Goal: Task Accomplishment & Management: Use online tool/utility

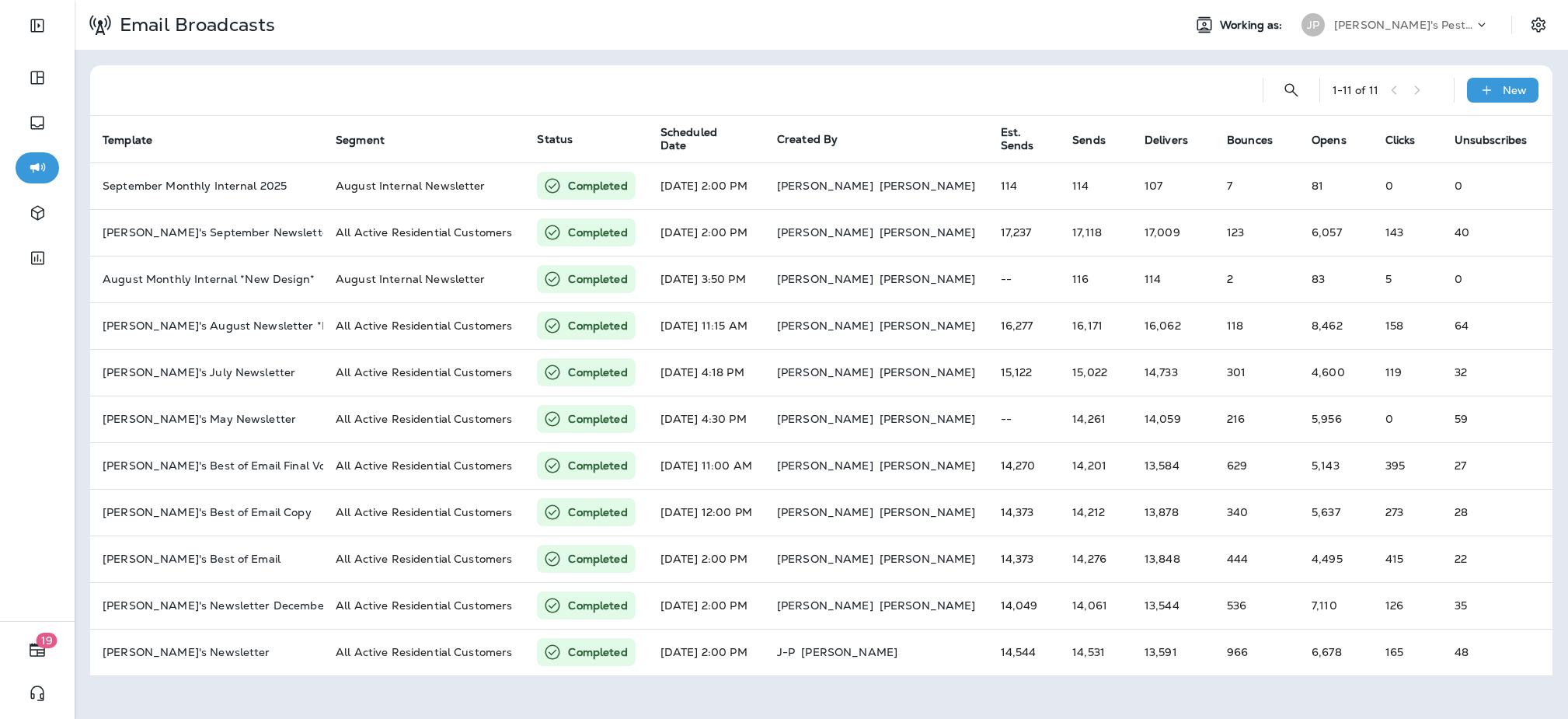
click at [1377, 31] on div "Joshua's Pest Control - San Diego" at bounding box center [1404, 24] width 140 height 23
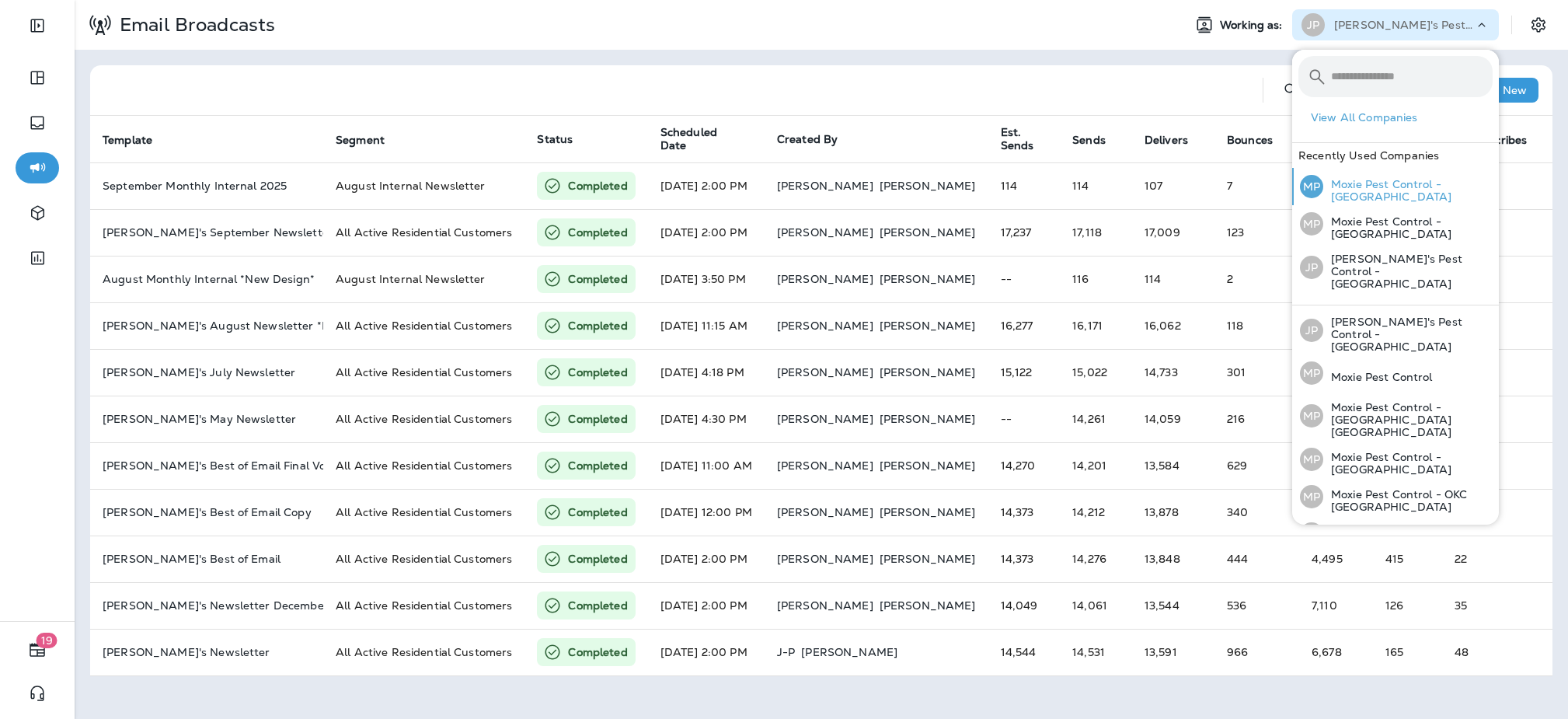
click at [1367, 192] on p "Moxie Pest Control - [GEOGRAPHIC_DATA]" at bounding box center [1408, 190] width 169 height 25
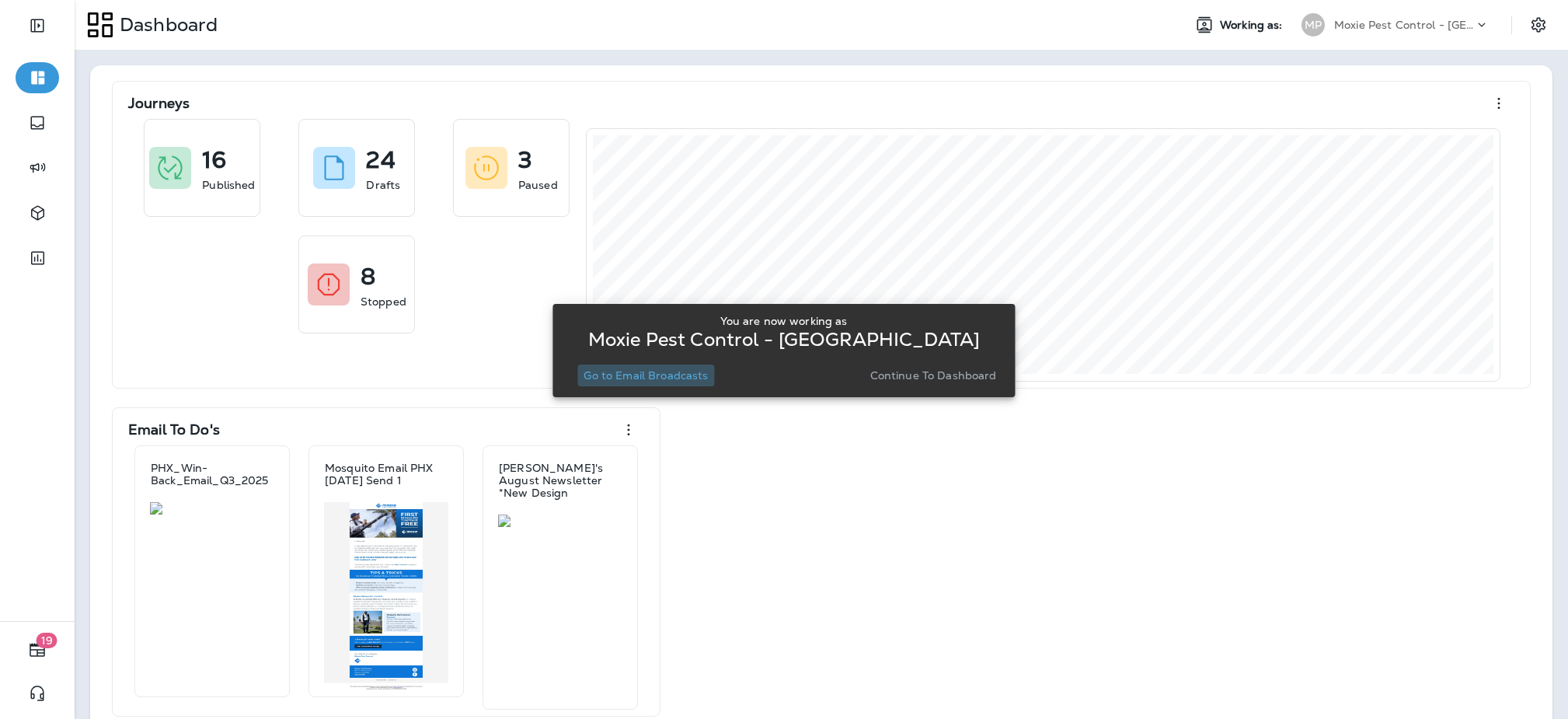
click at [667, 377] on p "Go to Email Broadcasts" at bounding box center [646, 375] width 125 height 13
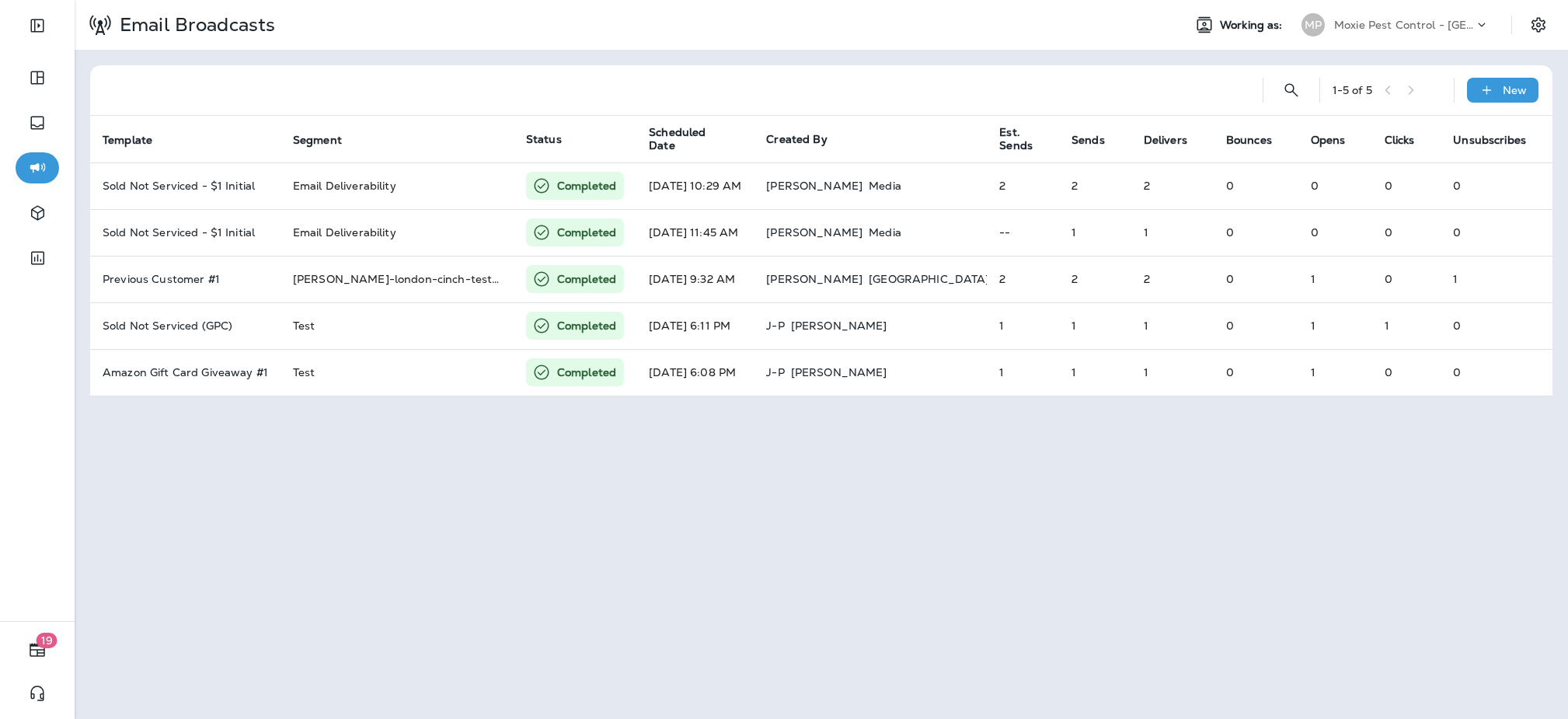
click at [1419, 30] on p "Moxie Pest Control - [GEOGRAPHIC_DATA]" at bounding box center [1404, 25] width 140 height 13
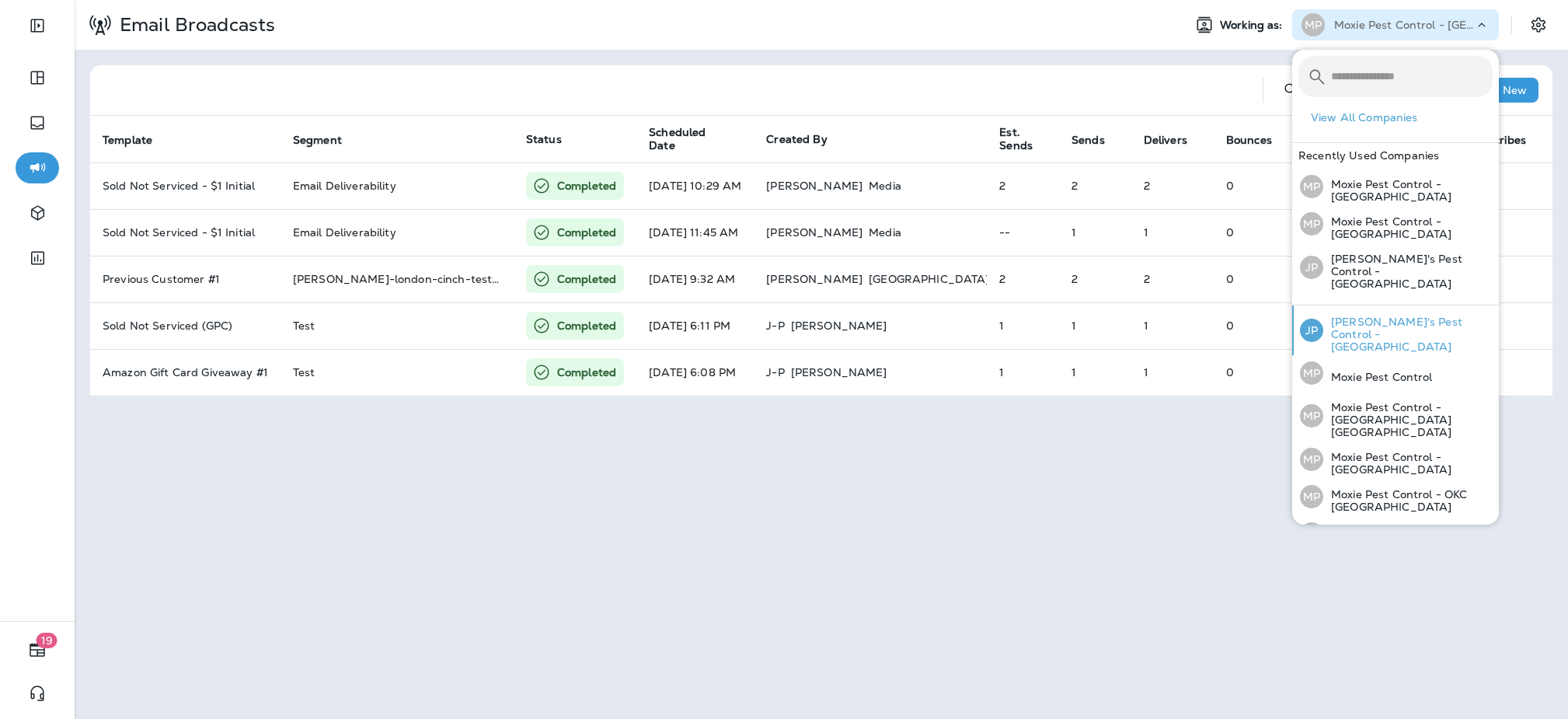
click at [1411, 316] on p "Joshua's Pest Control - San Diego" at bounding box center [1408, 335] width 169 height 38
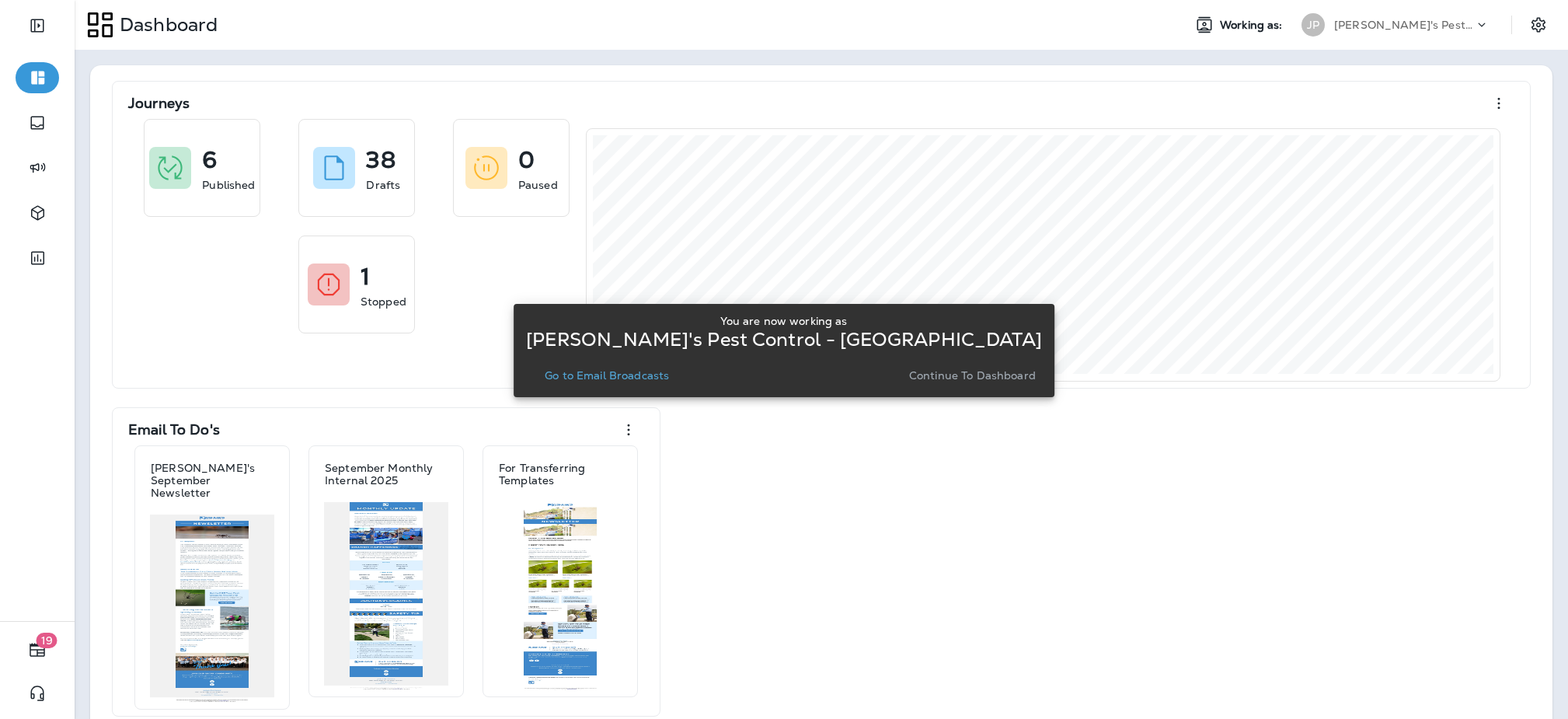
click at [1402, 27] on p "Joshua's Pest Control - San Diego" at bounding box center [1404, 25] width 140 height 13
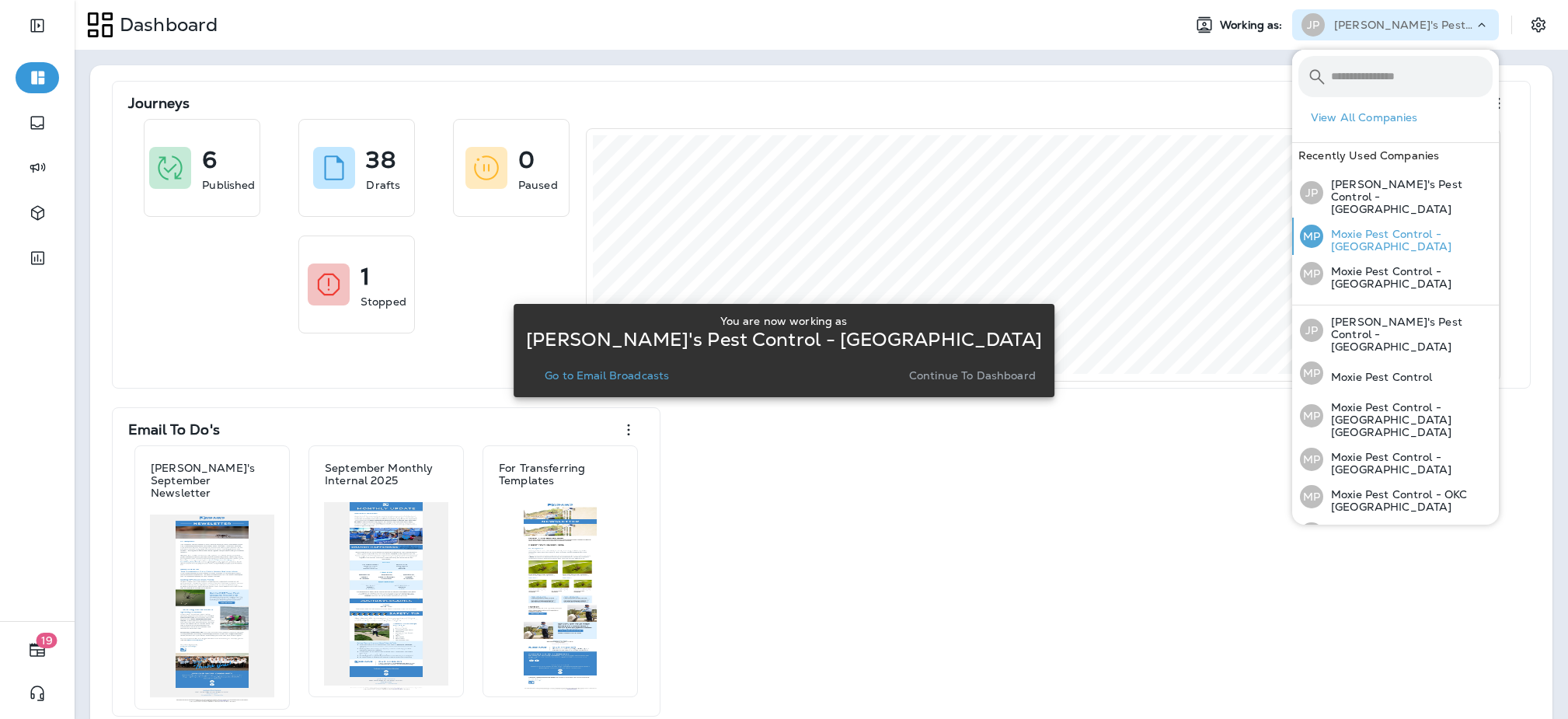
click at [1448, 228] on p "Moxie Pest Control - [GEOGRAPHIC_DATA]" at bounding box center [1408, 240] width 169 height 25
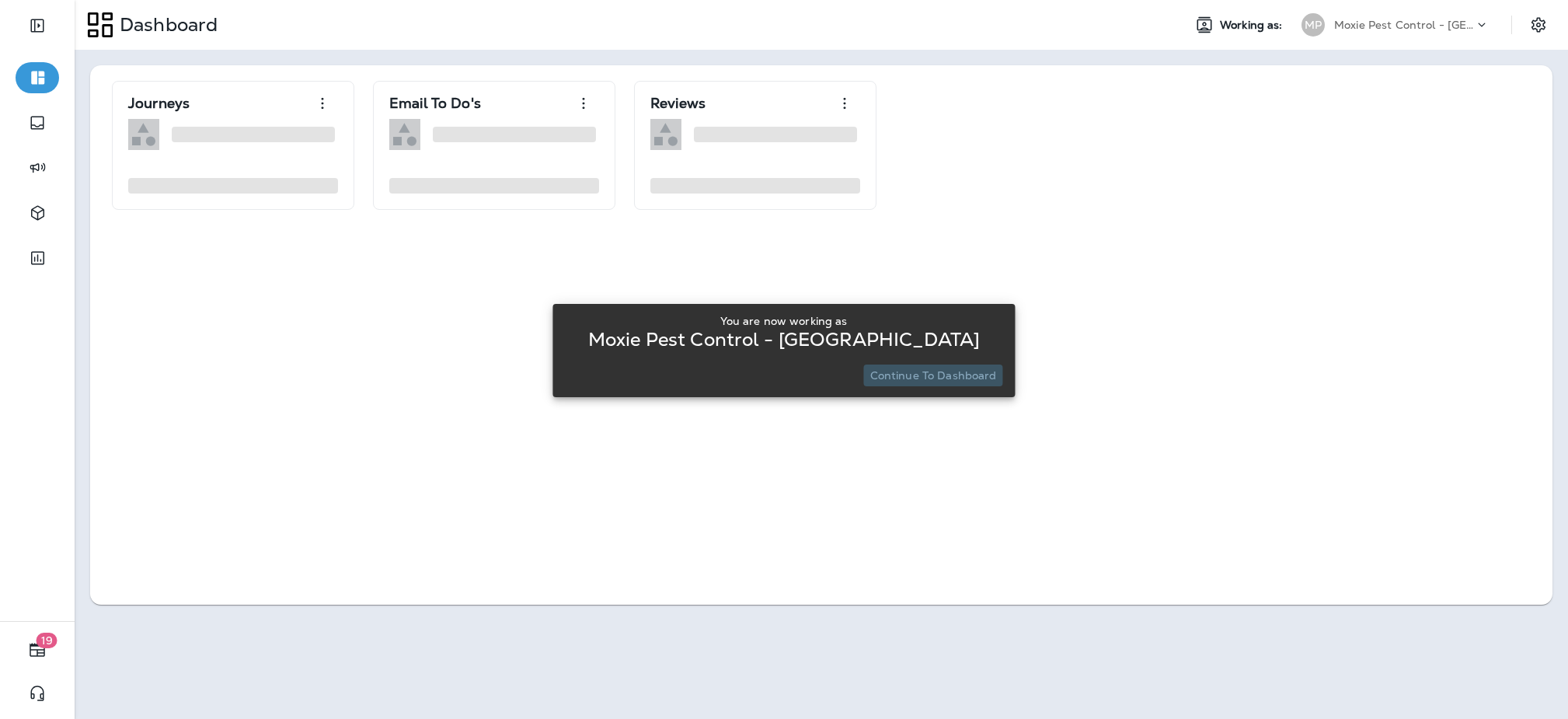
click at [946, 384] on button "Continue to Dashboard" at bounding box center [933, 375] width 139 height 21
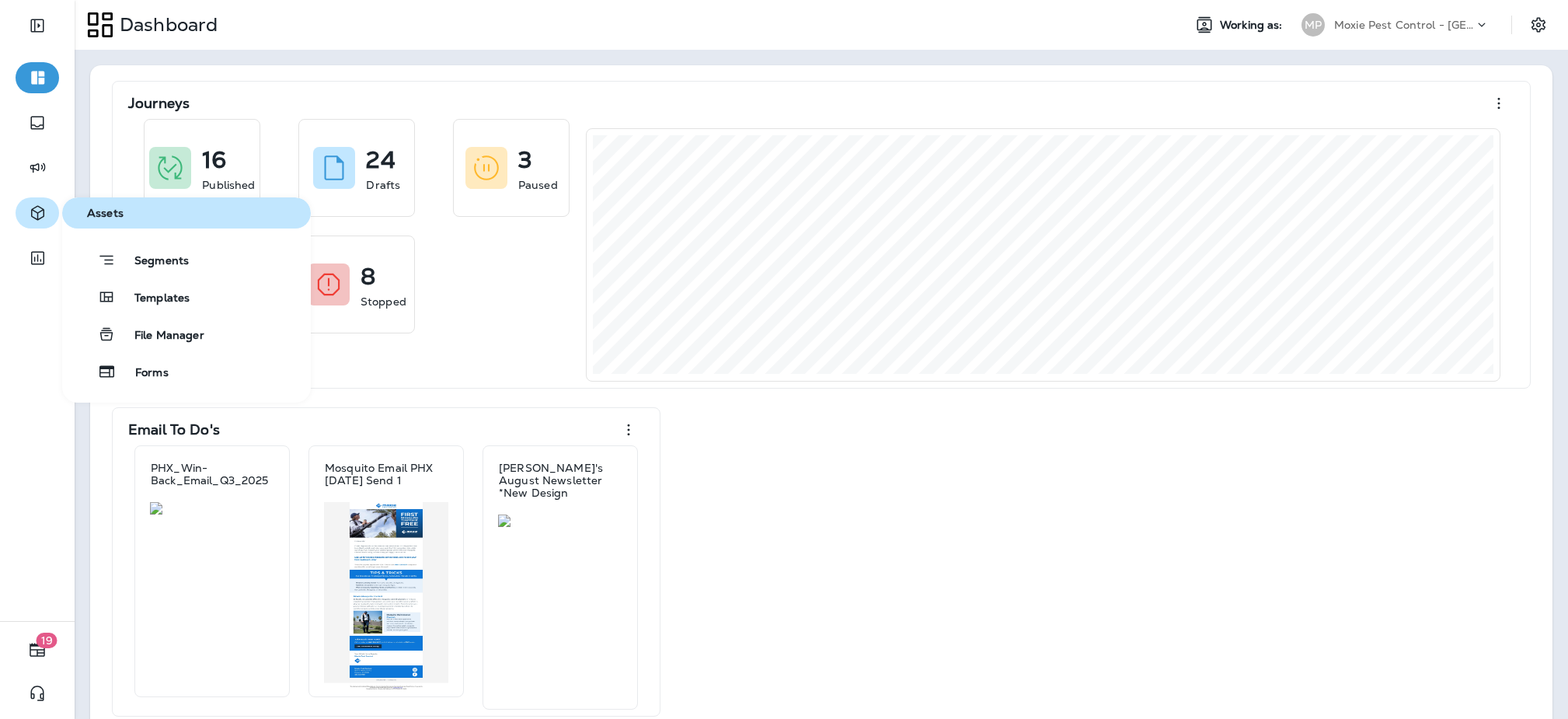
click at [32, 213] on icon "button" at bounding box center [38, 213] width 20 height 19
click at [114, 298] on icon "button" at bounding box center [107, 297] width 19 height 19
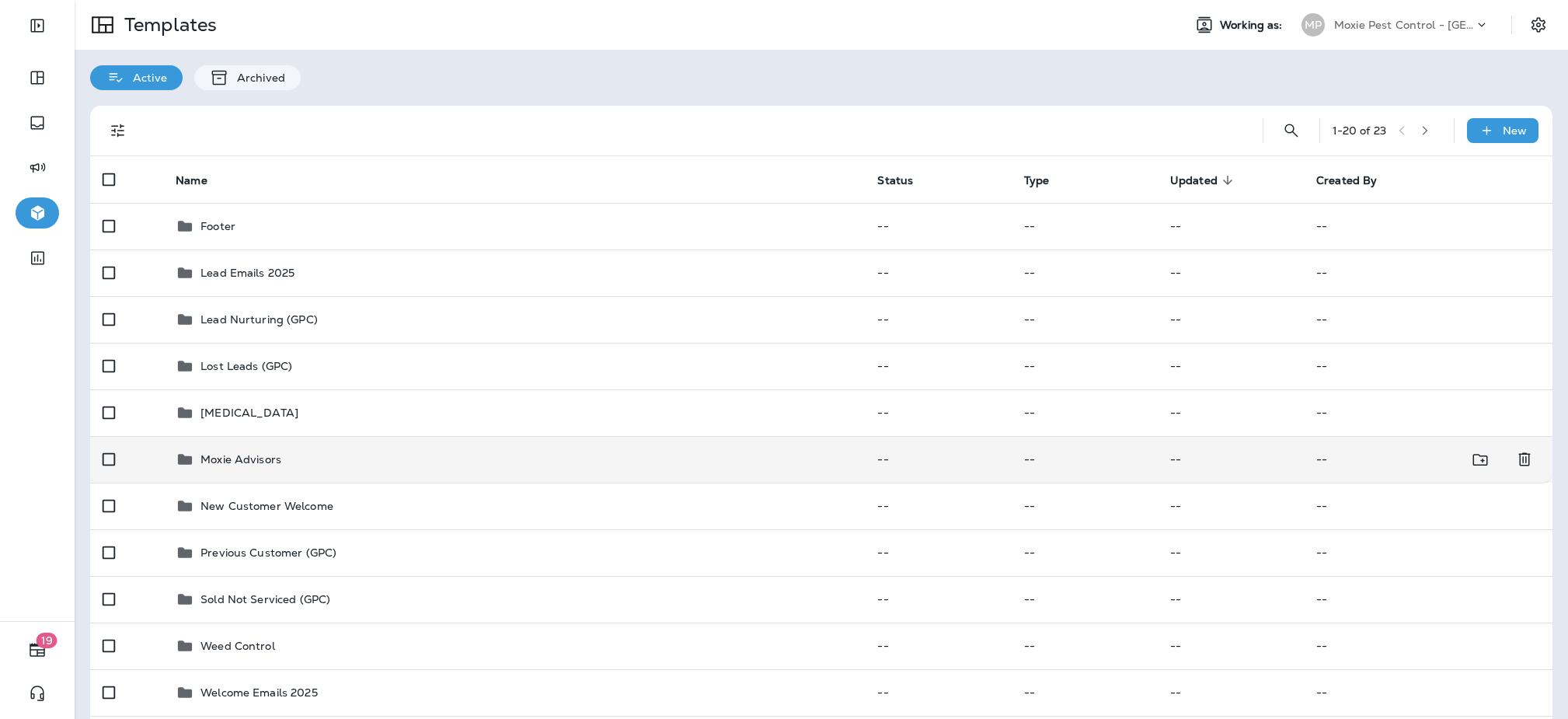
click at [282, 450] on div "Moxie Advisors" at bounding box center [514, 459] width 677 height 19
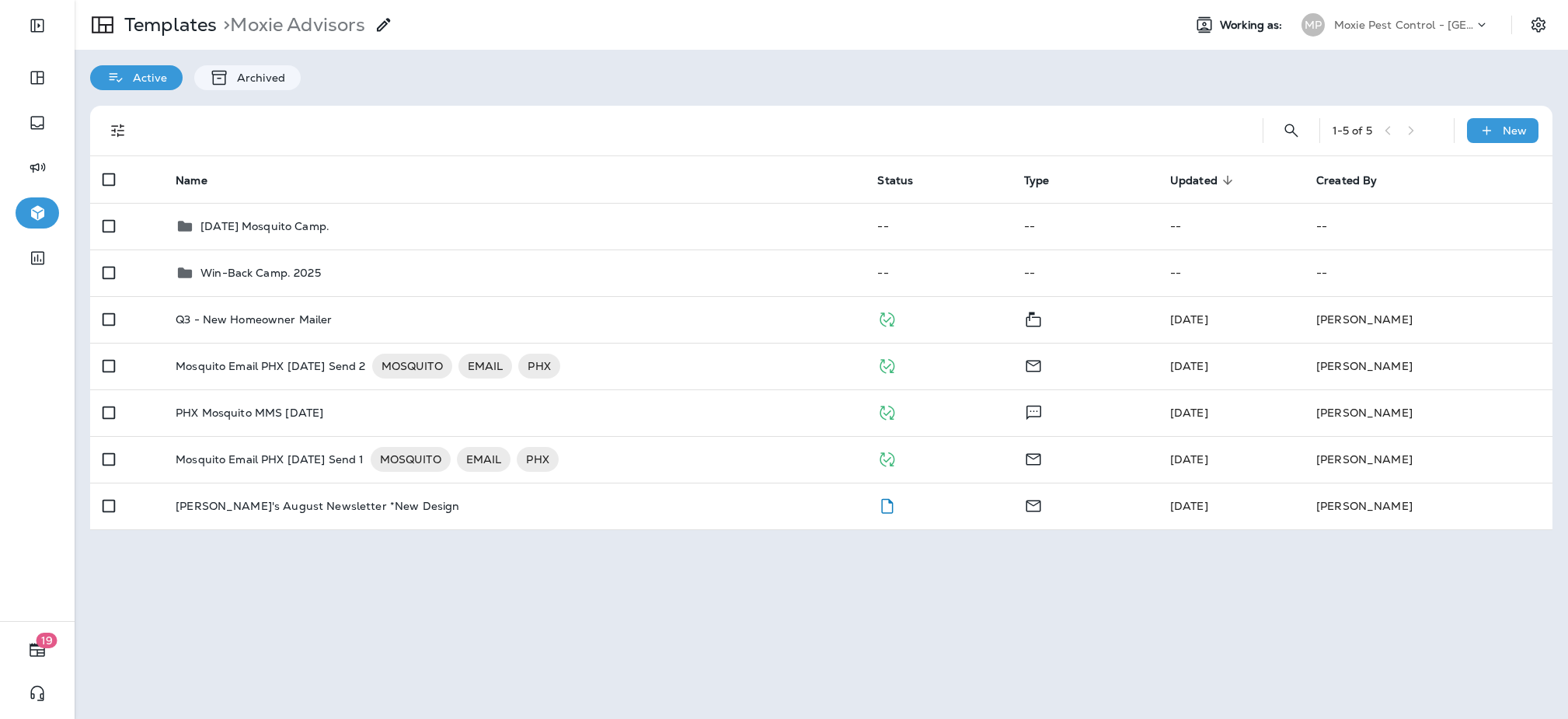
click at [1353, 32] on div "Moxie Pest Control - [GEOGRAPHIC_DATA]" at bounding box center [1404, 24] width 140 height 23
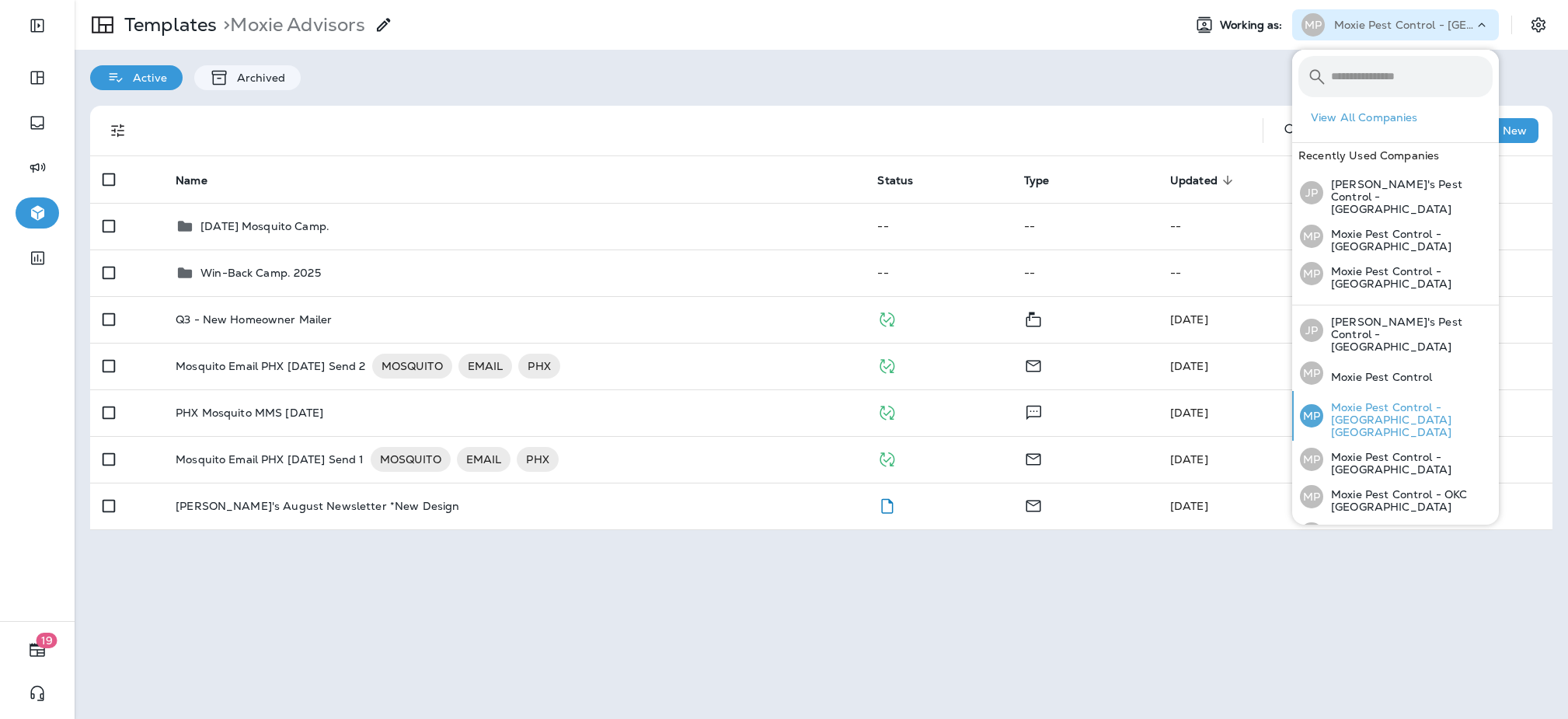
scroll to position [102, 0]
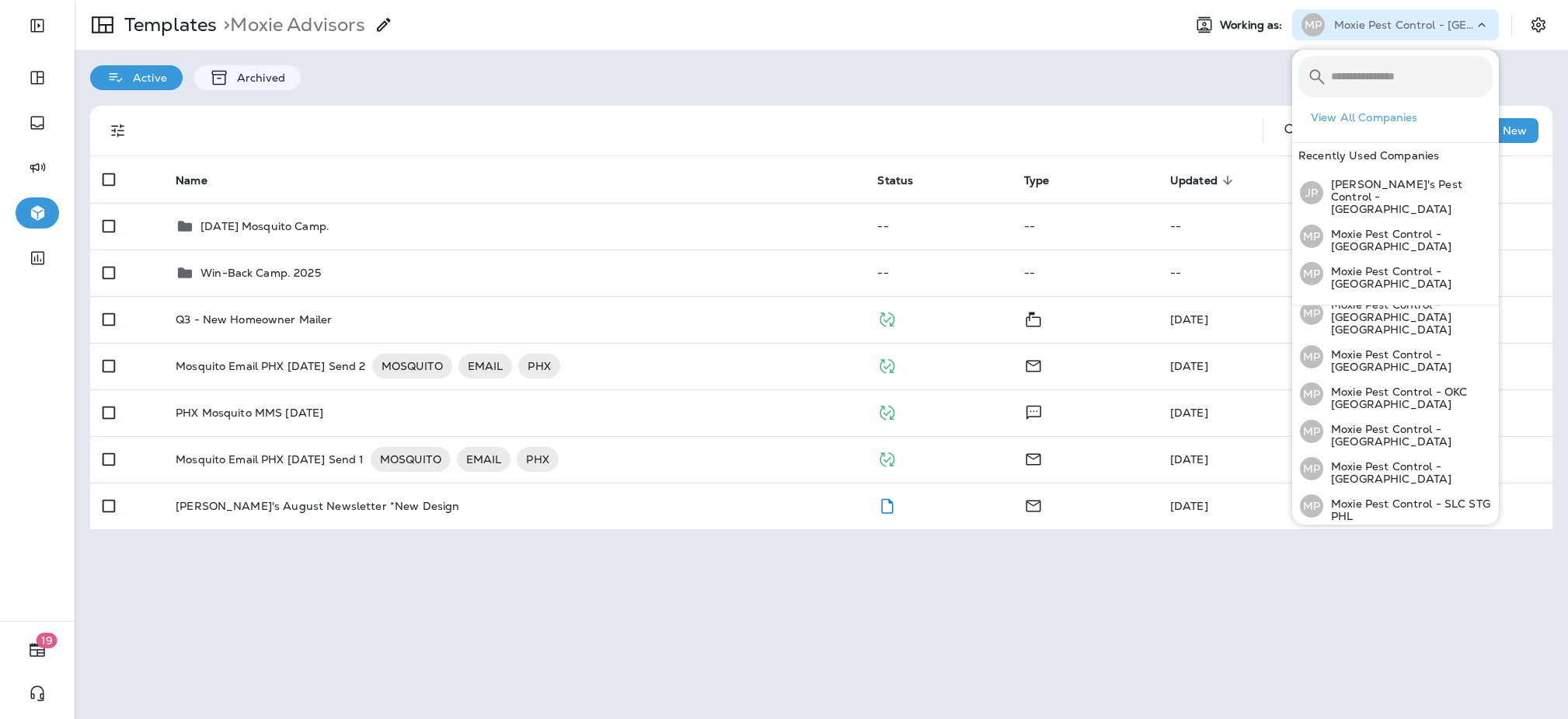
click at [1381, 524] on div "MP Moxie Pest Control - Tucson" at bounding box center [1396, 543] width 205 height 38
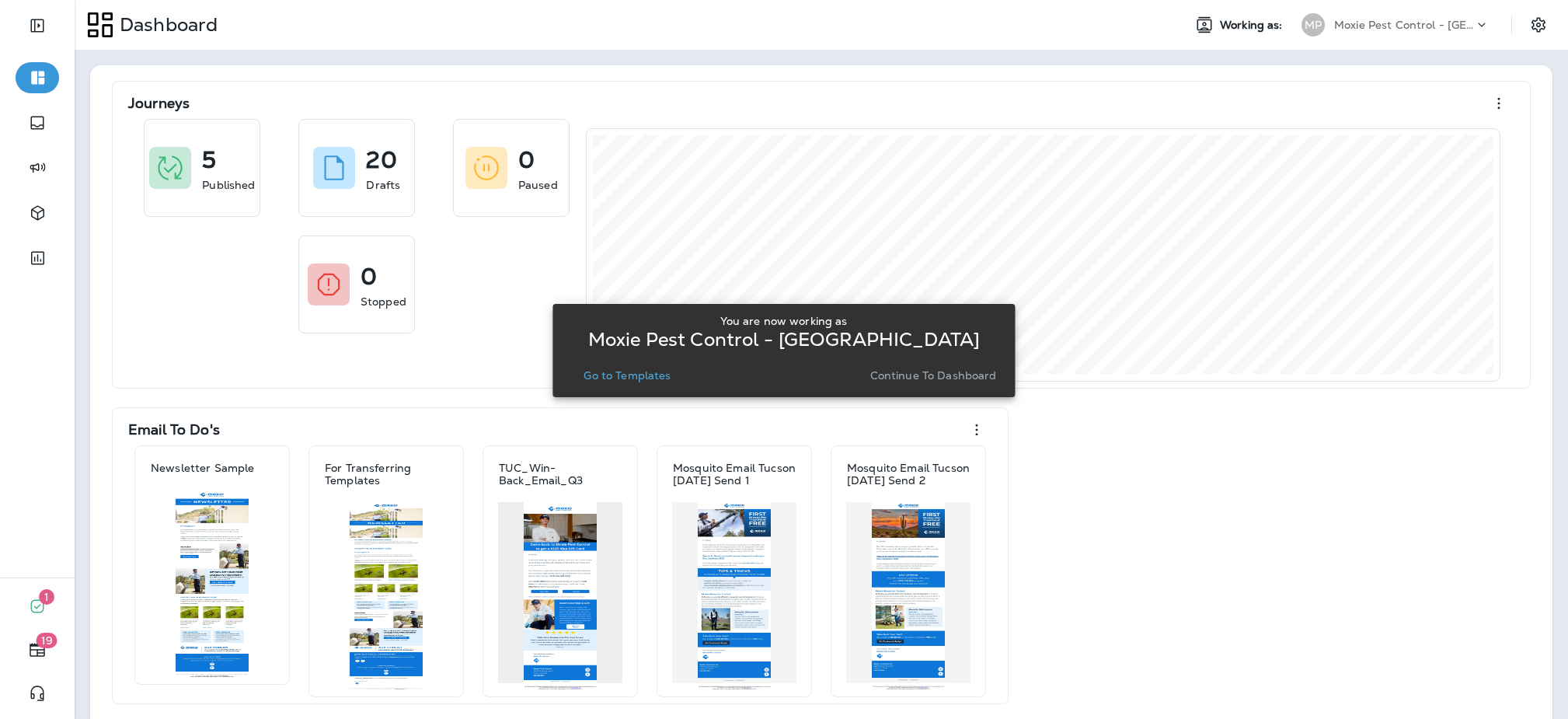
click at [635, 373] on p "Go to Templates" at bounding box center [627, 375] width 87 height 13
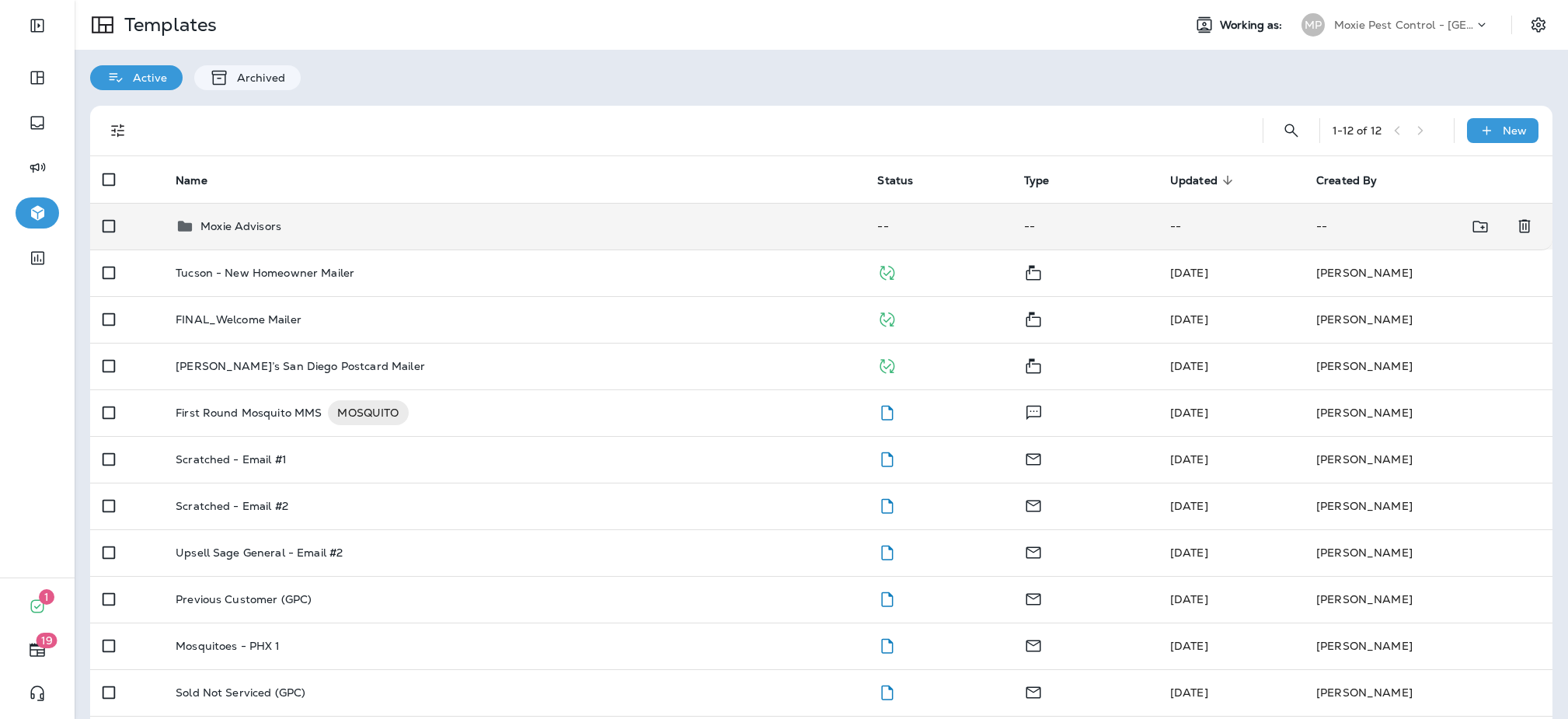
click at [303, 238] on td "Moxie Advisors" at bounding box center [514, 226] width 702 height 47
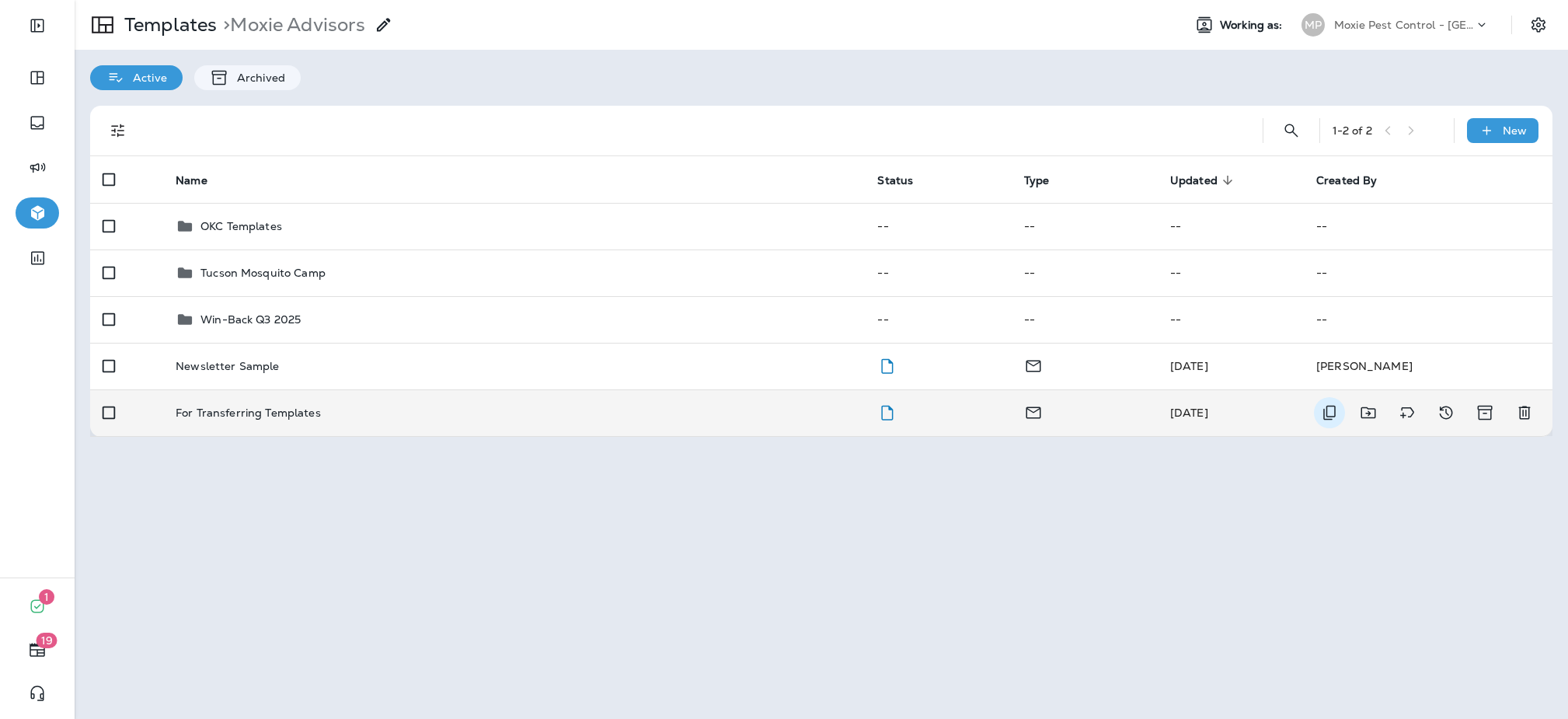
click at [1320, 418] on icon "Duplicate" at bounding box center [1329, 412] width 19 height 19
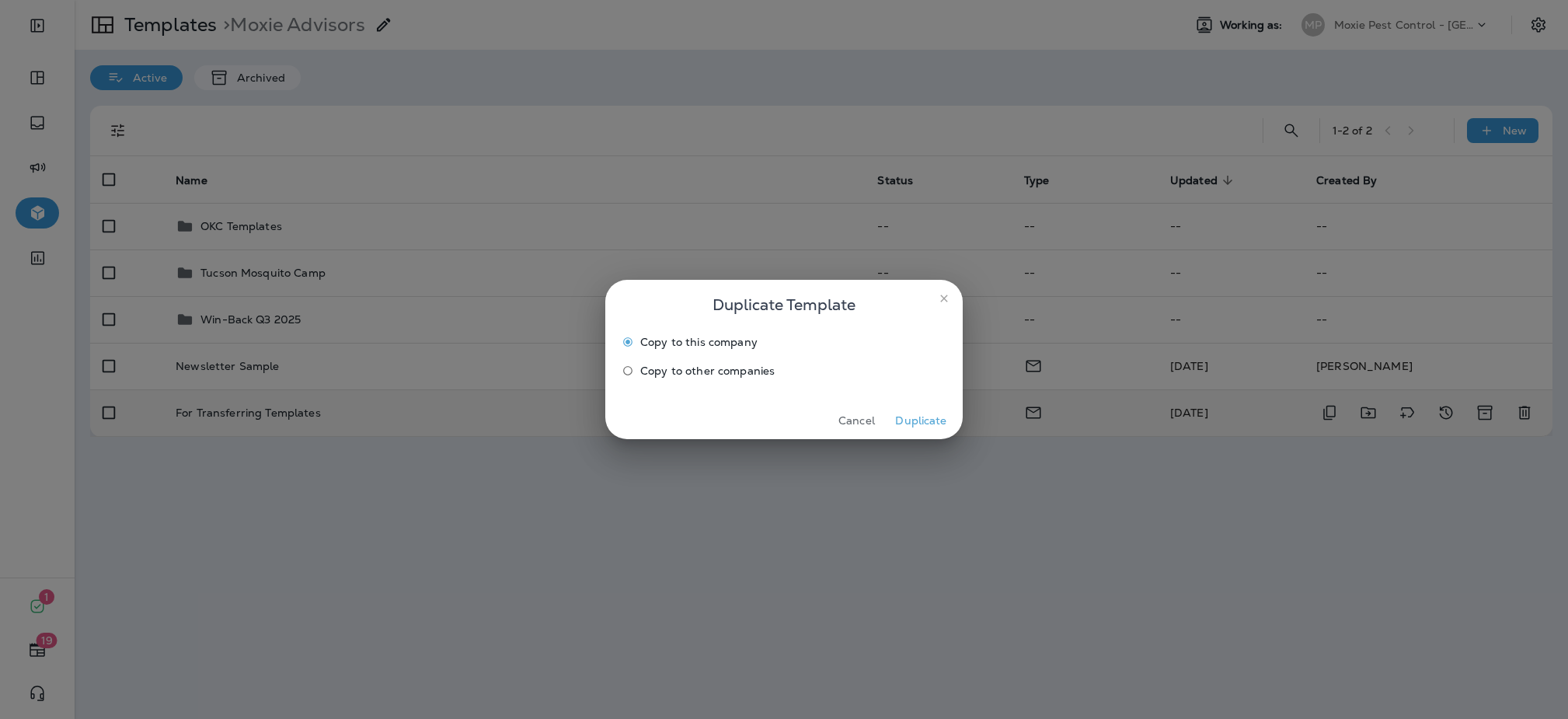
click at [765, 377] on span "Copy to other companies" at bounding box center [707, 371] width 134 height 13
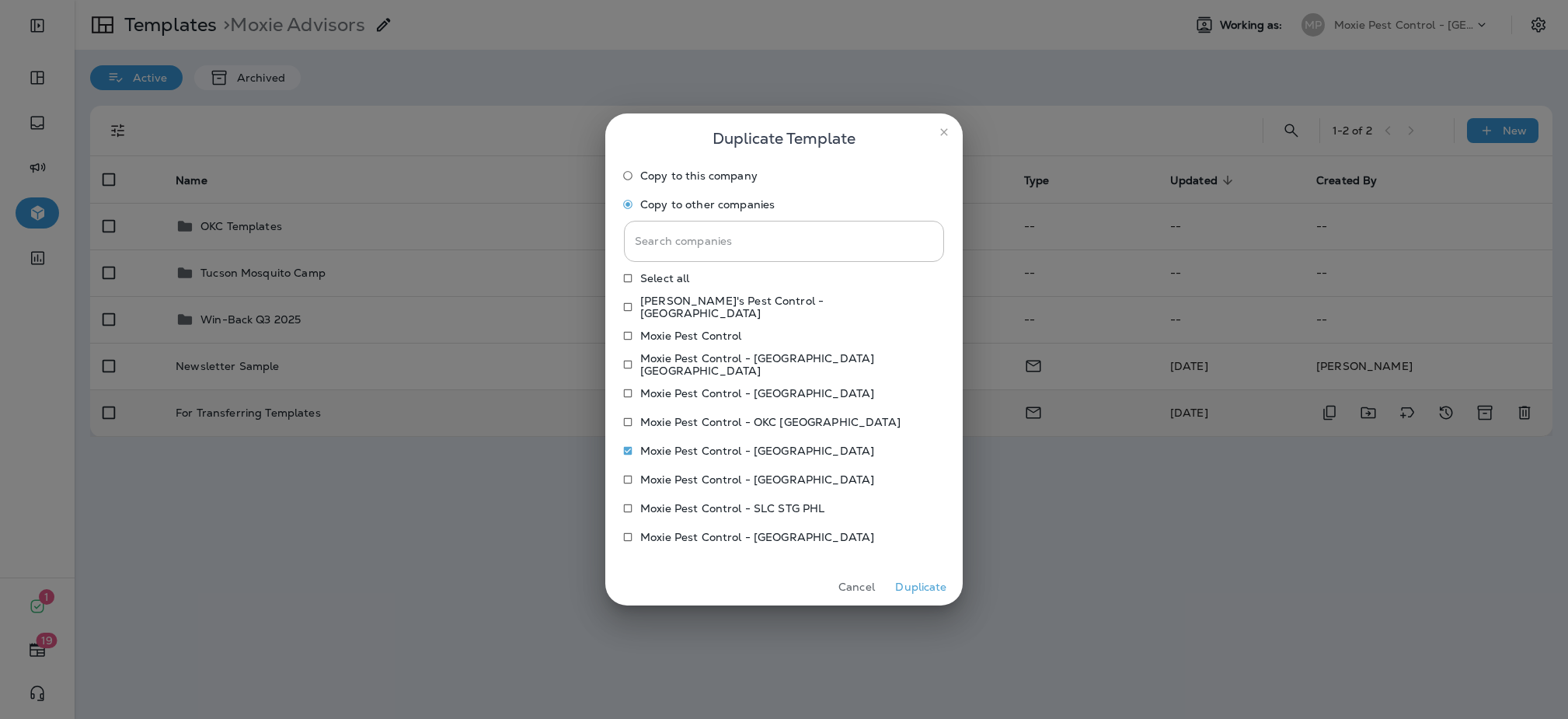
click at [908, 589] on button "Duplicate" at bounding box center [921, 587] width 58 height 24
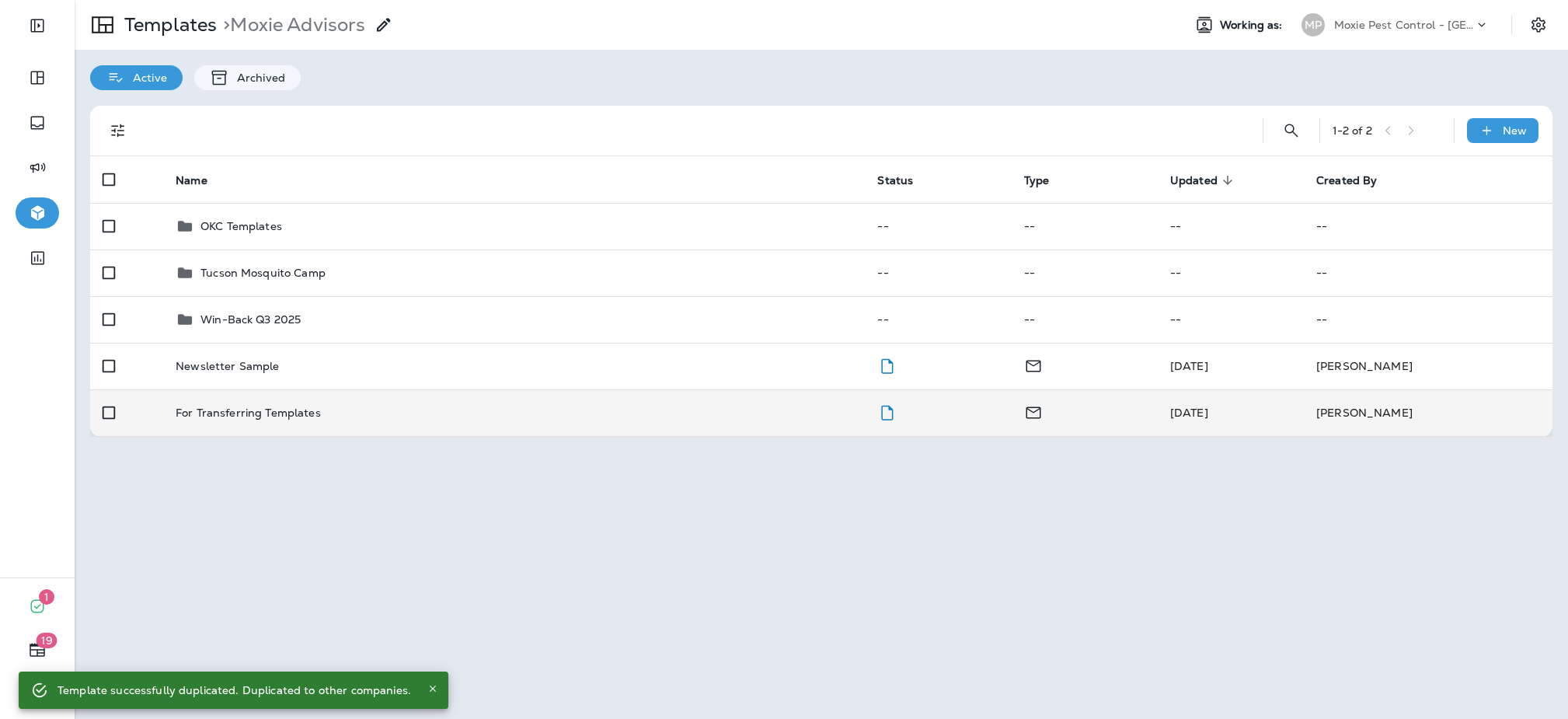
click at [1419, 30] on p "Moxie Pest Control - Tucson" at bounding box center [1404, 25] width 140 height 13
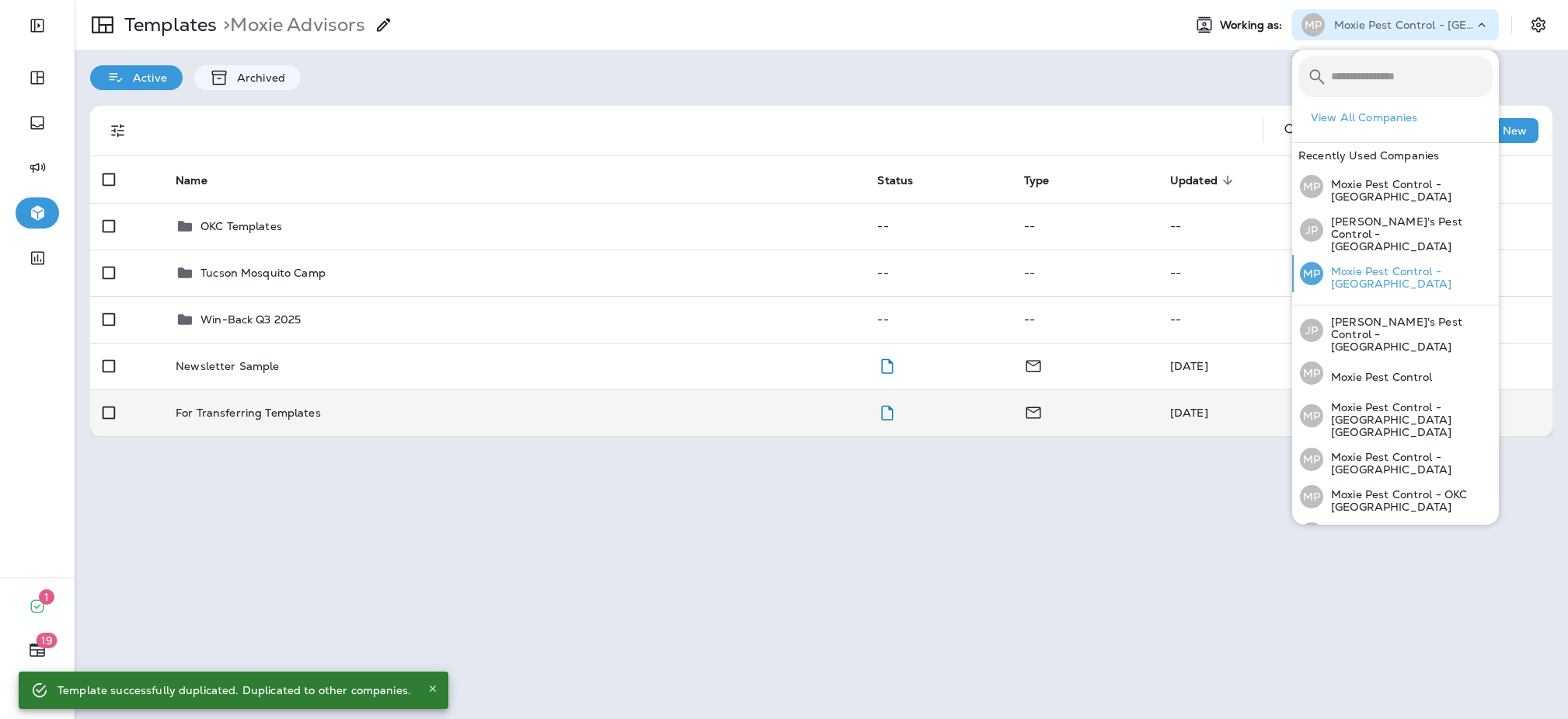
click at [1441, 267] on p "Moxie Pest Control - [GEOGRAPHIC_DATA]" at bounding box center [1408, 277] width 169 height 25
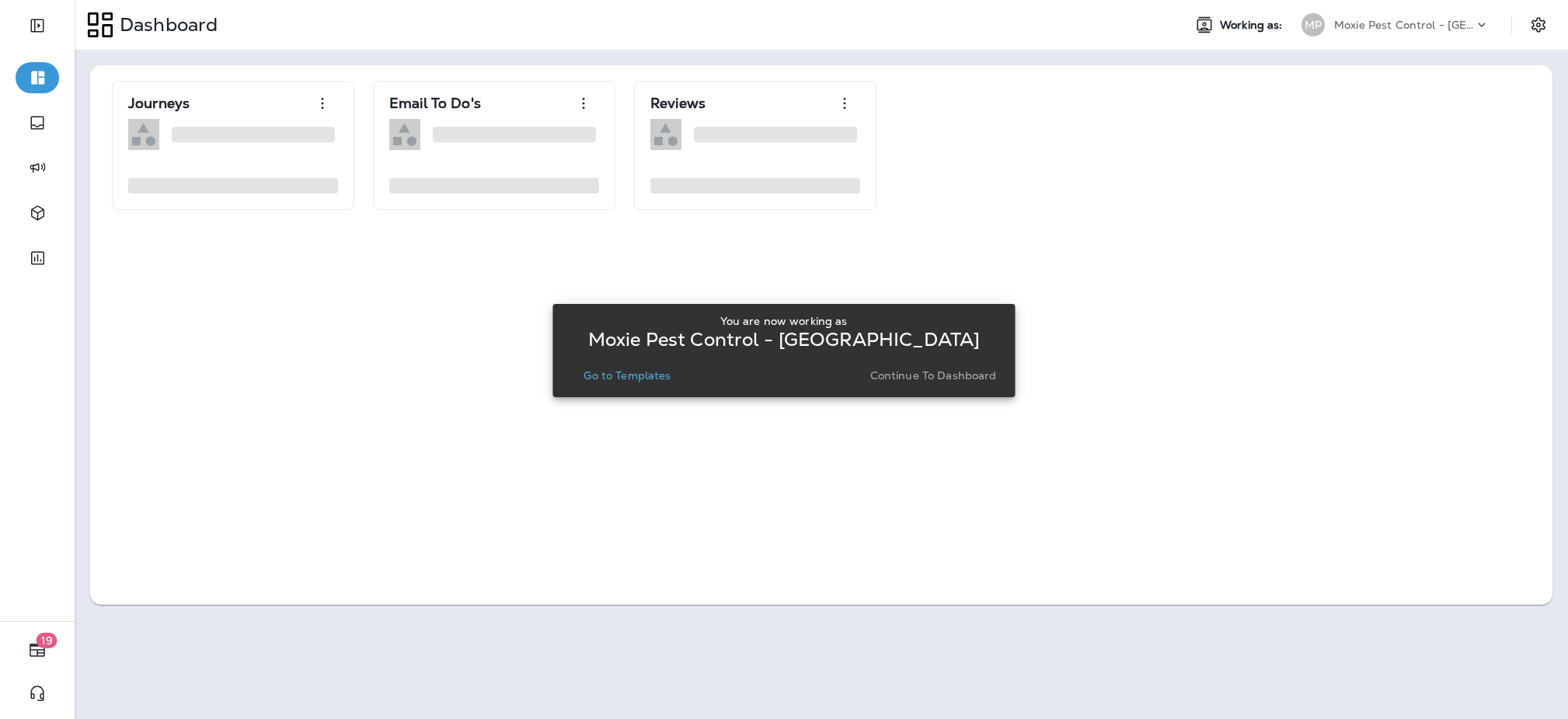
click at [607, 383] on button "Go to Templates" at bounding box center [627, 375] width 99 height 21
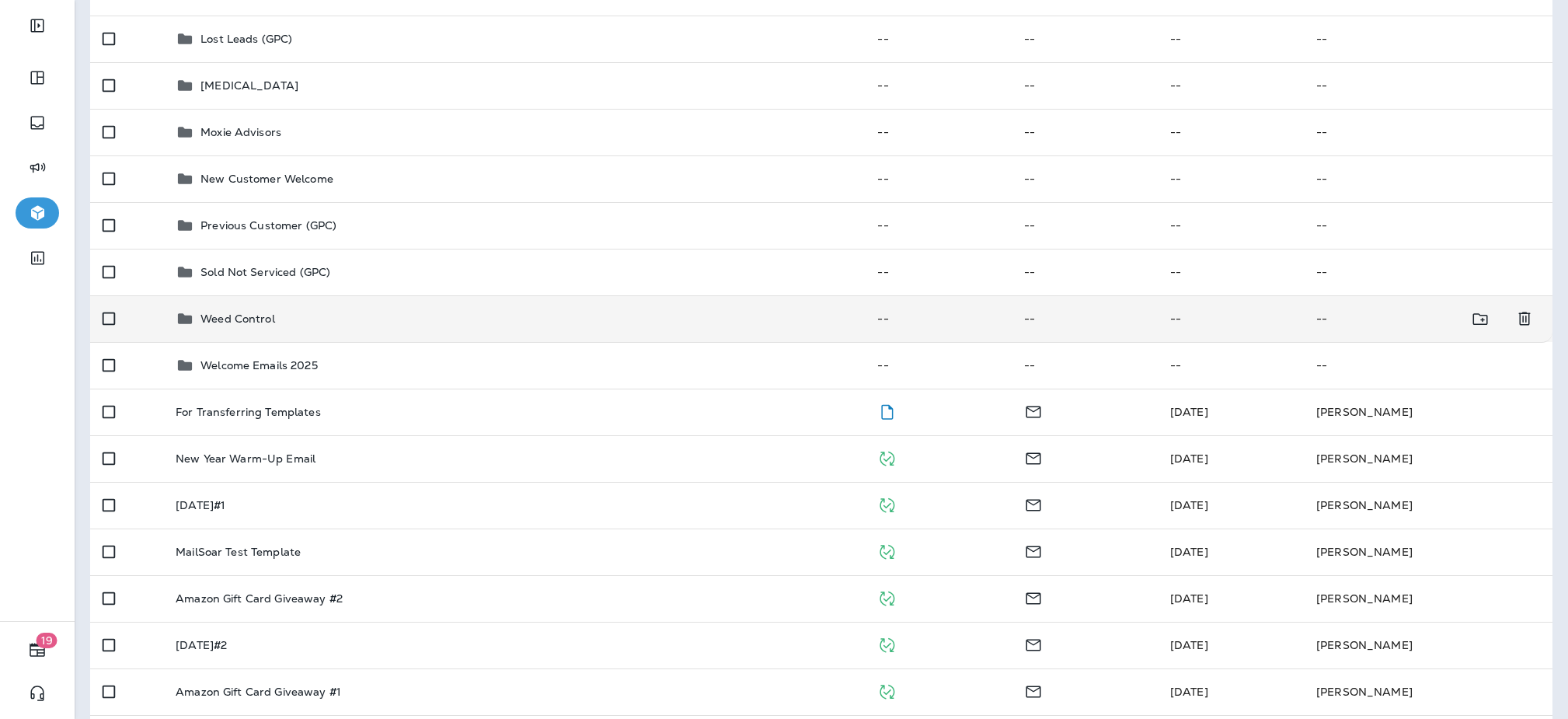
scroll to position [337, 0]
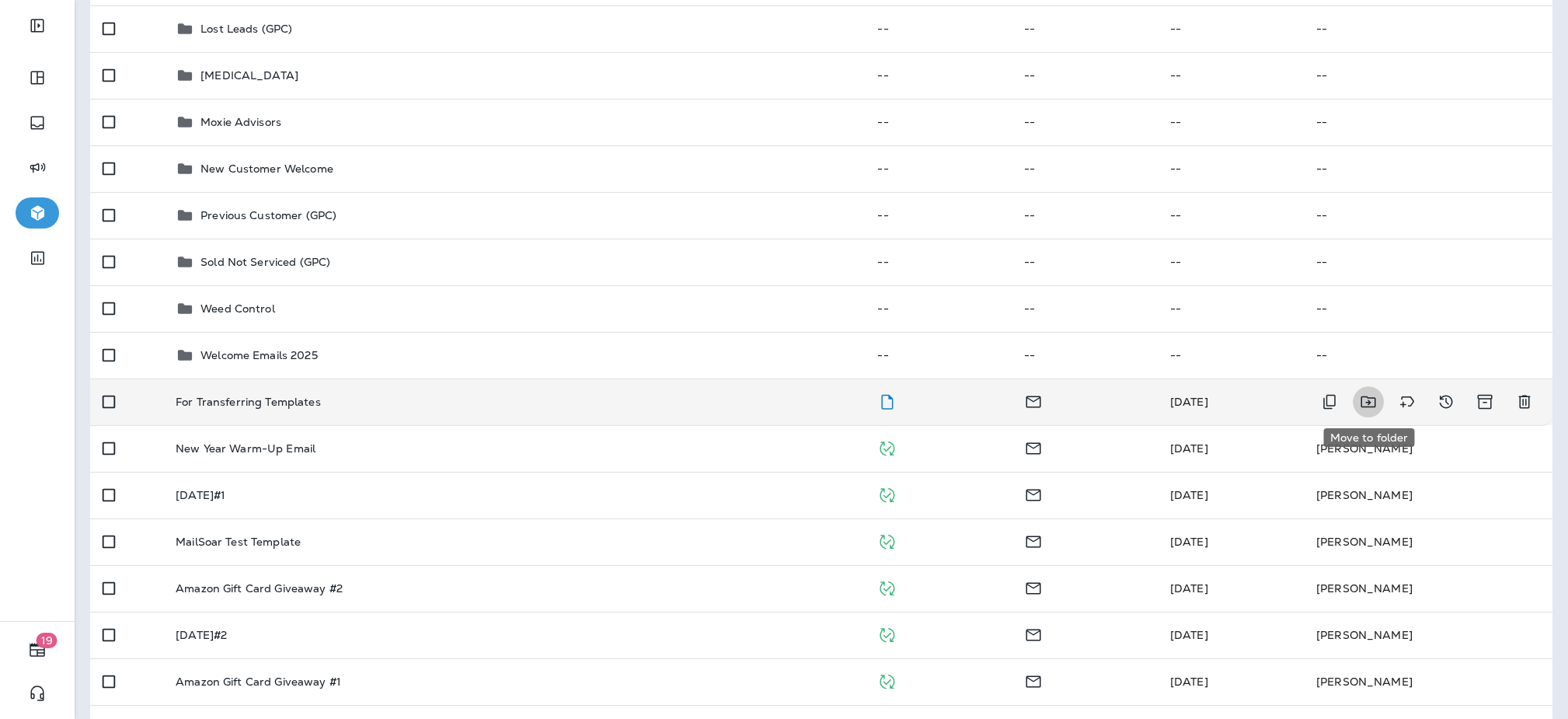
click at [1368, 406] on icon "Move to folder" at bounding box center [1368, 402] width 19 height 19
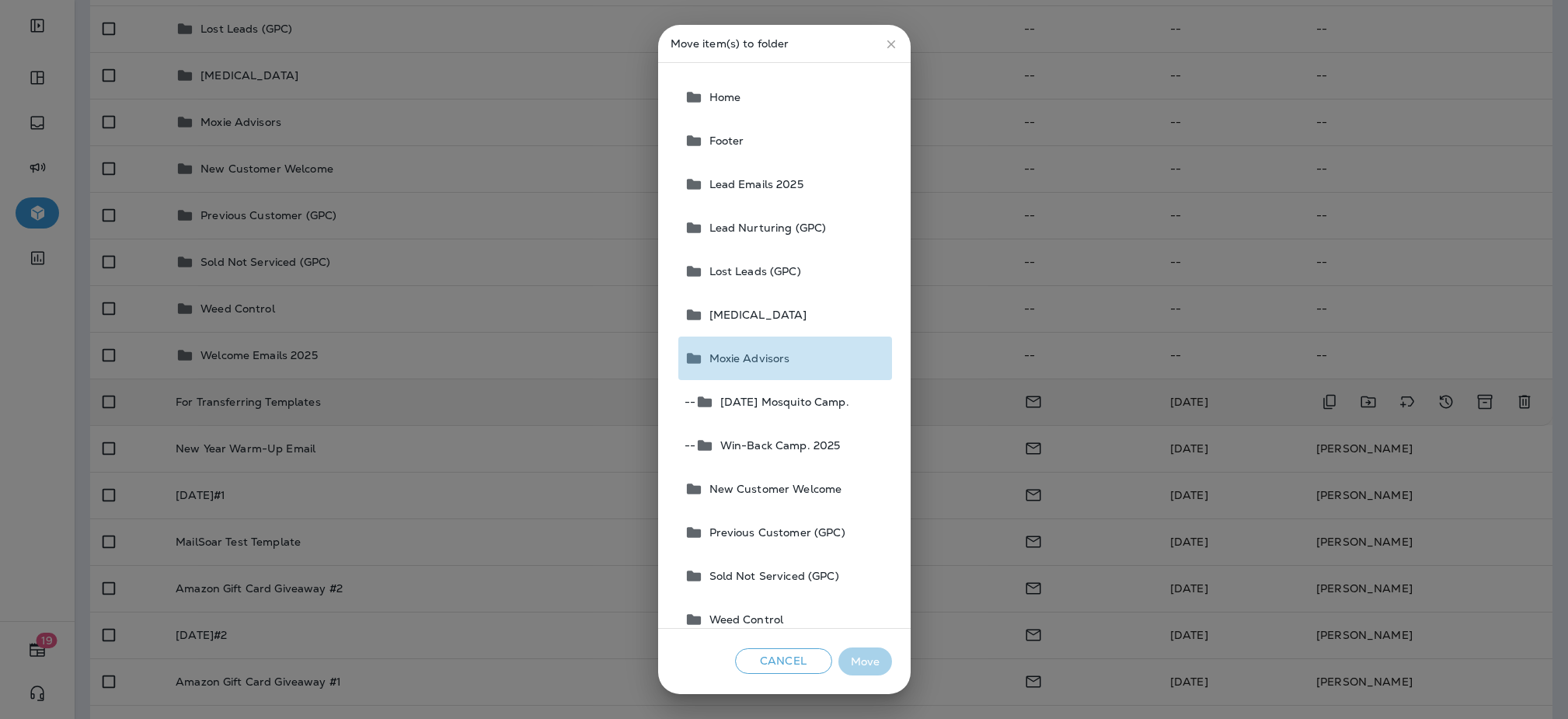
click at [755, 357] on span "Moxie Advisors" at bounding box center [747, 358] width 87 height 13
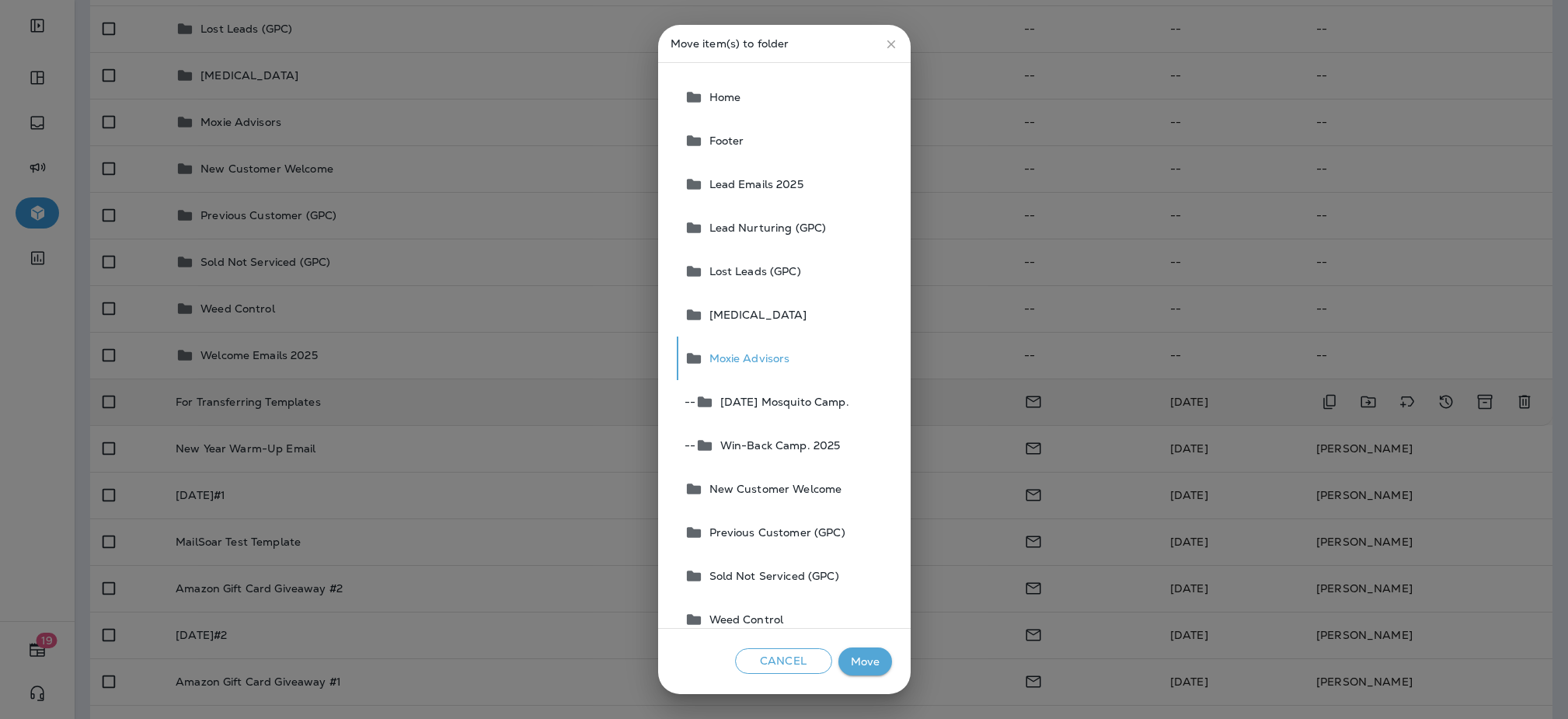
click at [858, 653] on button "Move" at bounding box center [865, 662] width 54 height 29
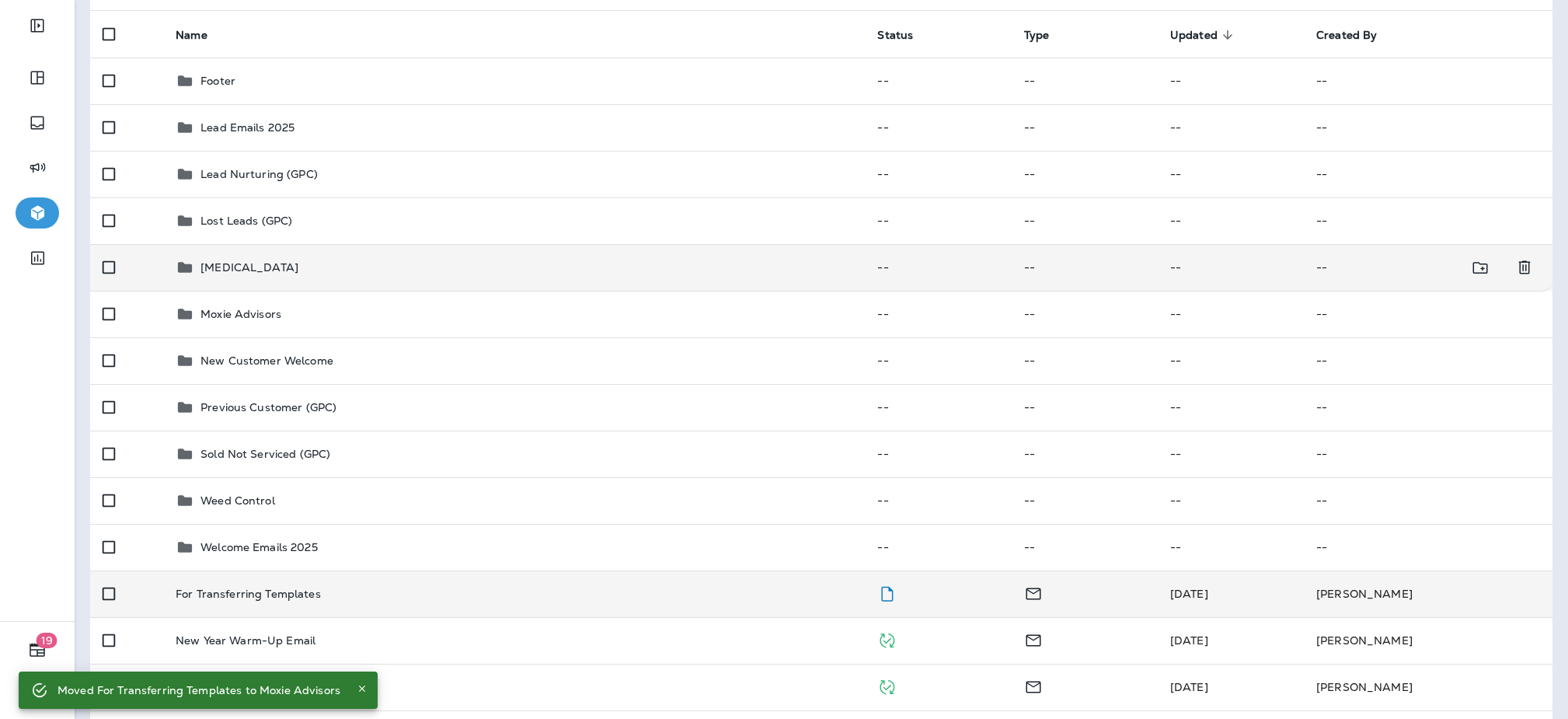
scroll to position [0, 0]
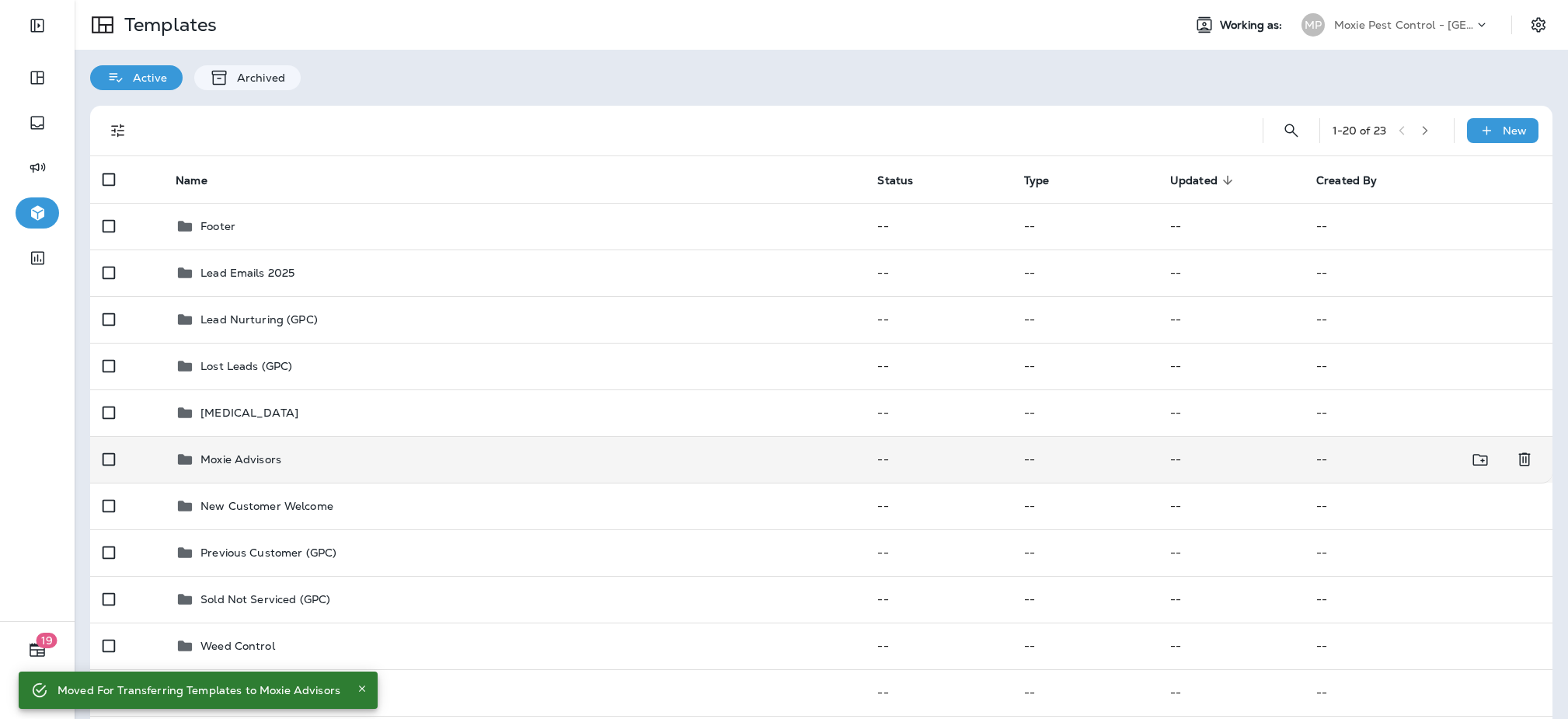
click at [226, 463] on p "Moxie Advisors" at bounding box center [241, 459] width 81 height 13
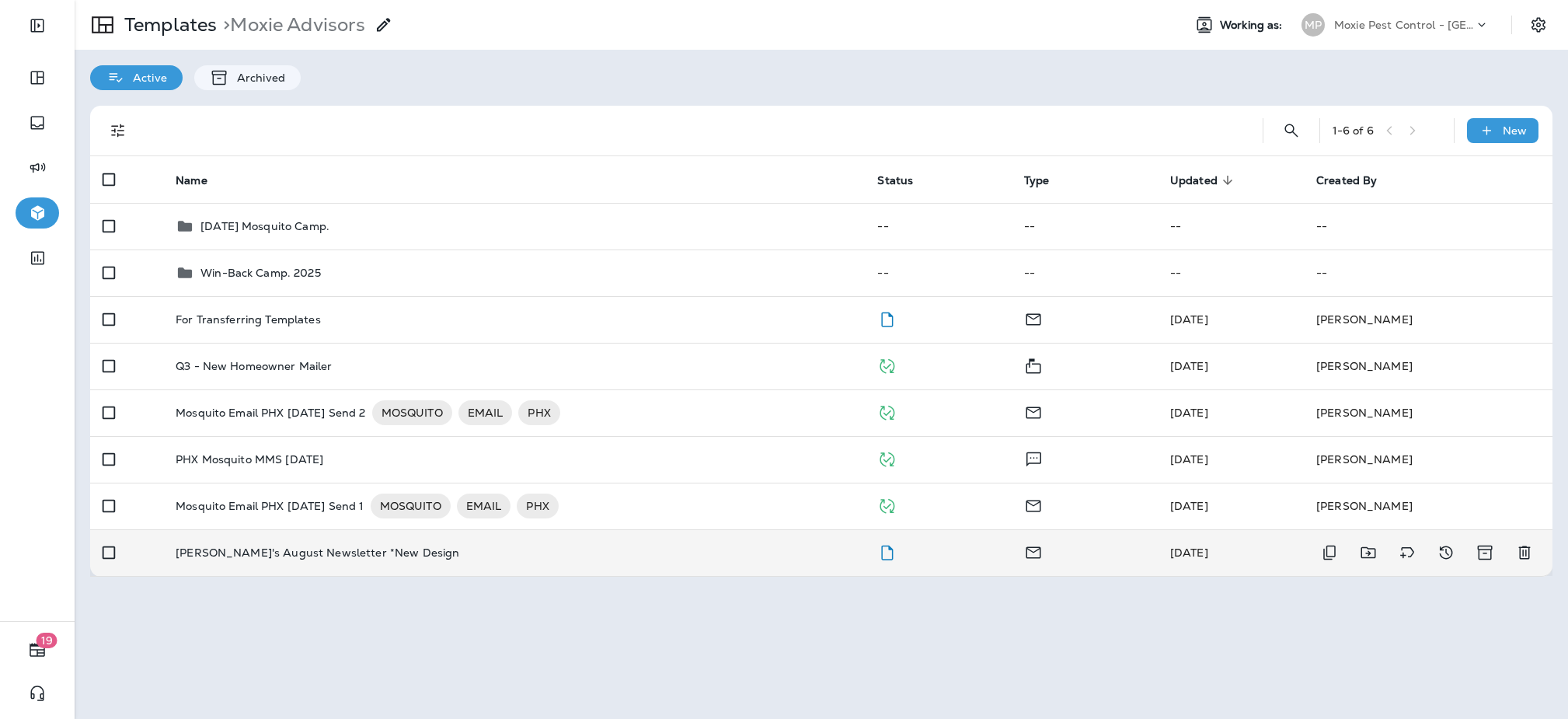
click at [301, 547] on p "Joshua's August Newsletter *New Design" at bounding box center [318, 552] width 283 height 13
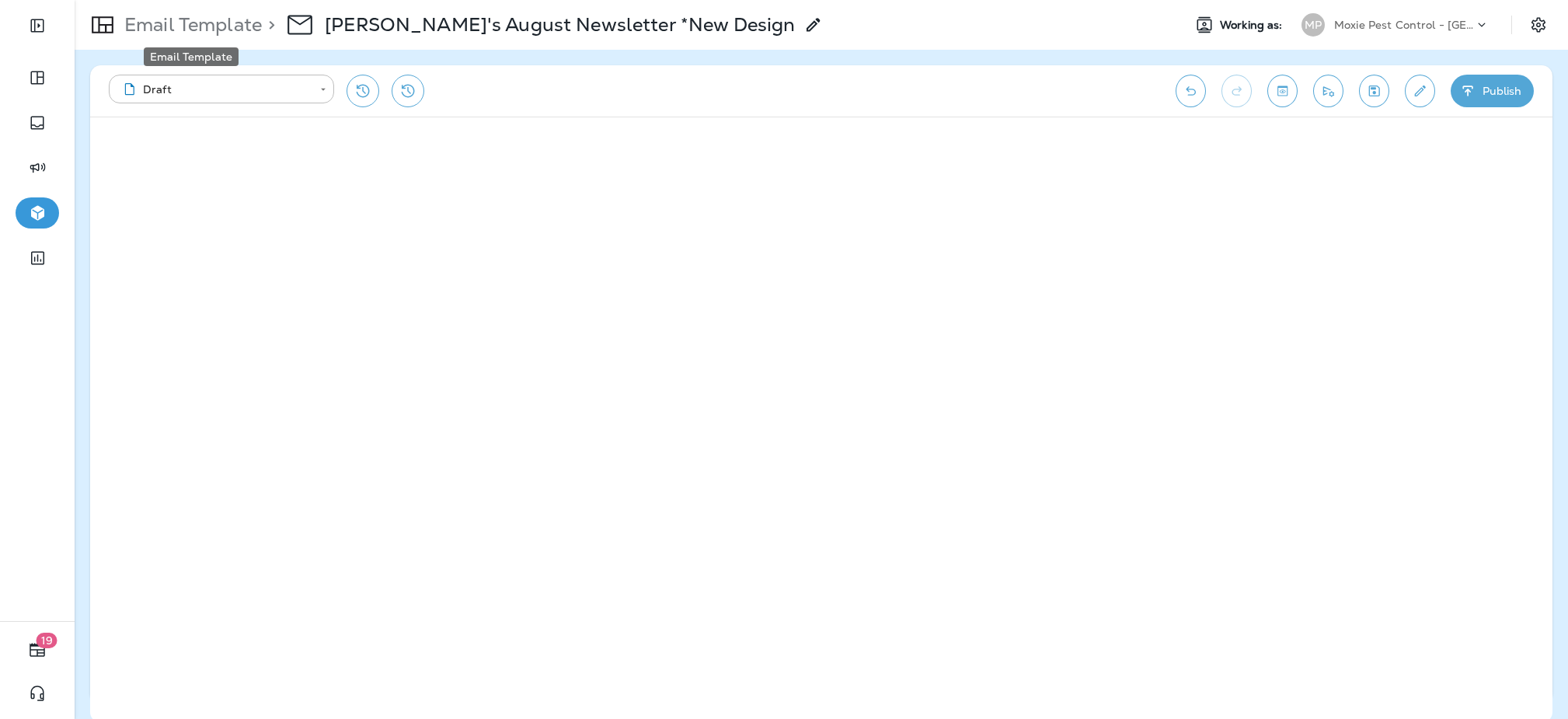
click at [224, 26] on p "Email Template" at bounding box center [189, 24] width 143 height 23
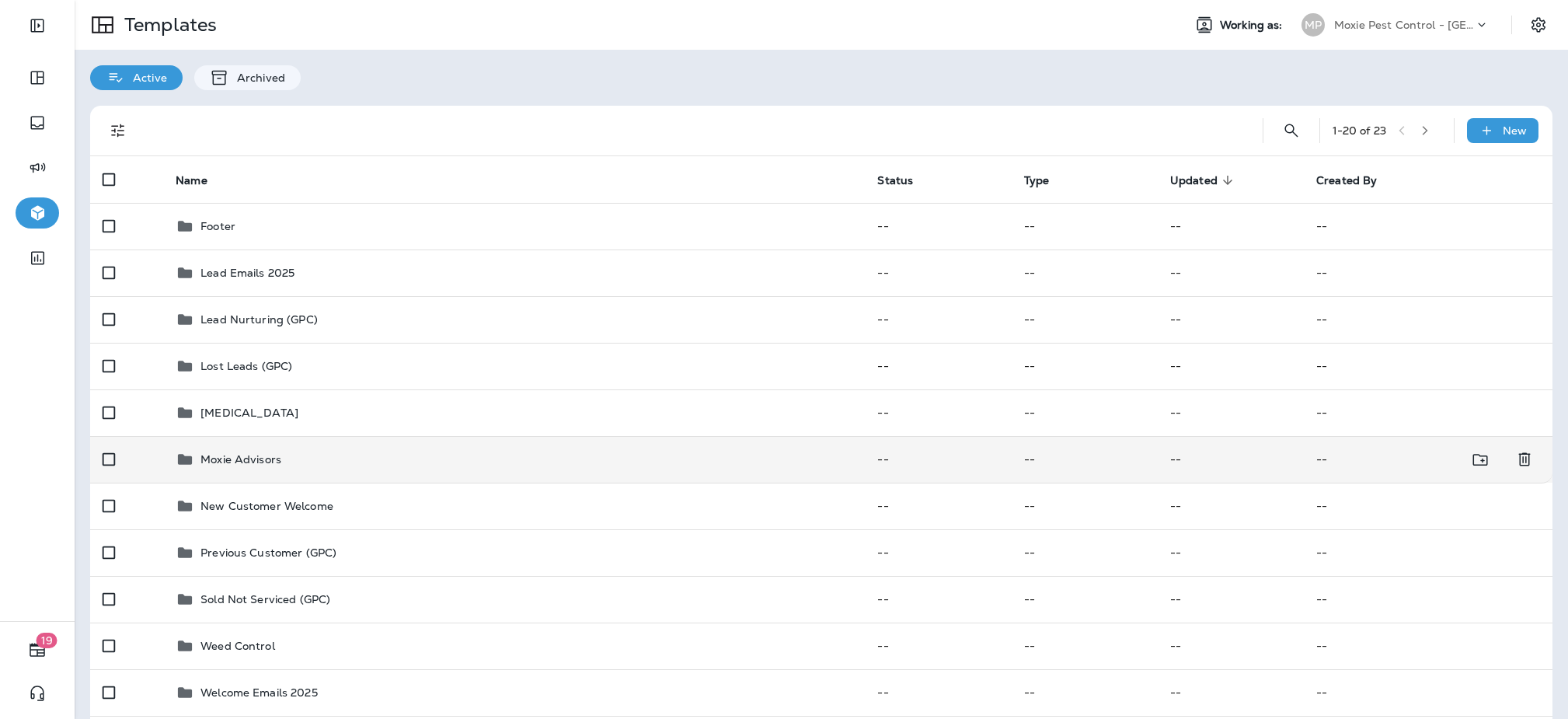
click at [401, 454] on div "Moxie Advisors" at bounding box center [514, 459] width 677 height 19
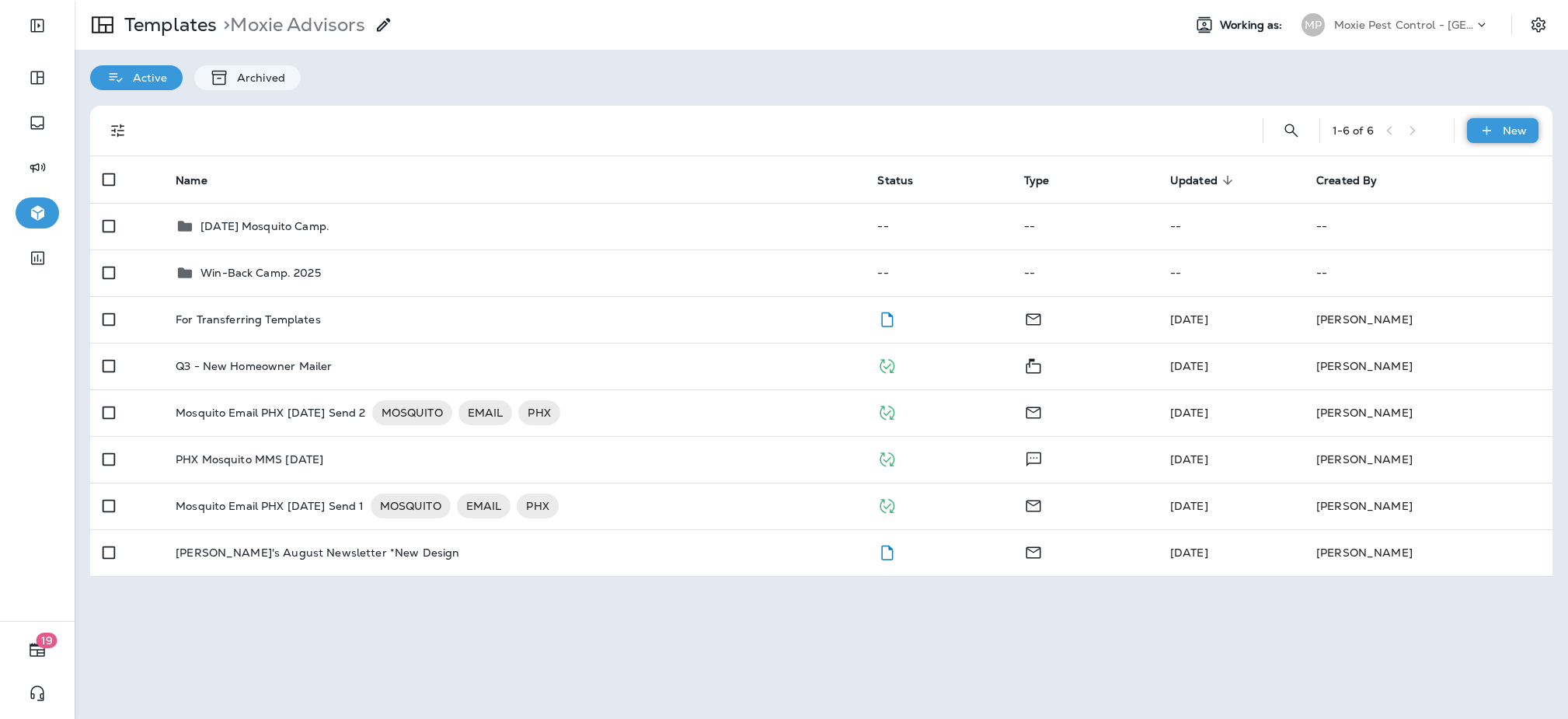
click at [1483, 140] on div "New" at bounding box center [1502, 130] width 72 height 25
click at [1477, 210] on li "New Folder" at bounding box center [1492, 208] width 131 height 38
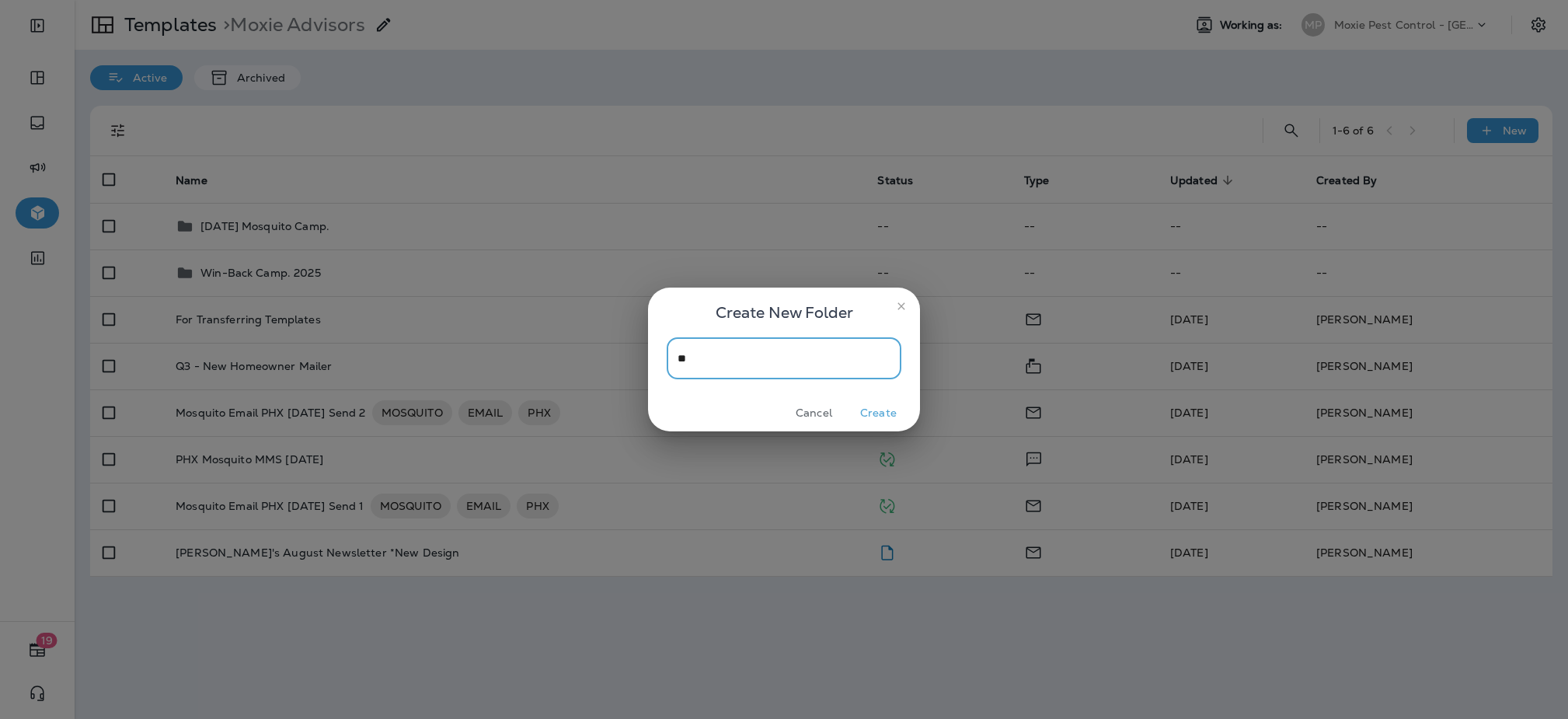
type input "*"
type input "**********"
click at [883, 418] on button "Create" at bounding box center [878, 413] width 58 height 24
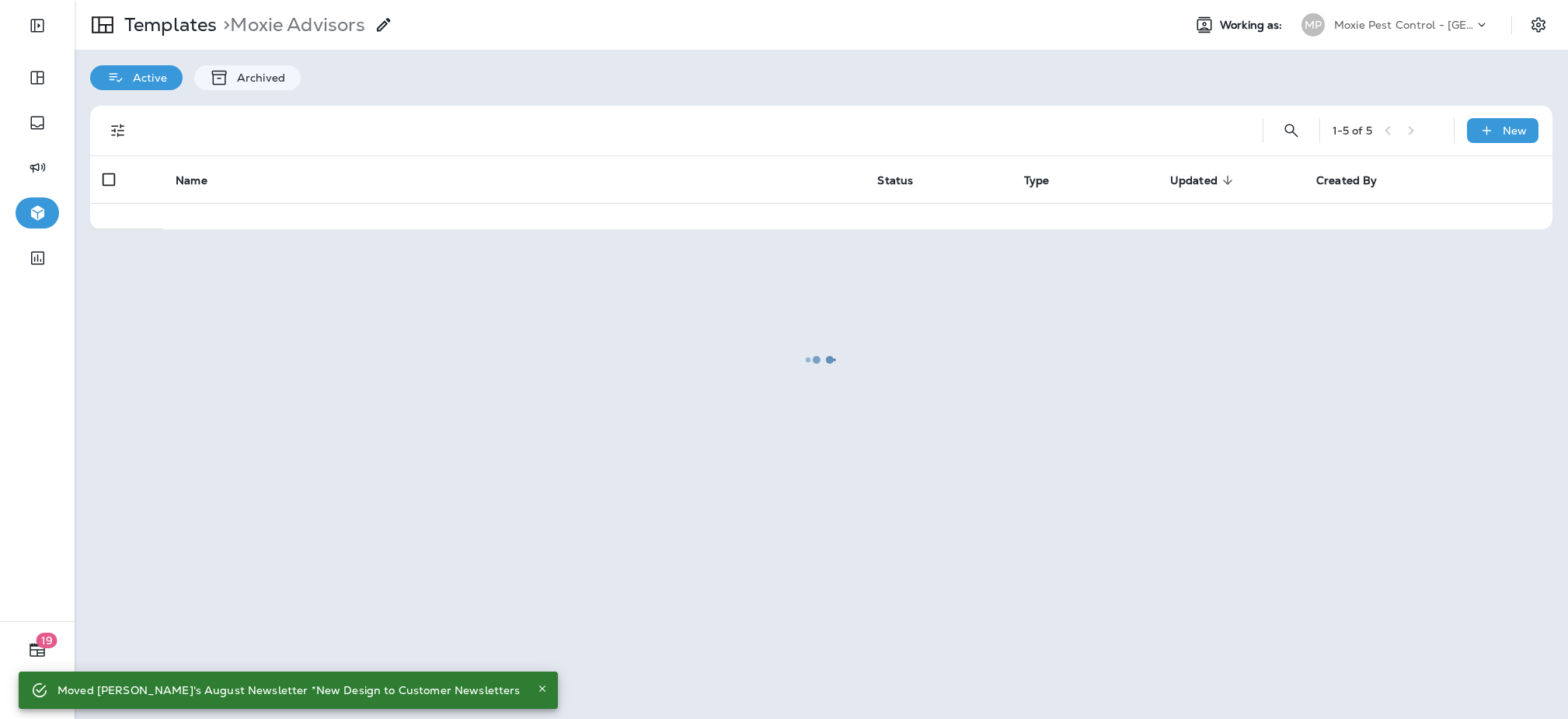
click at [250, 225] on div at bounding box center [821, 360] width 1490 height 716
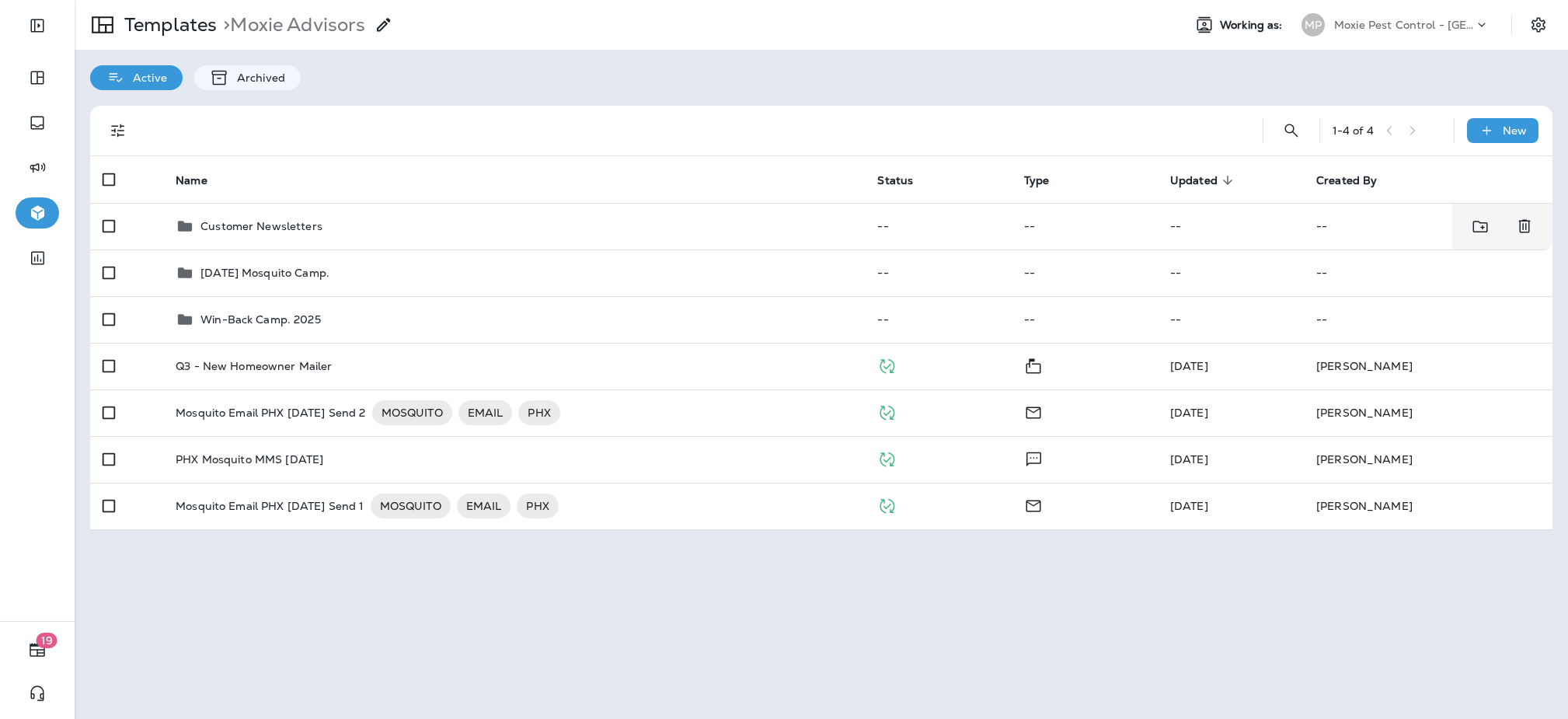
click at [251, 225] on p "Customer Newsletters" at bounding box center [261, 226] width 122 height 13
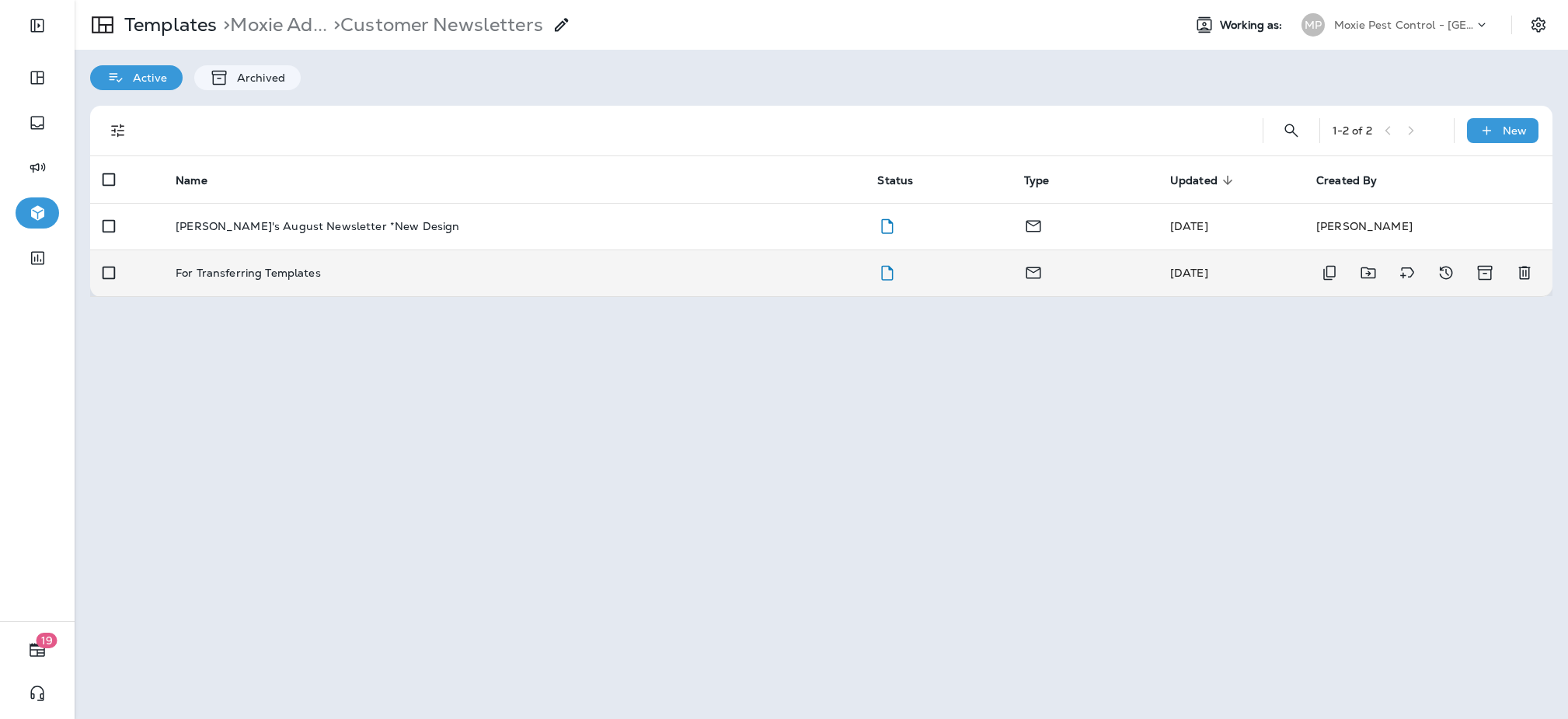
click at [252, 278] on p "For Transferring Templates" at bounding box center [248, 272] width 145 height 13
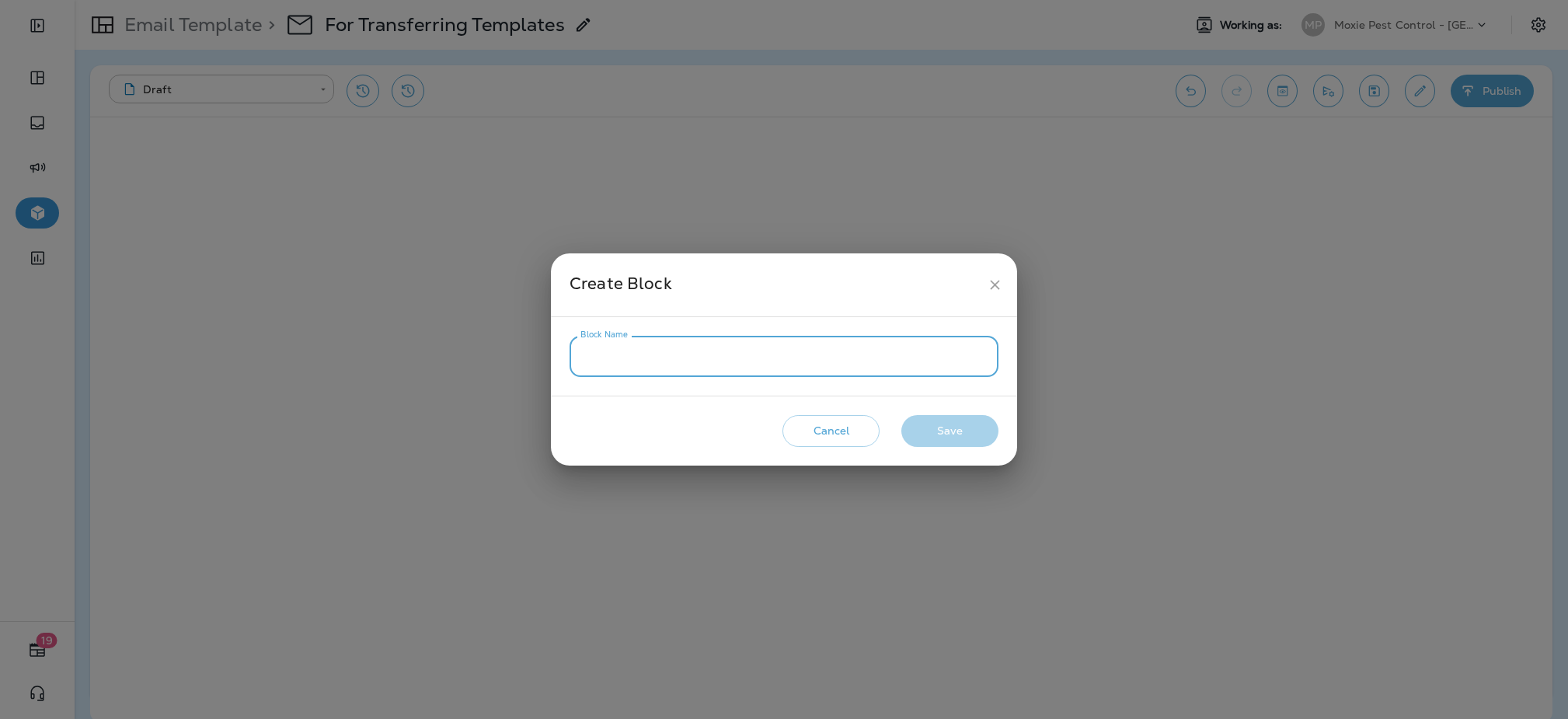
click at [800, 362] on input "Block Name" at bounding box center [784, 356] width 428 height 41
type input "**********"
click at [967, 429] on button "Save" at bounding box center [950, 430] width 97 height 32
click at [852, 363] on input "Block Name" at bounding box center [784, 356] width 428 height 41
type input "**********"
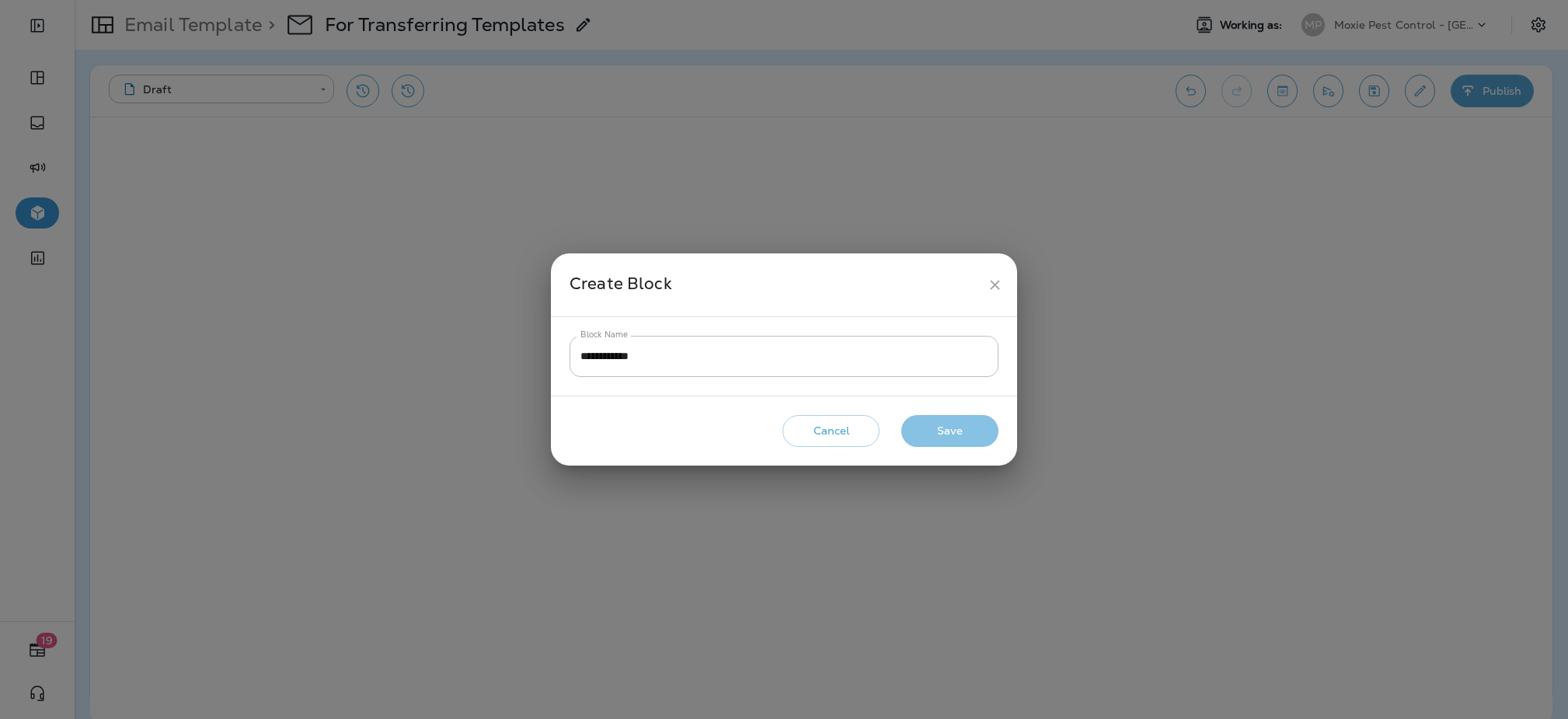
click at [942, 441] on button "Save" at bounding box center [950, 430] width 97 height 32
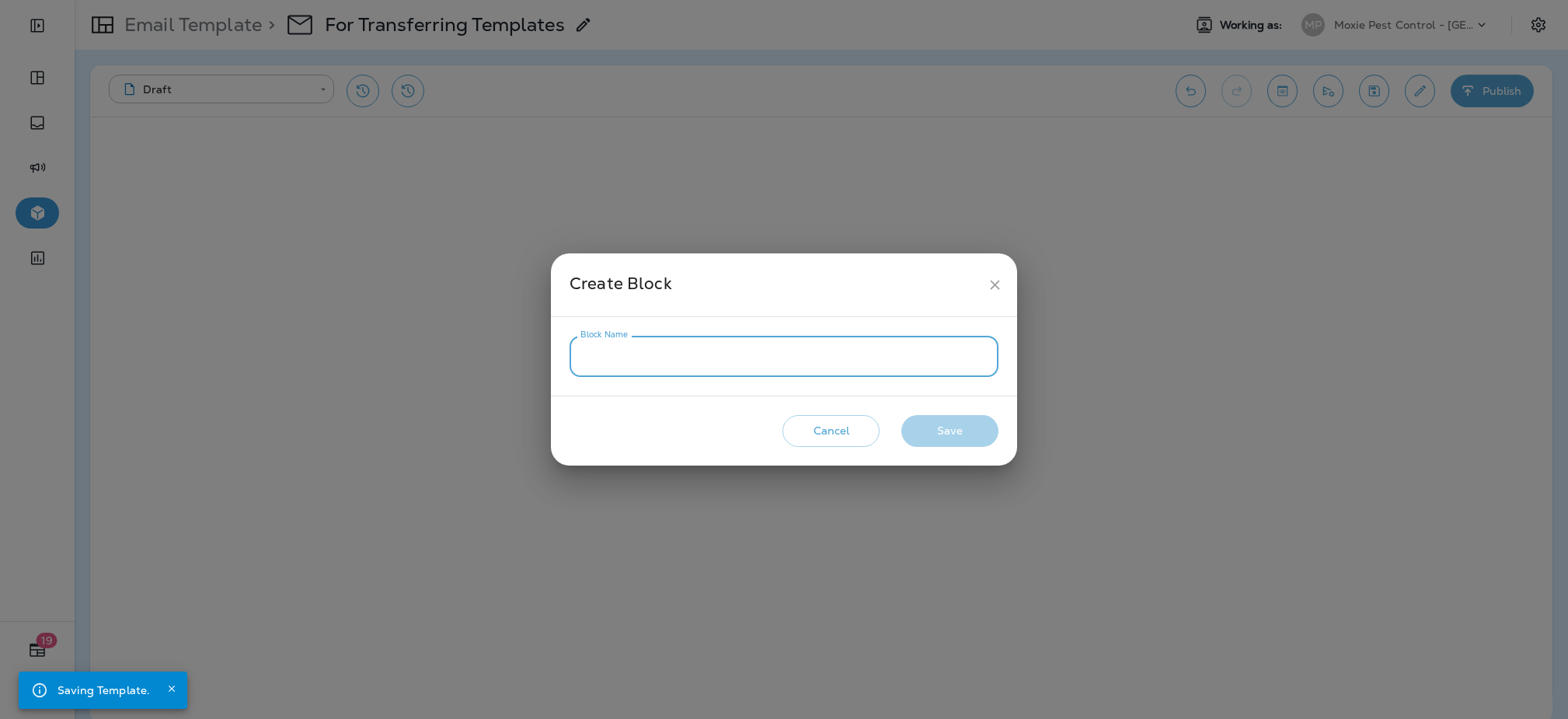
click at [813, 353] on input "Block Name" at bounding box center [784, 356] width 428 height 41
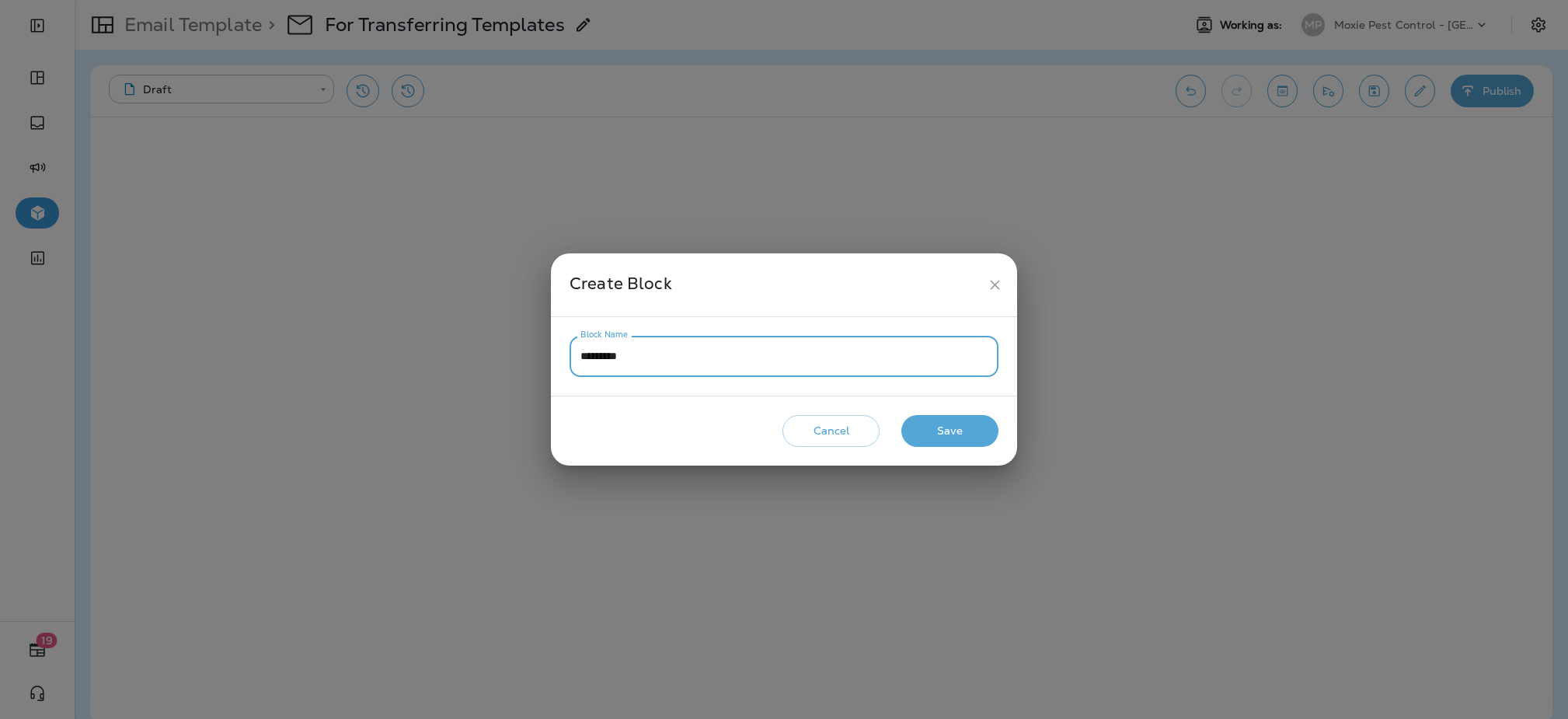
type input "*********"
click at [921, 421] on button "Save" at bounding box center [950, 430] width 97 height 32
click at [889, 354] on input "Block Name" at bounding box center [784, 356] width 428 height 41
type input "*********"
click at [943, 422] on button "Save" at bounding box center [950, 430] width 97 height 32
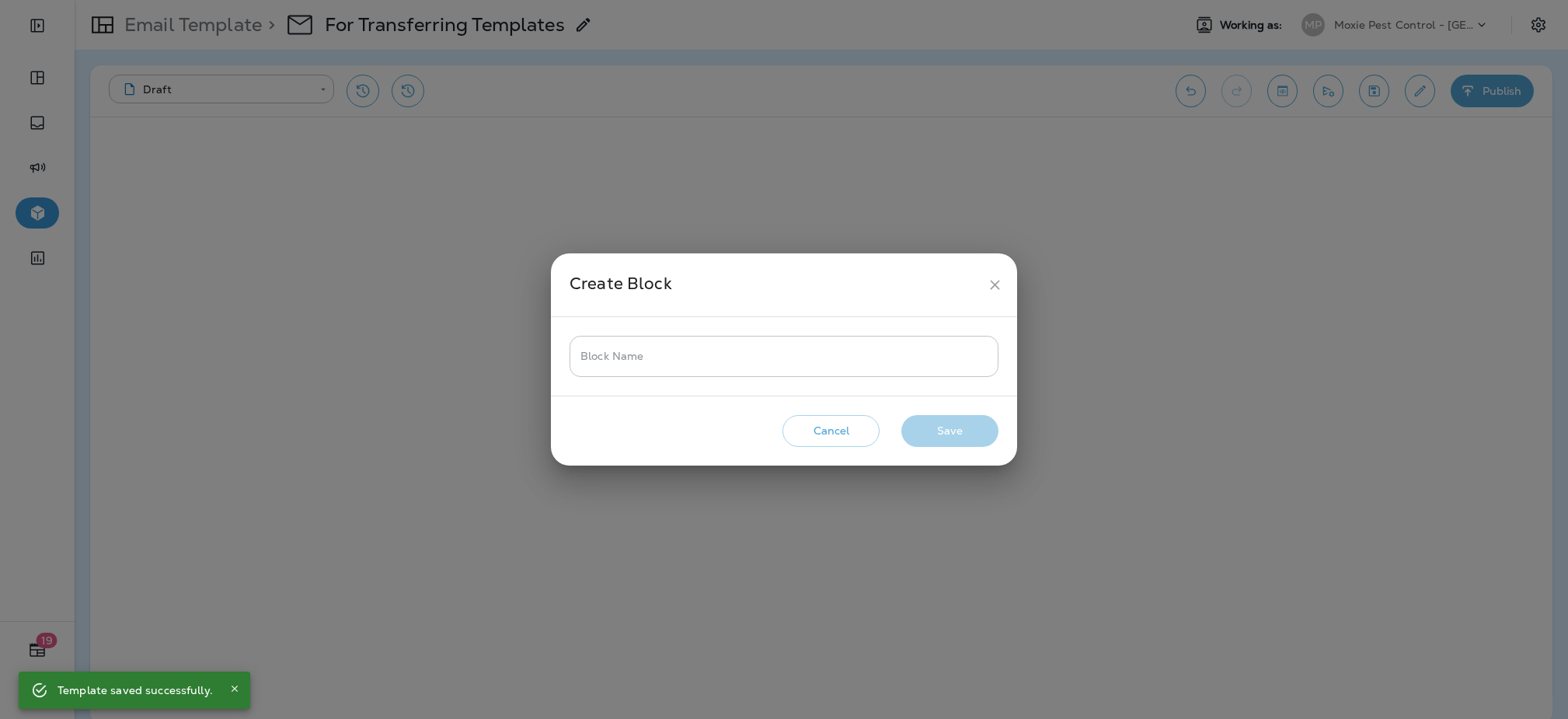
click at [889, 365] on input "Block Name" at bounding box center [784, 356] width 428 height 41
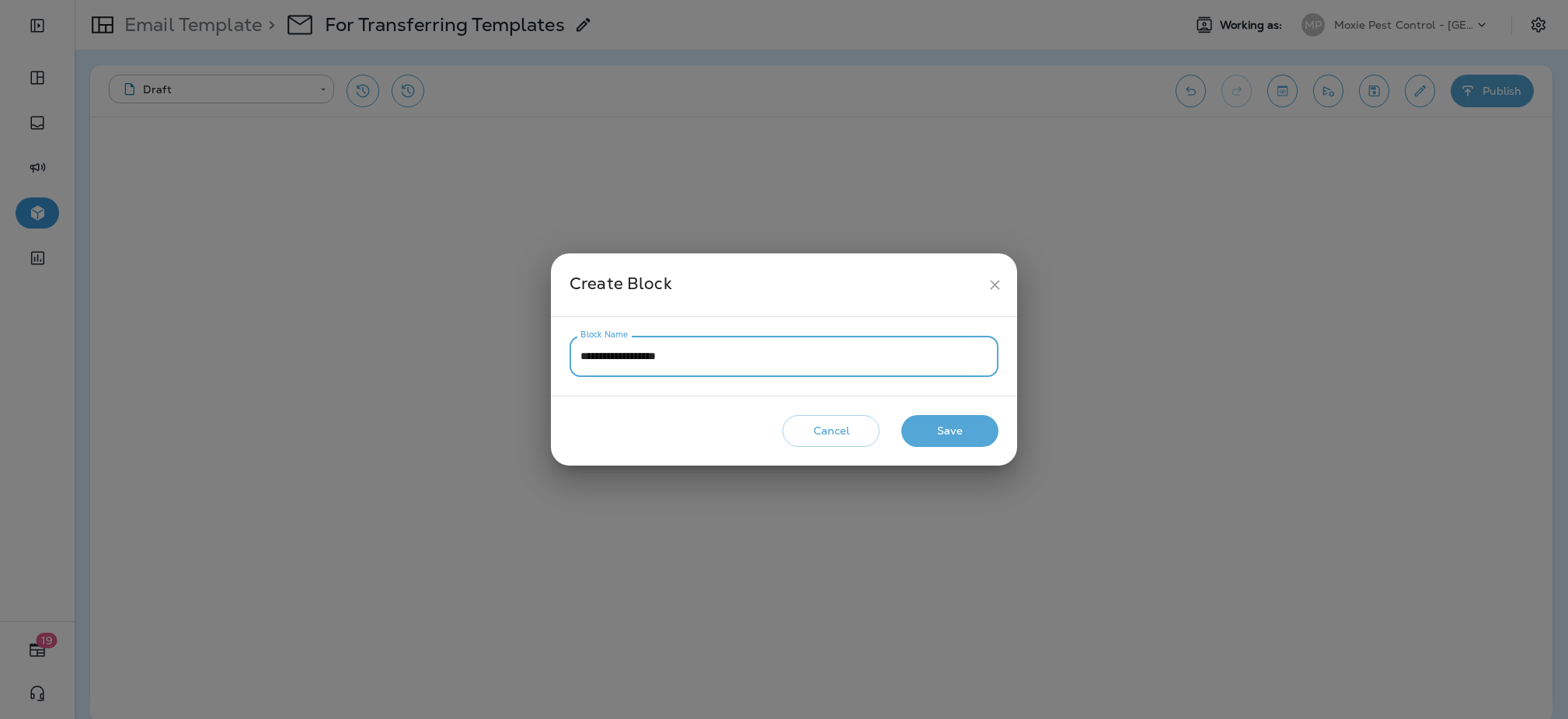
click at [639, 360] on input "**********" at bounding box center [784, 356] width 428 height 41
type input "**********"
click at [939, 430] on button "Save" at bounding box center [950, 430] width 97 height 32
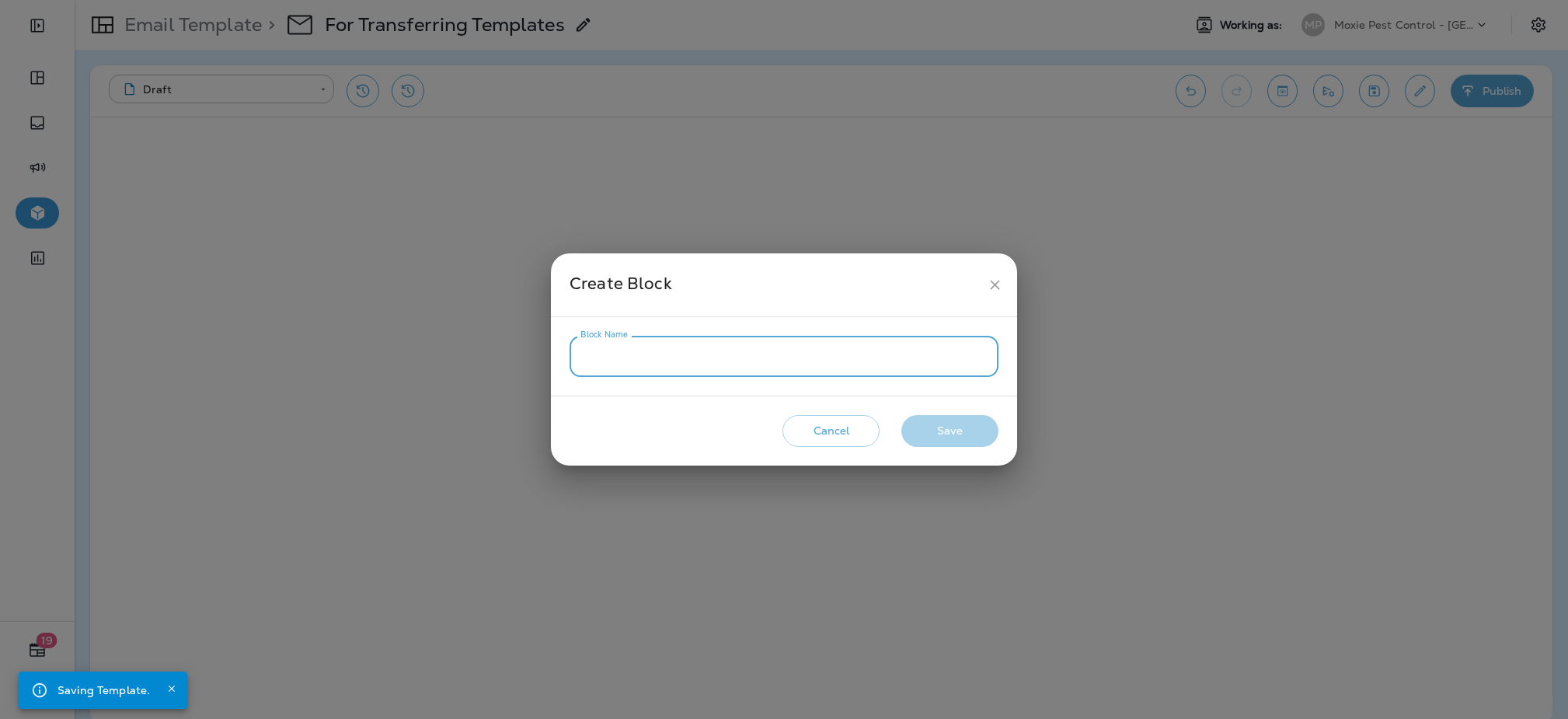
click at [746, 354] on input "Block Name" at bounding box center [784, 356] width 428 height 41
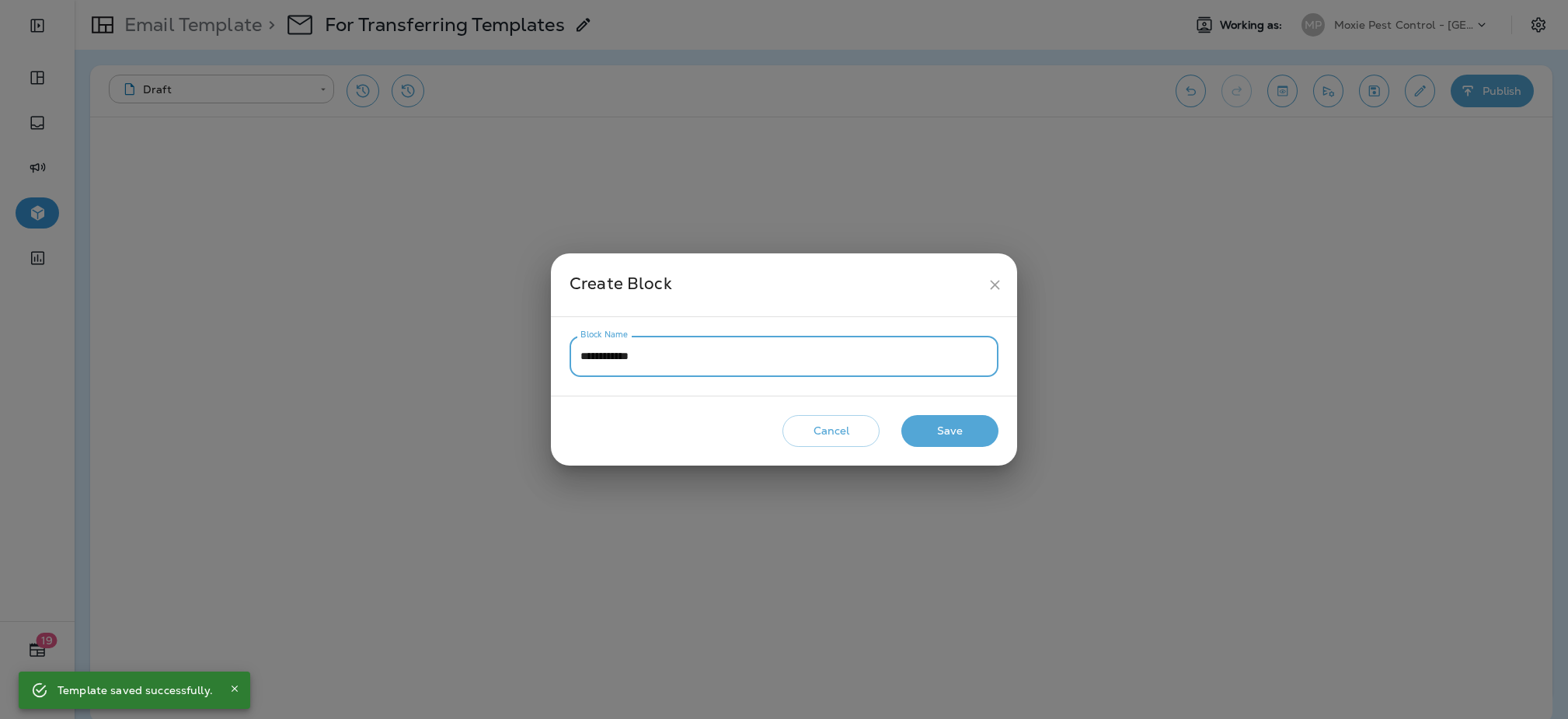
type input "**********"
click at [948, 437] on button "Save" at bounding box center [950, 430] width 97 height 32
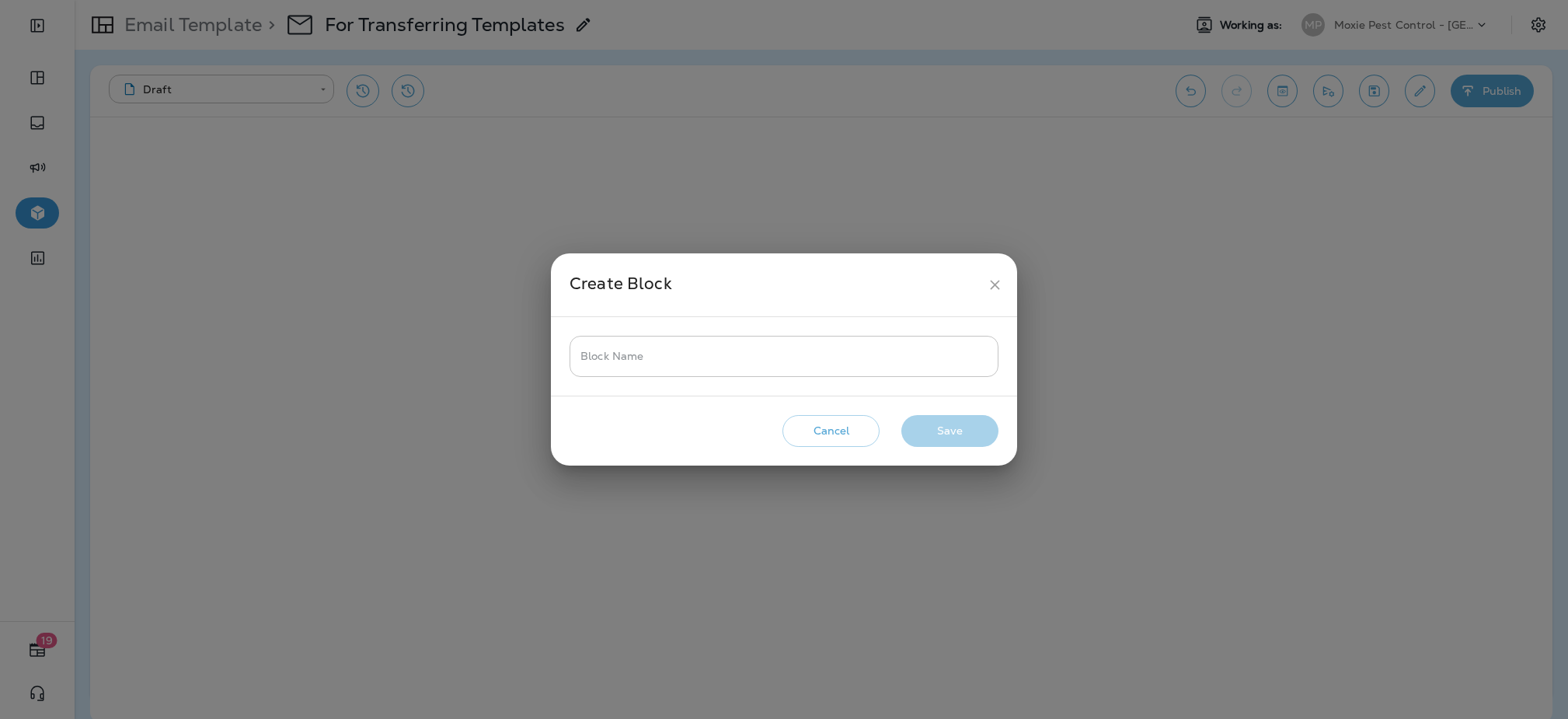
click at [826, 356] on input "Block Name" at bounding box center [784, 356] width 428 height 41
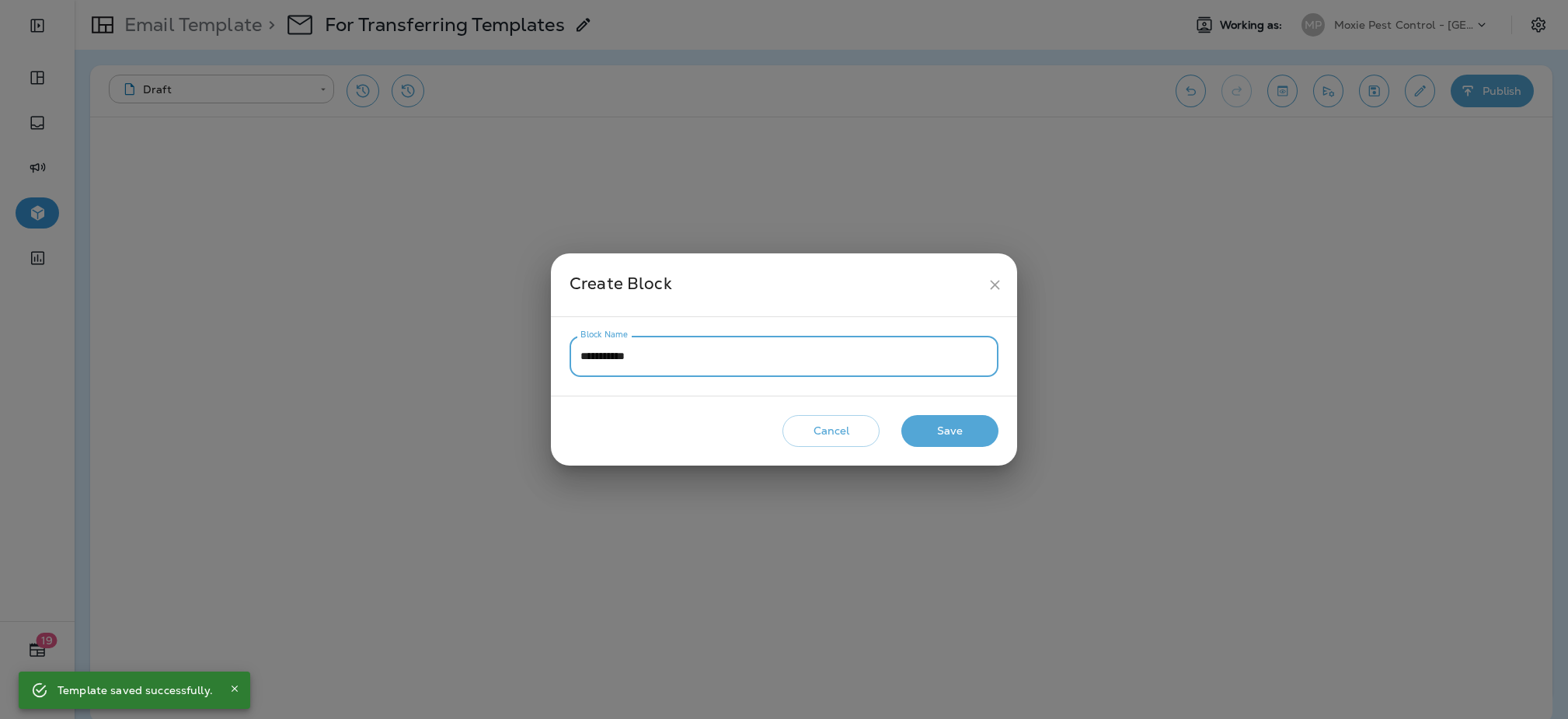
type input "**********"
click at [932, 433] on button "Save" at bounding box center [950, 430] width 97 height 32
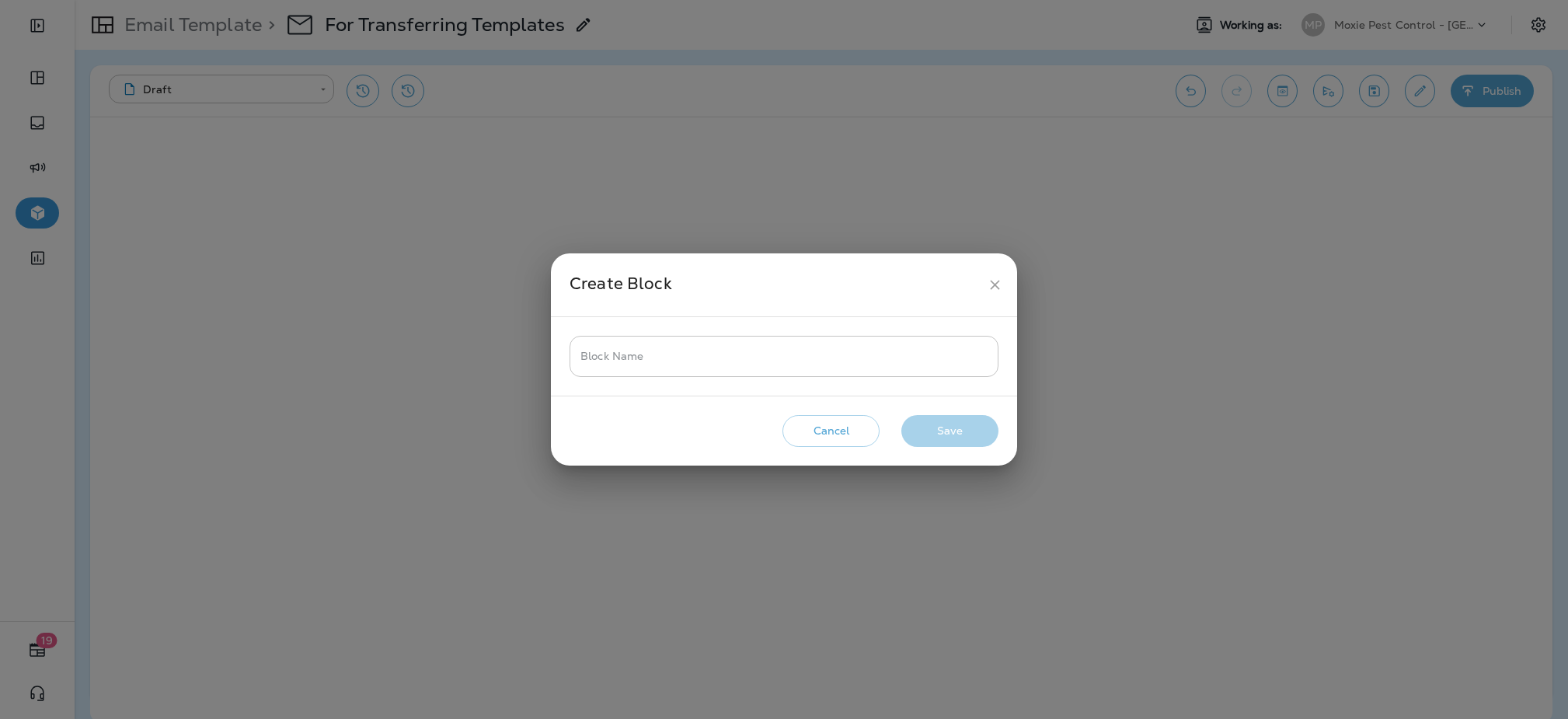
click at [729, 365] on input "Block Name" at bounding box center [784, 356] width 428 height 41
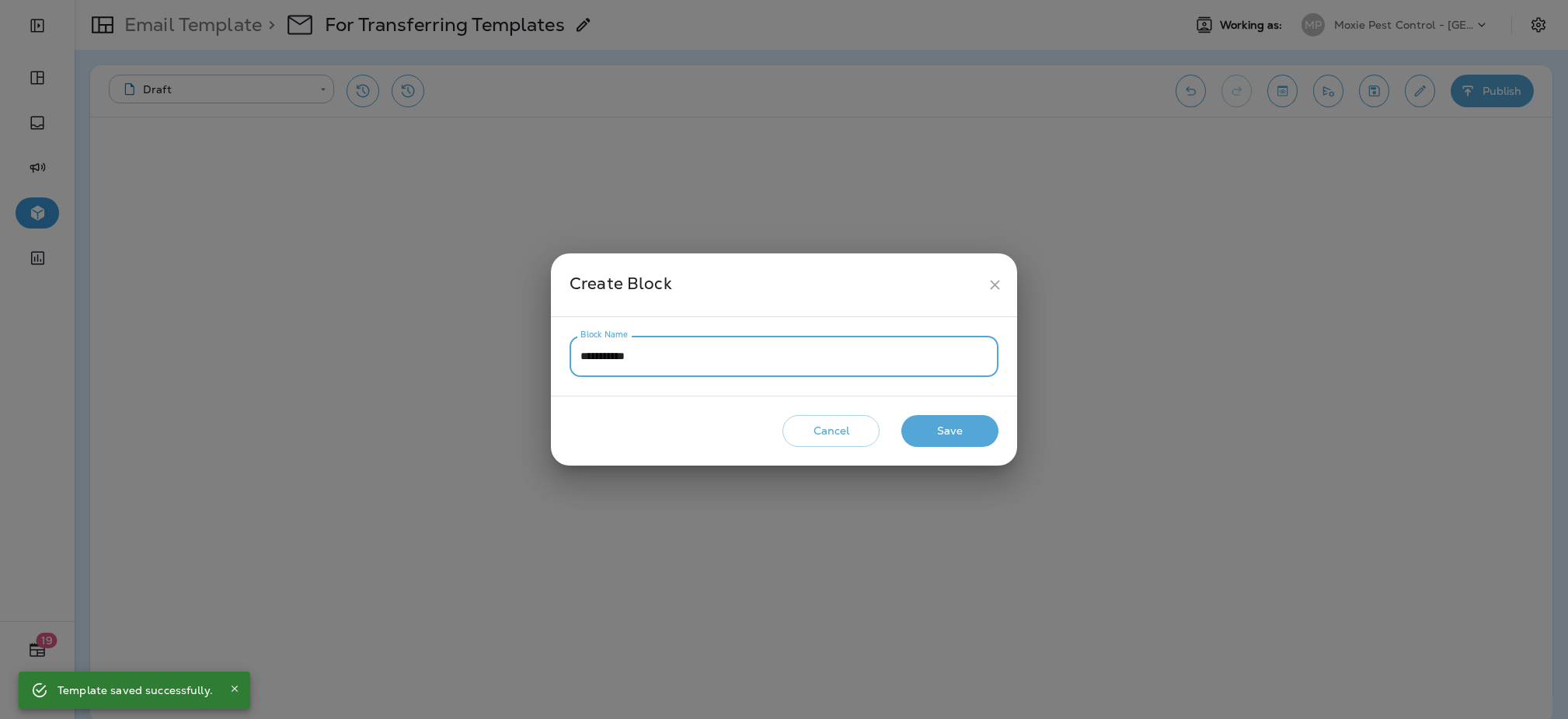
type input "**********"
click at [938, 430] on button "Save" at bounding box center [950, 430] width 97 height 32
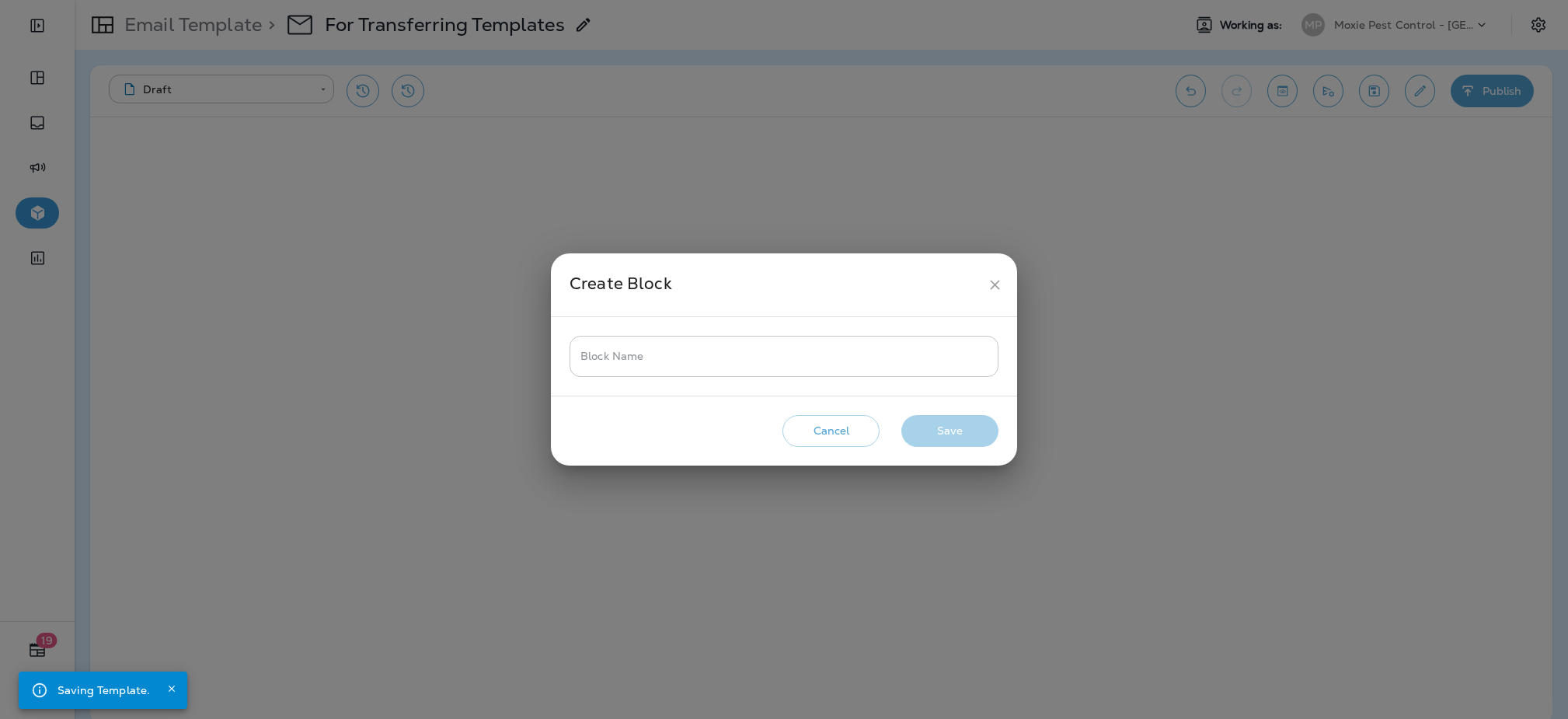
click at [901, 353] on input "Block Name" at bounding box center [784, 356] width 428 height 41
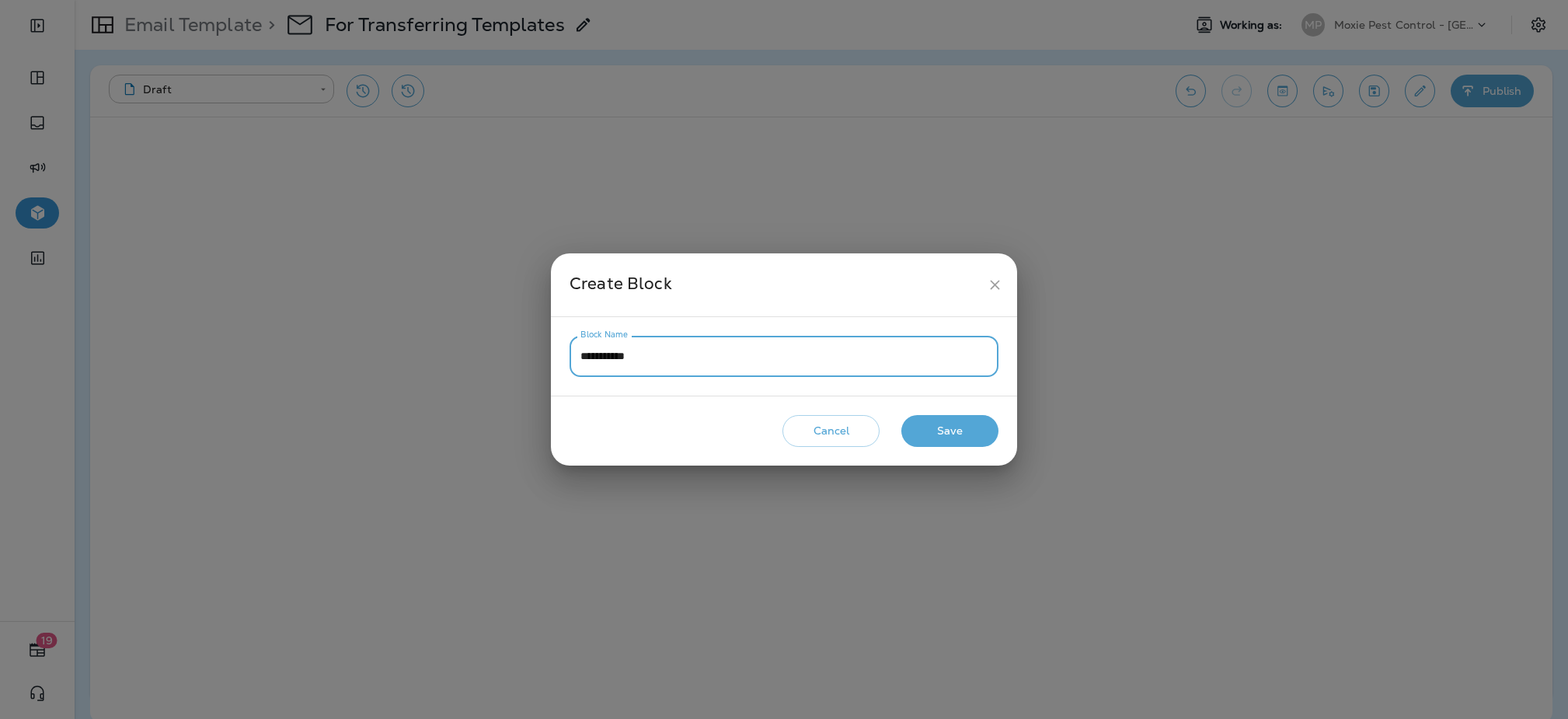
type input "**********"
click at [914, 434] on button "Save" at bounding box center [950, 430] width 97 height 32
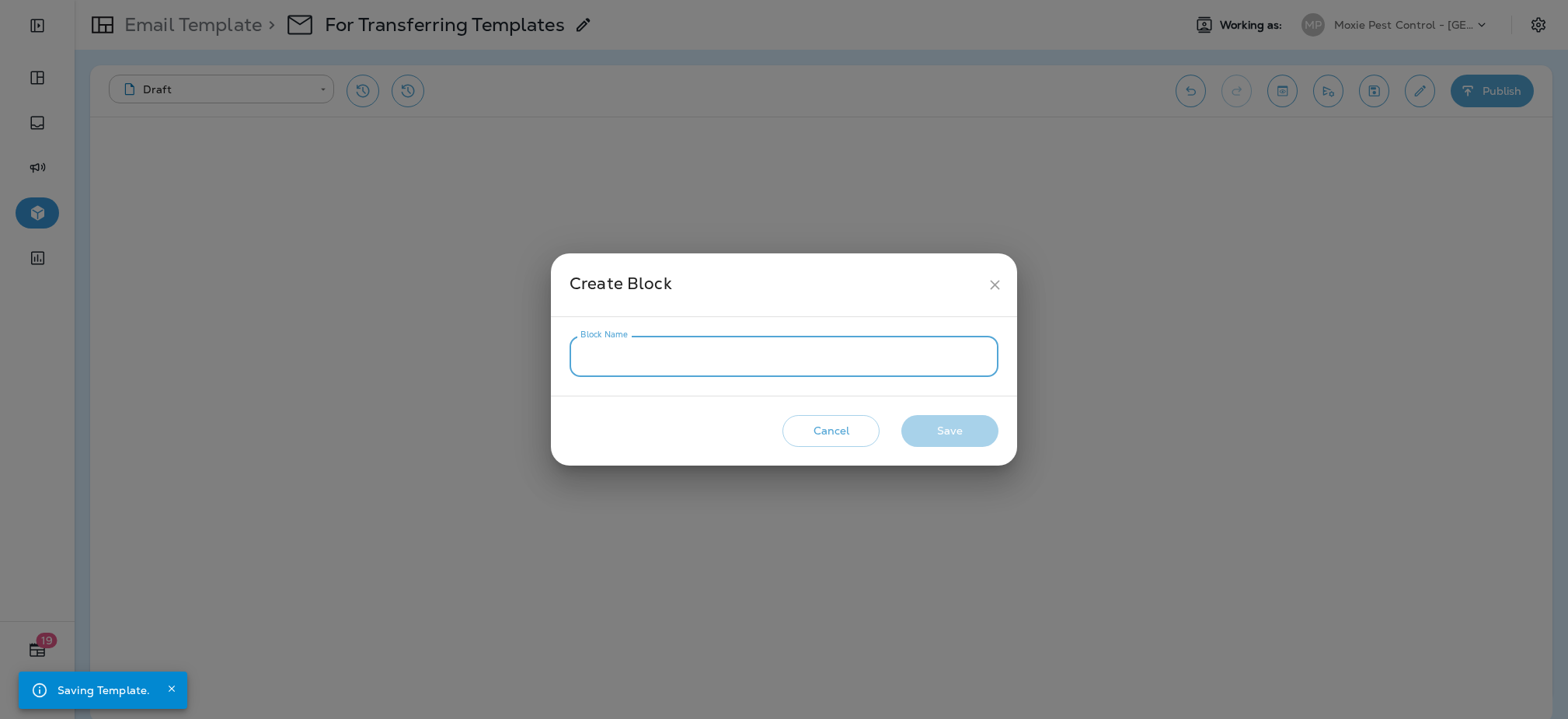
click at [892, 358] on input "Block Name" at bounding box center [784, 356] width 428 height 41
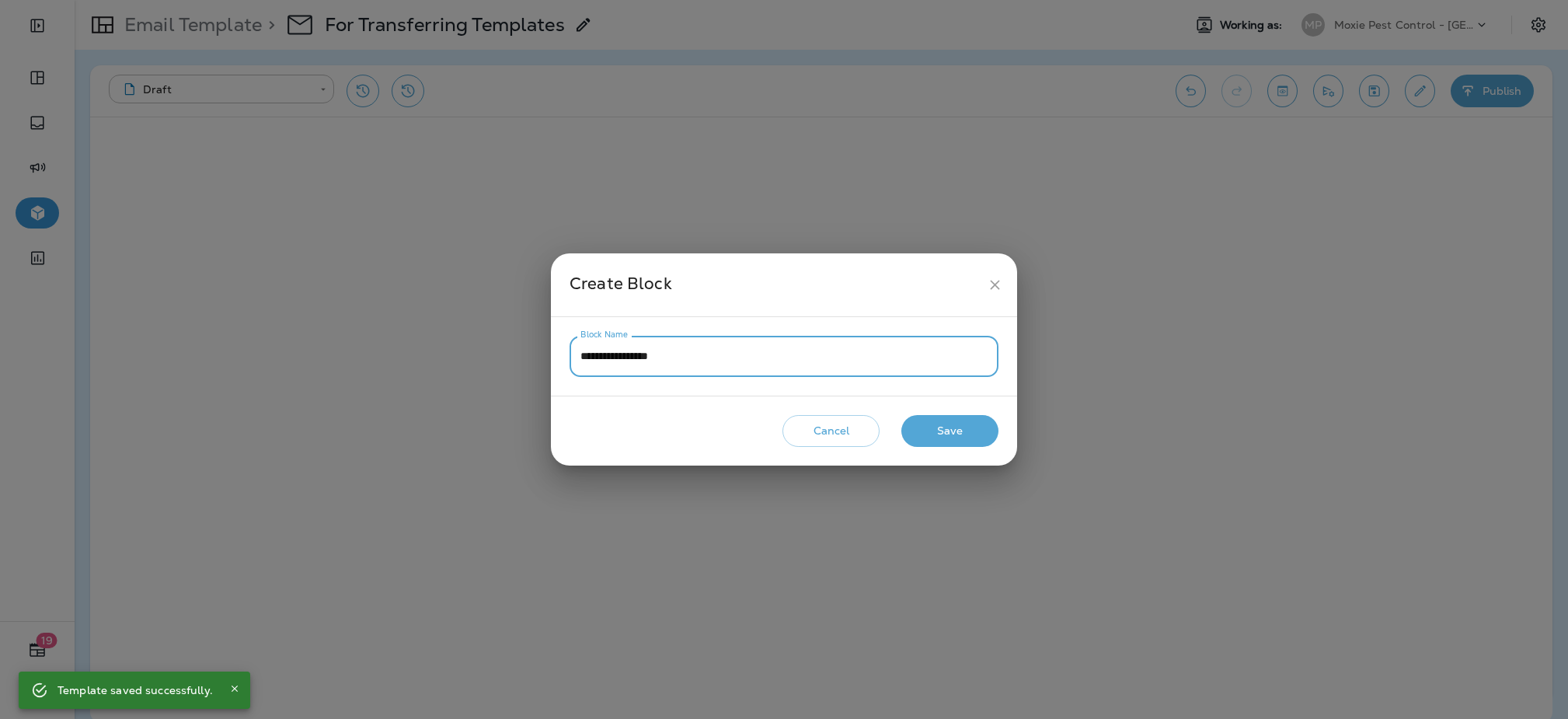
type input "**********"
click at [956, 445] on button "Save" at bounding box center [950, 430] width 97 height 32
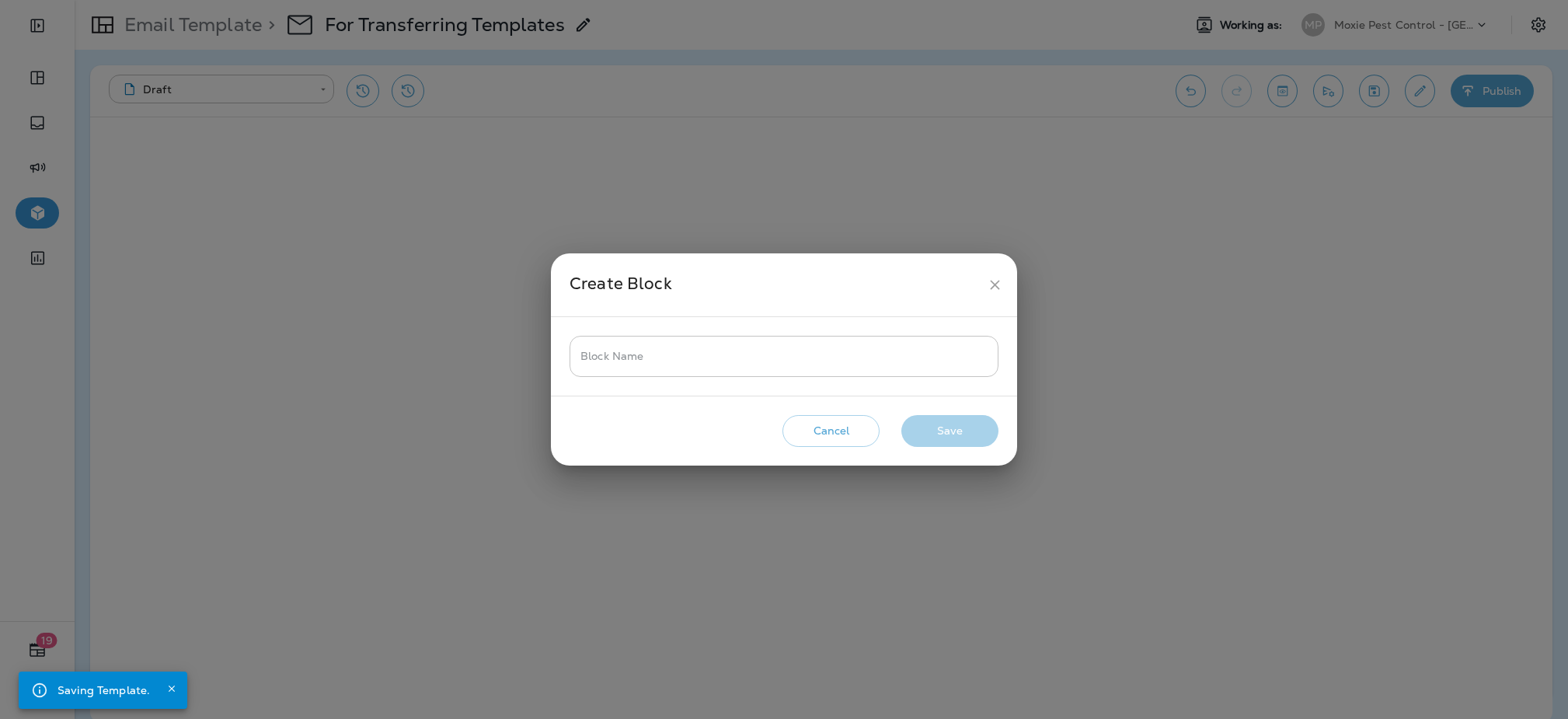
click at [845, 352] on input "Block Name" at bounding box center [784, 356] width 428 height 41
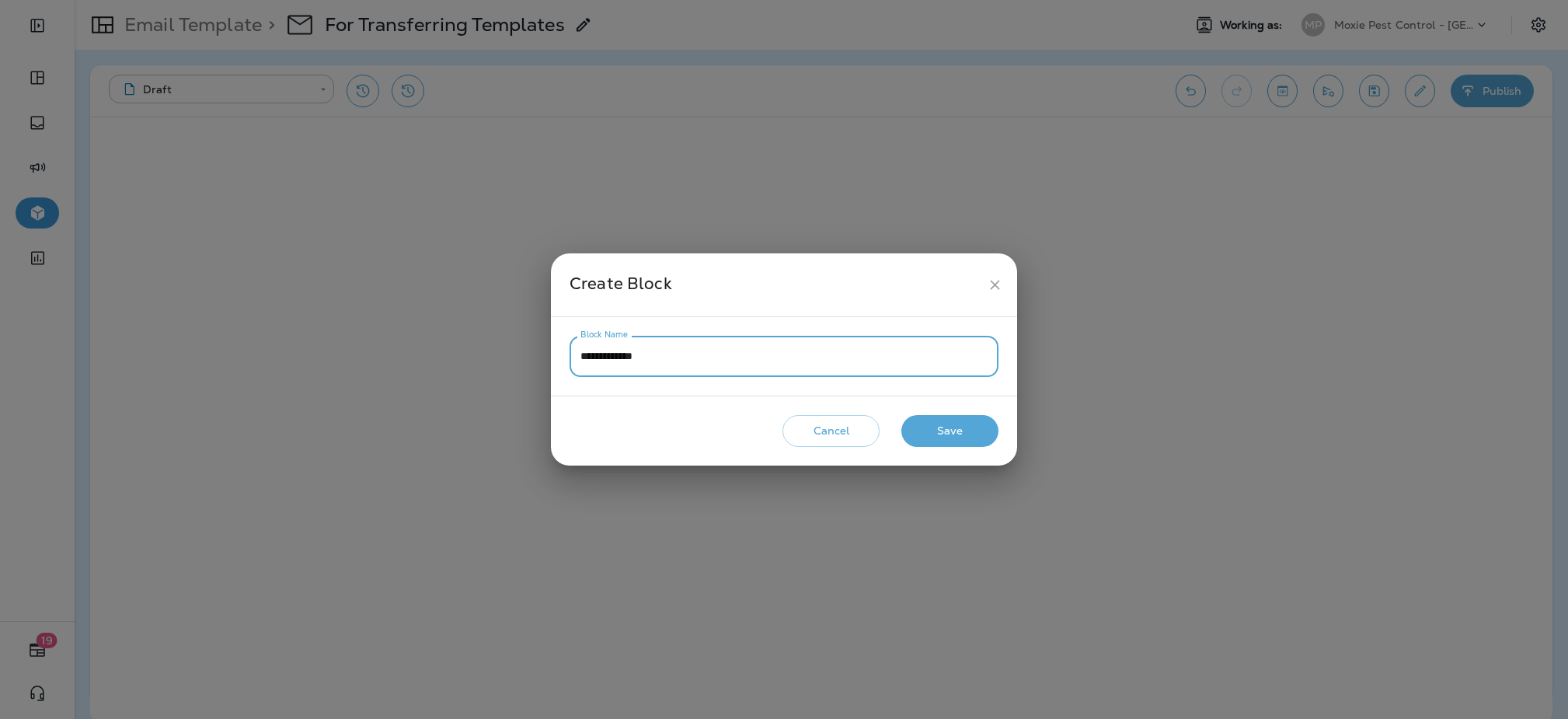
type input "**********"
drag, startPoint x: 965, startPoint y: 428, endPoint x: 952, endPoint y: 426, distance: 13.2
click at [965, 428] on button "Save" at bounding box center [950, 430] width 97 height 32
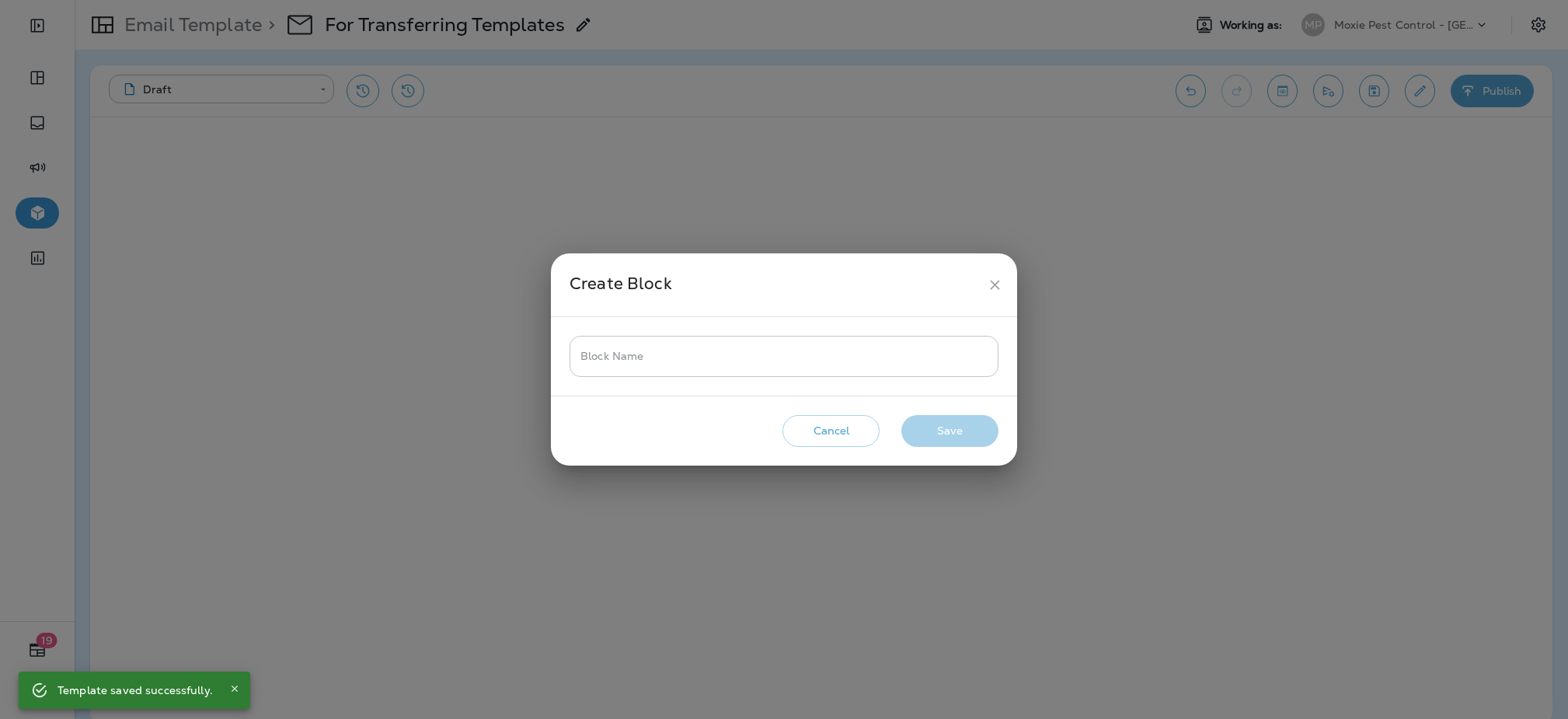
click at [871, 349] on input "Block Name" at bounding box center [784, 356] width 428 height 41
type input "********"
click at [962, 424] on button "Save" at bounding box center [950, 430] width 97 height 32
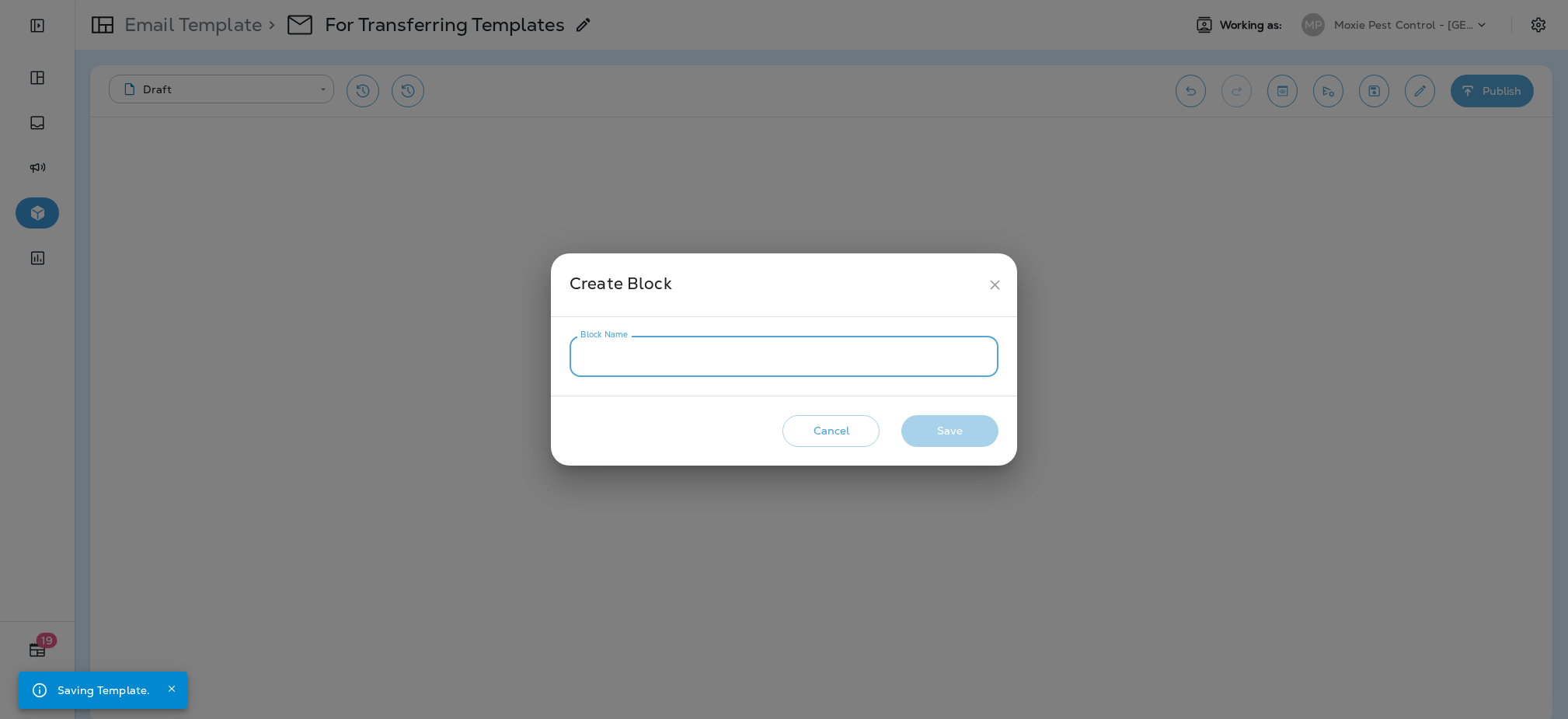
click at [832, 355] on input "Block Name" at bounding box center [784, 356] width 428 height 41
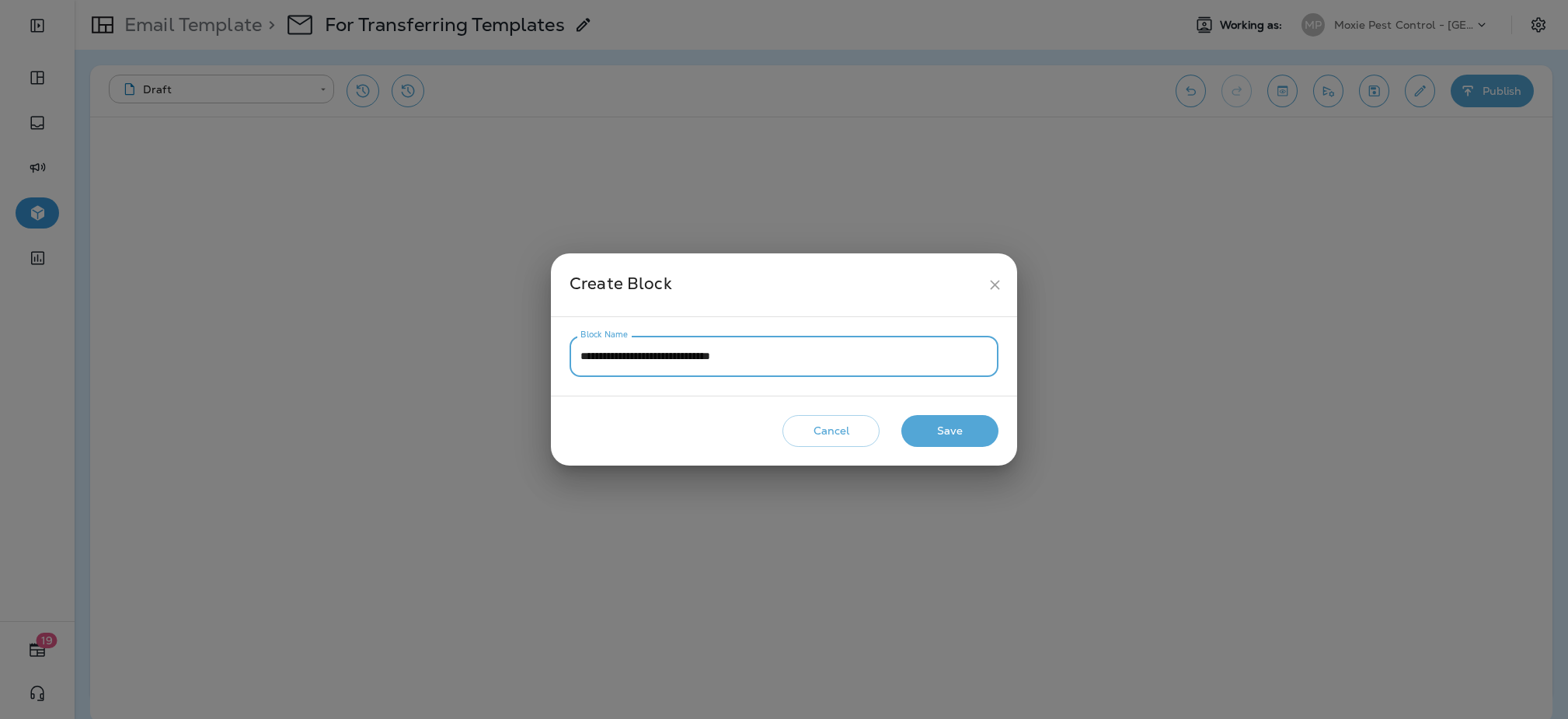
type input "**********"
click at [952, 428] on button "Save" at bounding box center [950, 430] width 97 height 32
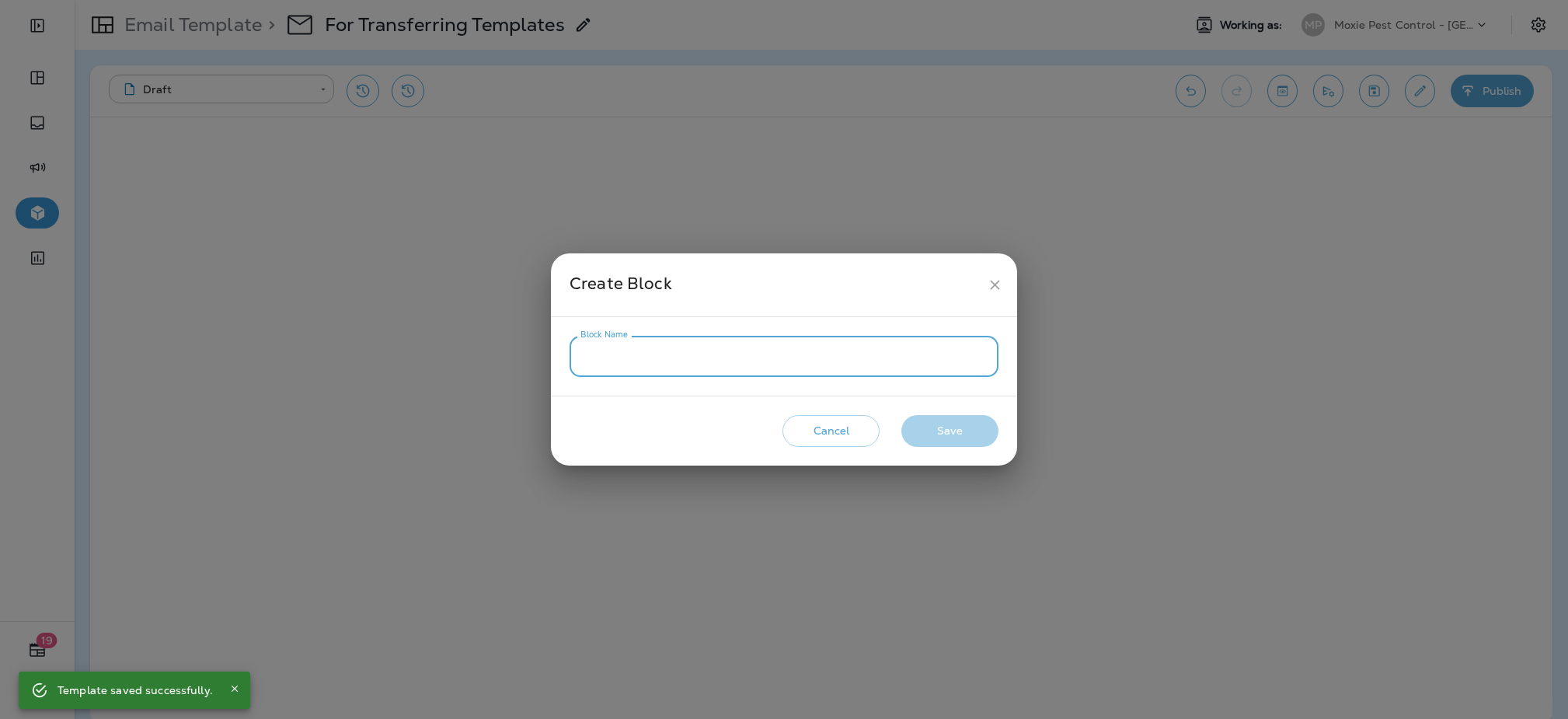
click at [817, 346] on input "Block Name" at bounding box center [784, 356] width 428 height 41
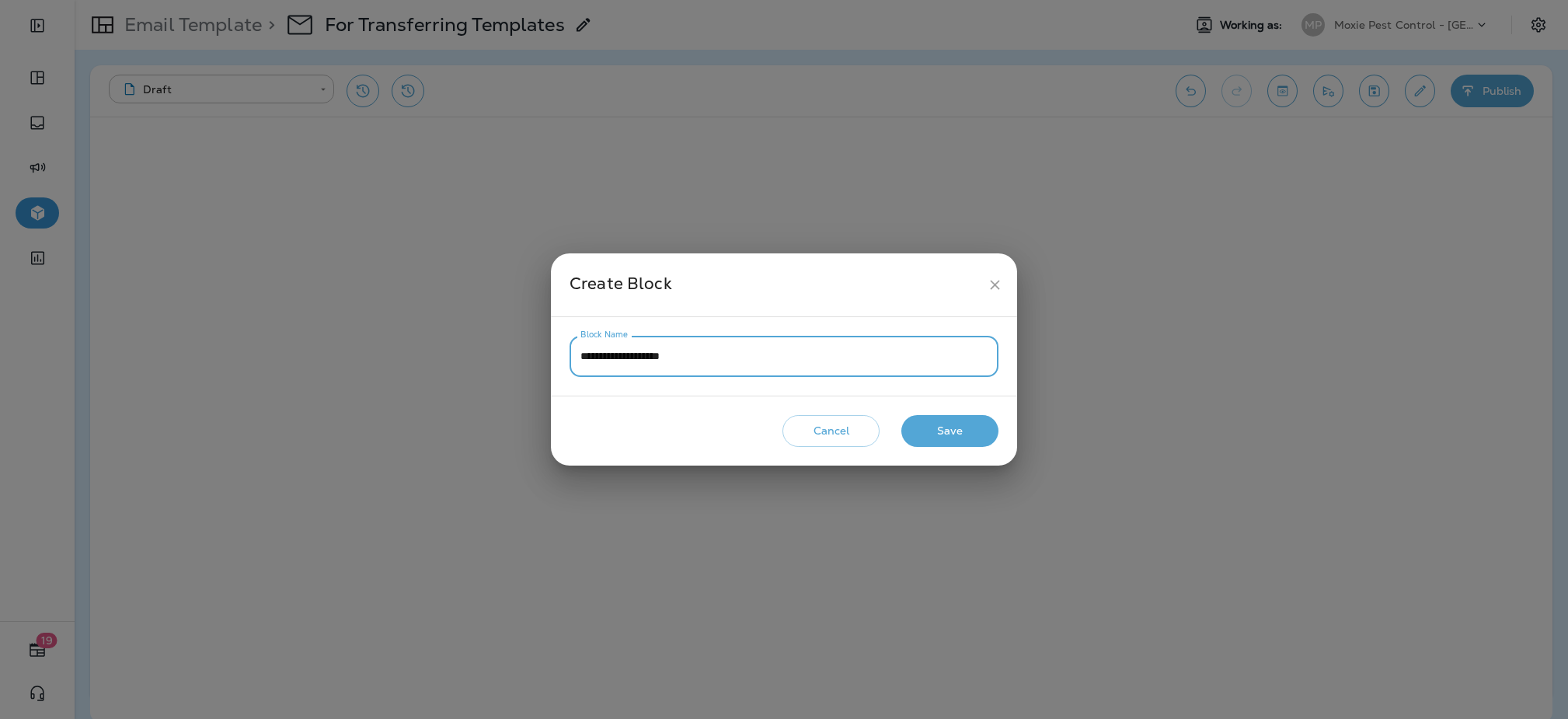
type input "**********"
click at [966, 441] on button "Save" at bounding box center [950, 430] width 97 height 32
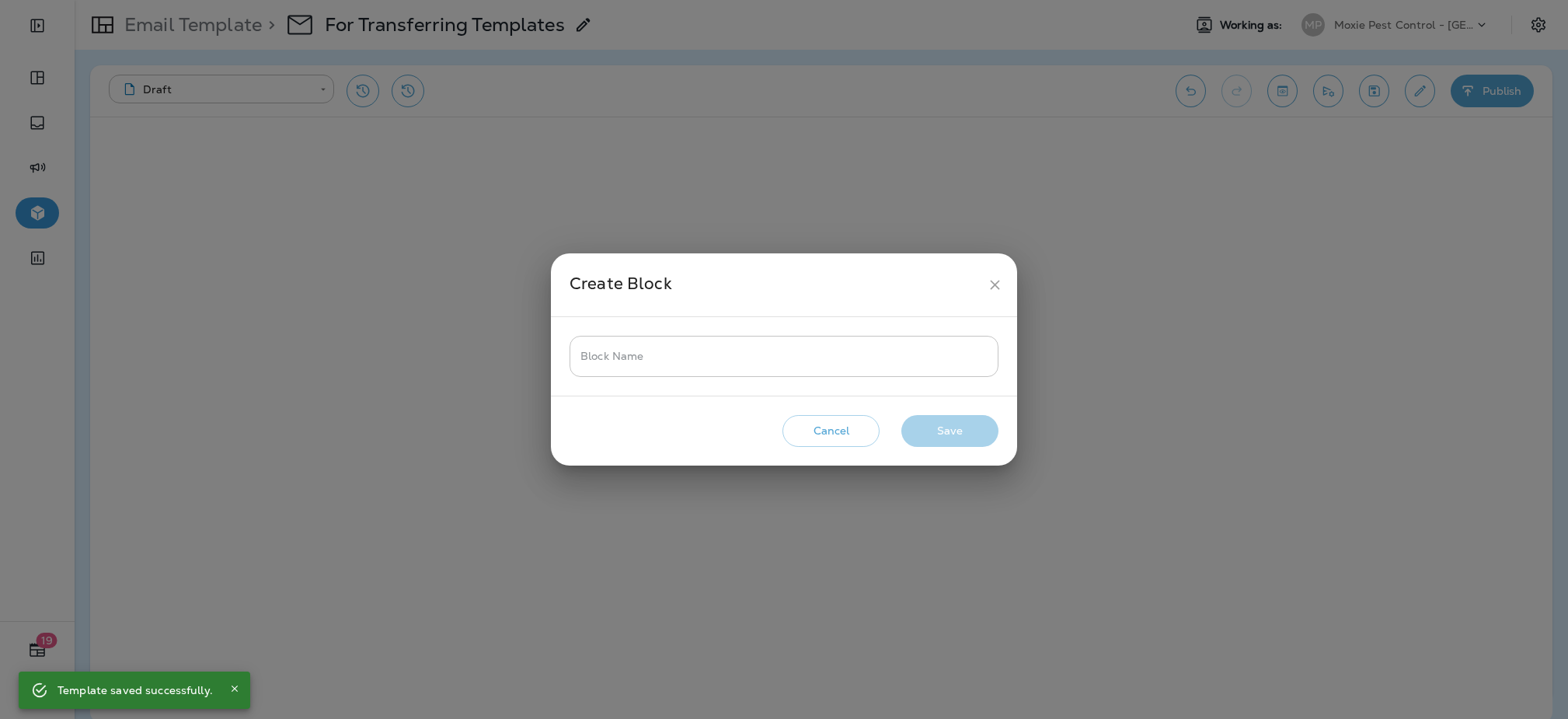
click at [972, 368] on input "Block Name" at bounding box center [784, 356] width 428 height 41
type input "*"
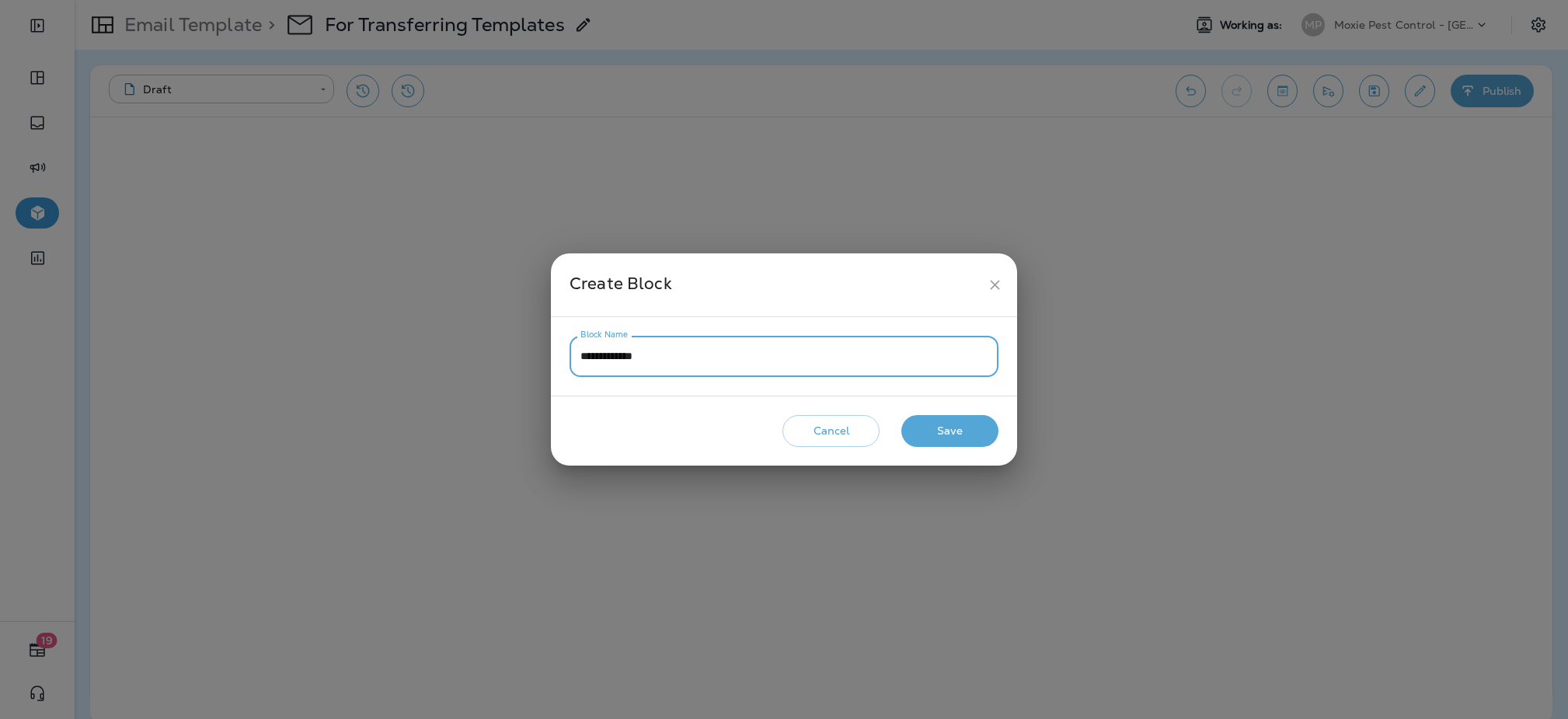
type input "**********"
click at [979, 430] on button "Save" at bounding box center [950, 430] width 97 height 32
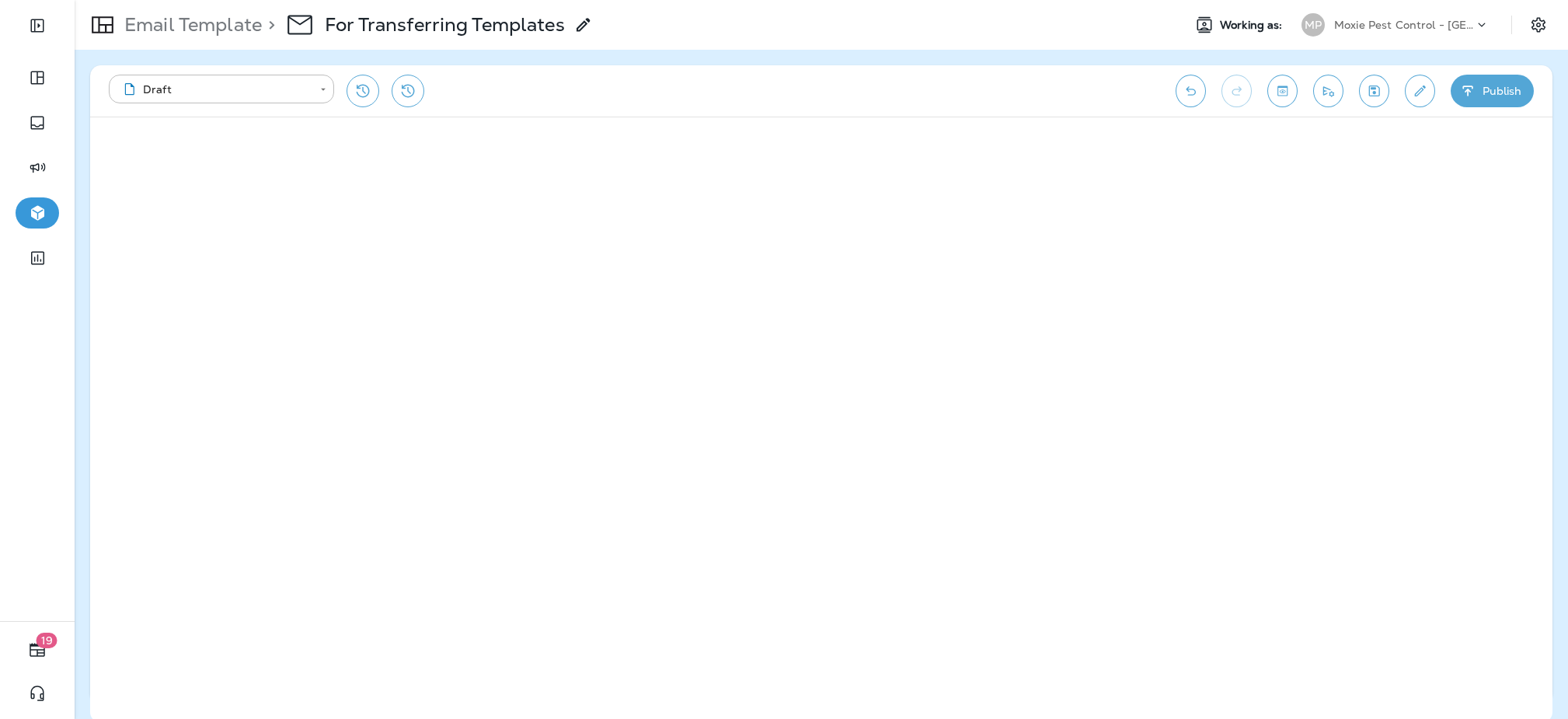
click at [191, 39] on div "Email Template > For Transferring Templates" at bounding box center [333, 25] width 518 height 44
click at [196, 28] on p "Email Template" at bounding box center [189, 24] width 143 height 23
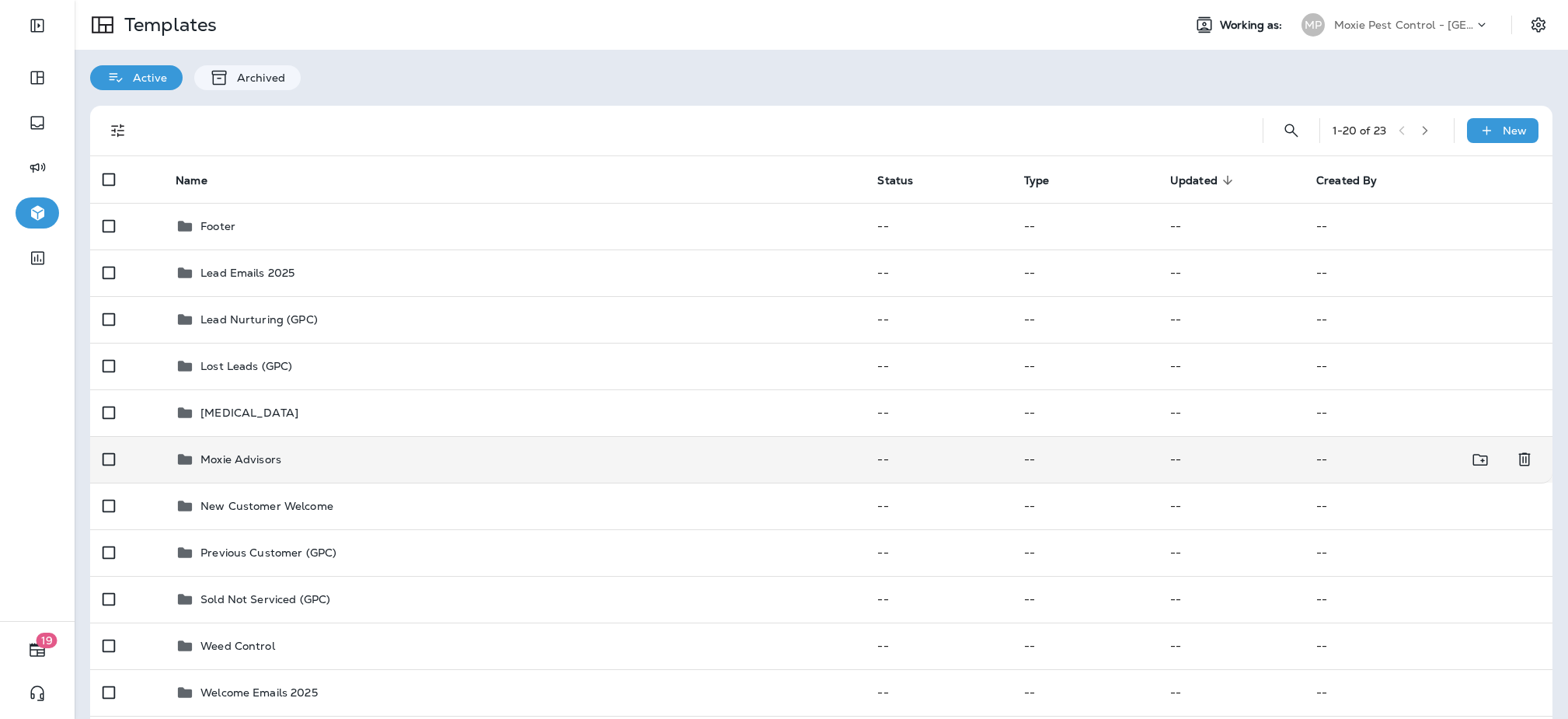
click at [279, 459] on p "Moxie Advisors" at bounding box center [241, 459] width 81 height 13
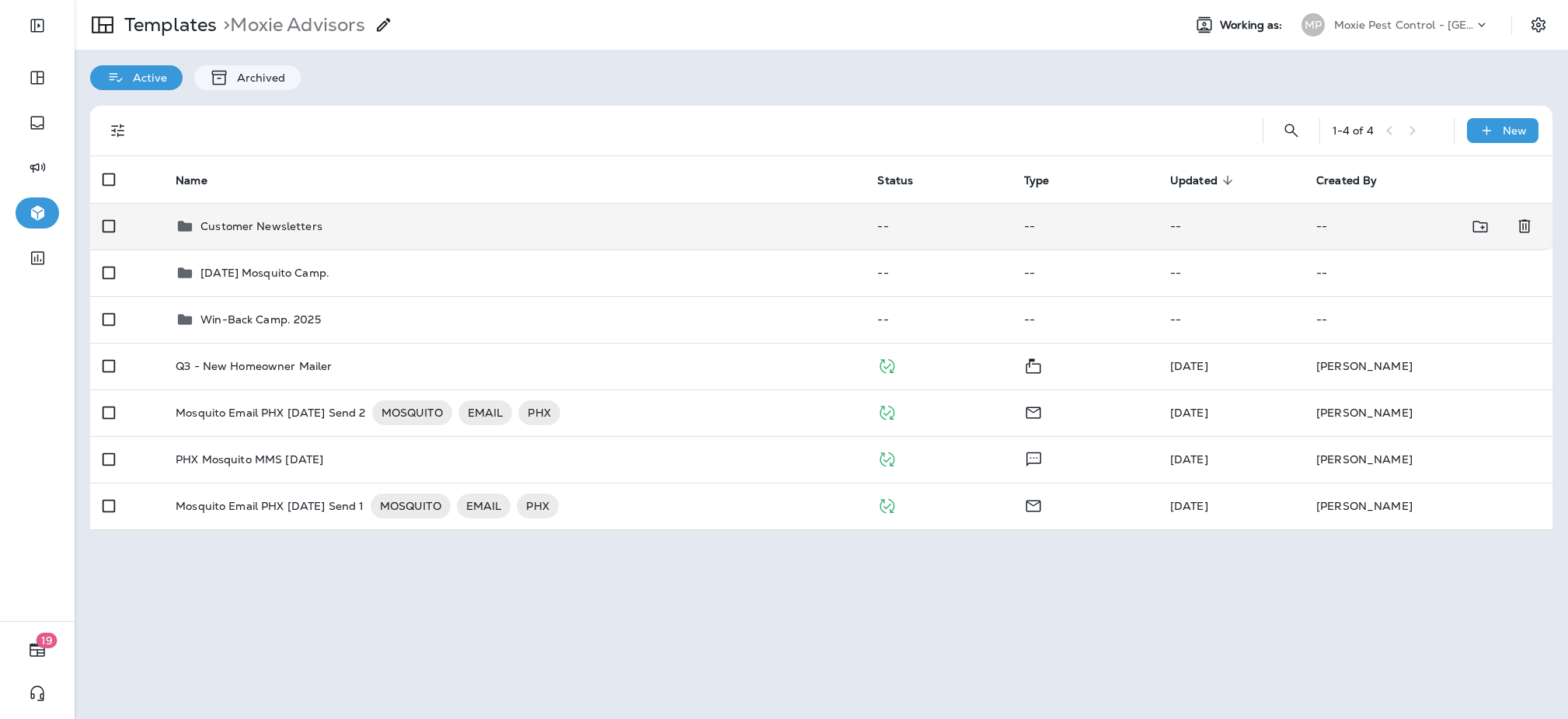
click at [352, 230] on div "Customer Newsletters" at bounding box center [514, 226] width 677 height 19
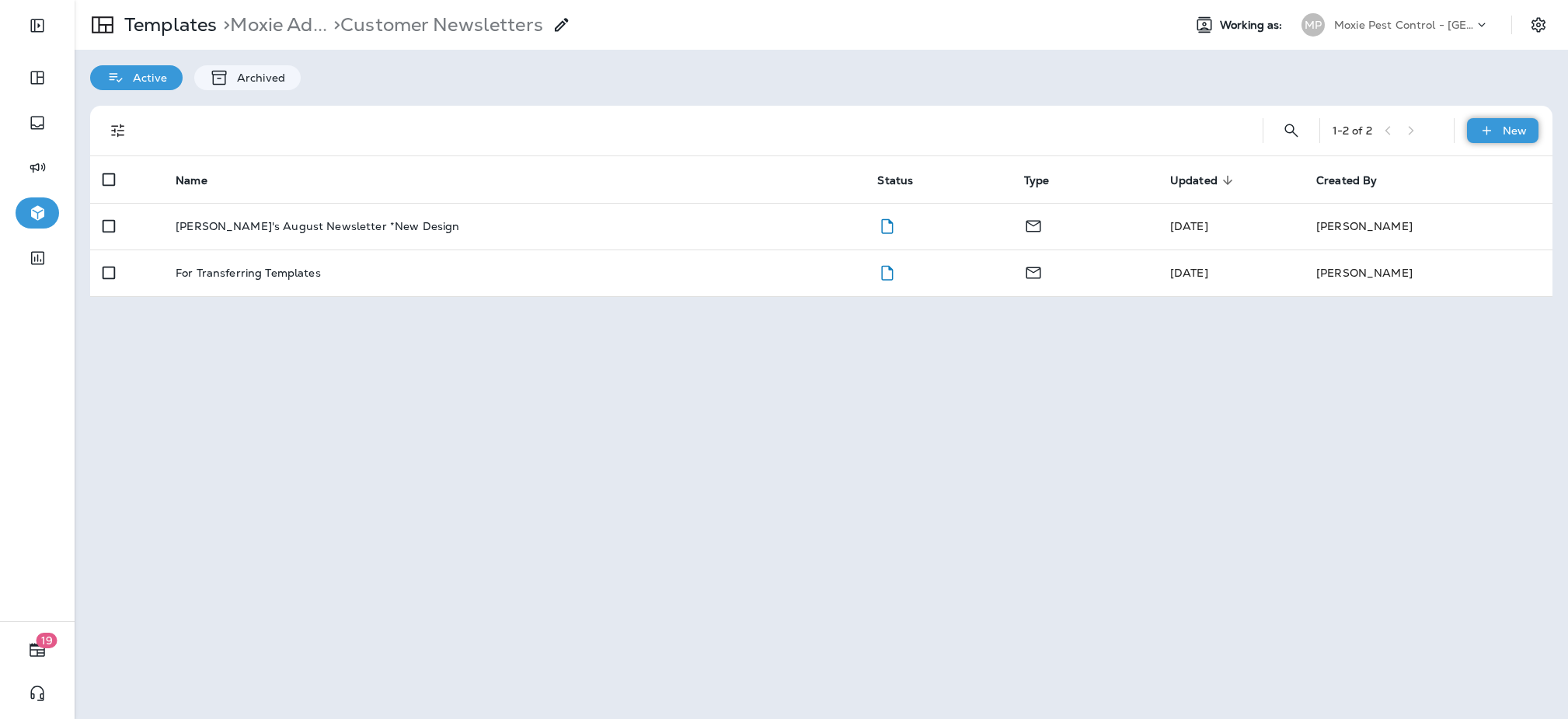
click at [1517, 134] on p "New" at bounding box center [1514, 131] width 24 height 13
click at [1500, 175] on li "New Template" at bounding box center [1492, 171] width 131 height 38
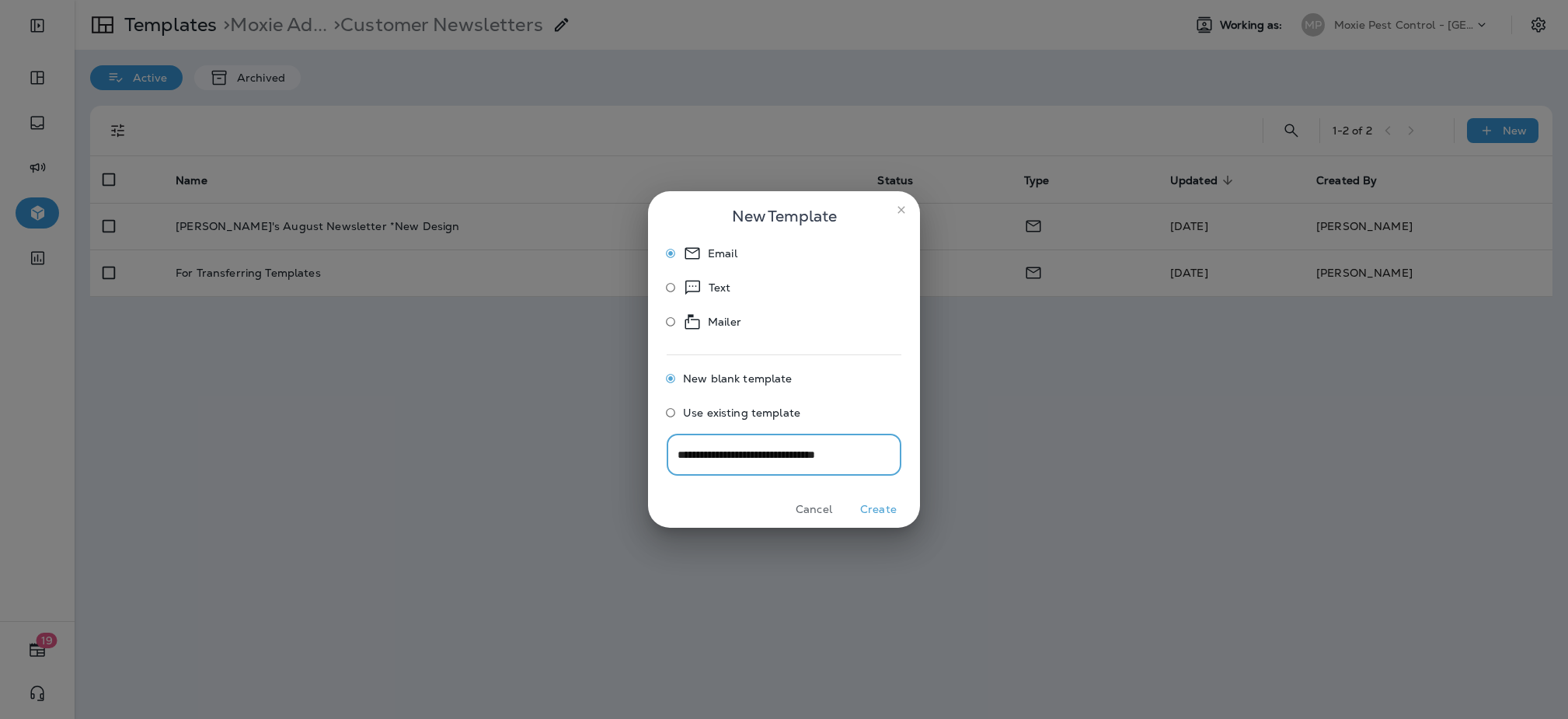
type input "**********"
click at [890, 502] on button "Create" at bounding box center [878, 509] width 58 height 24
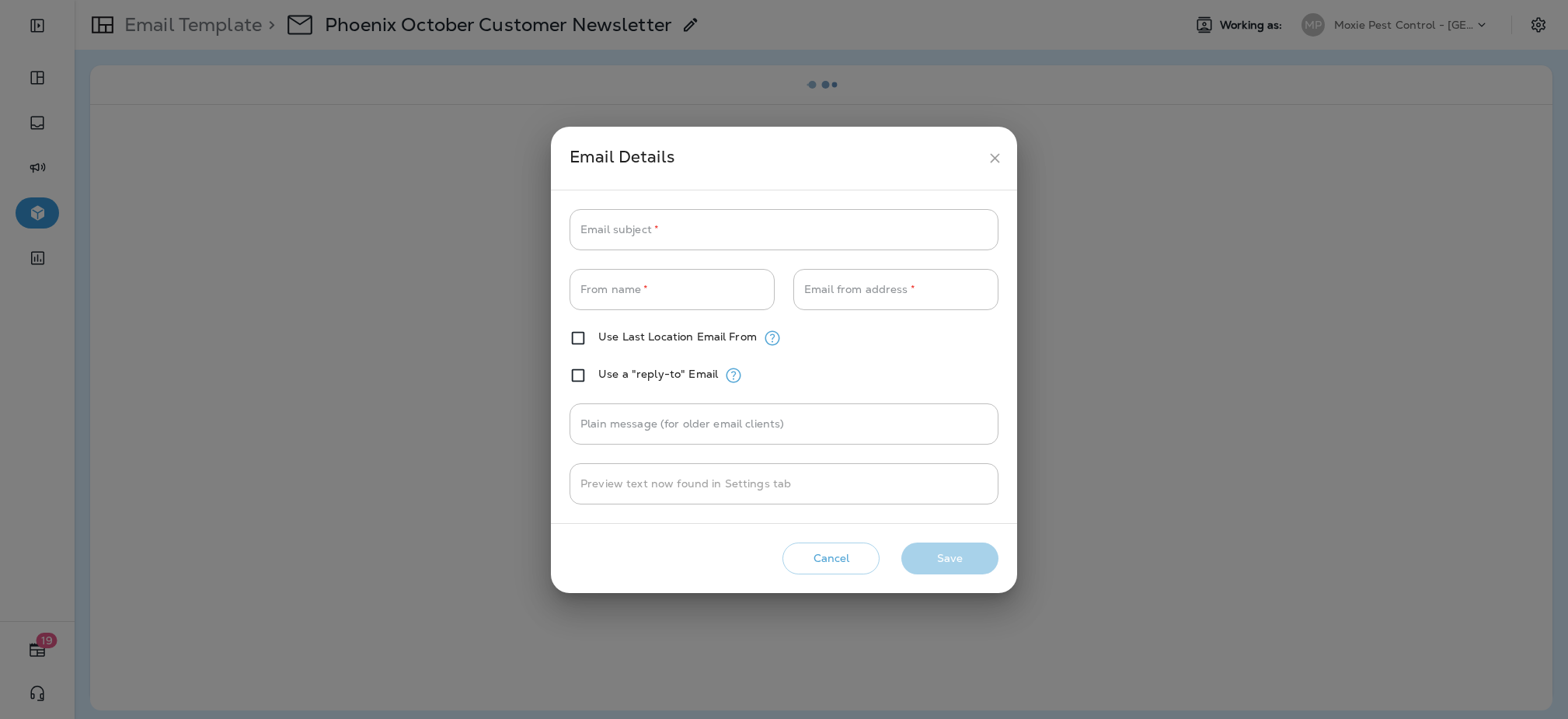
type input "**********"
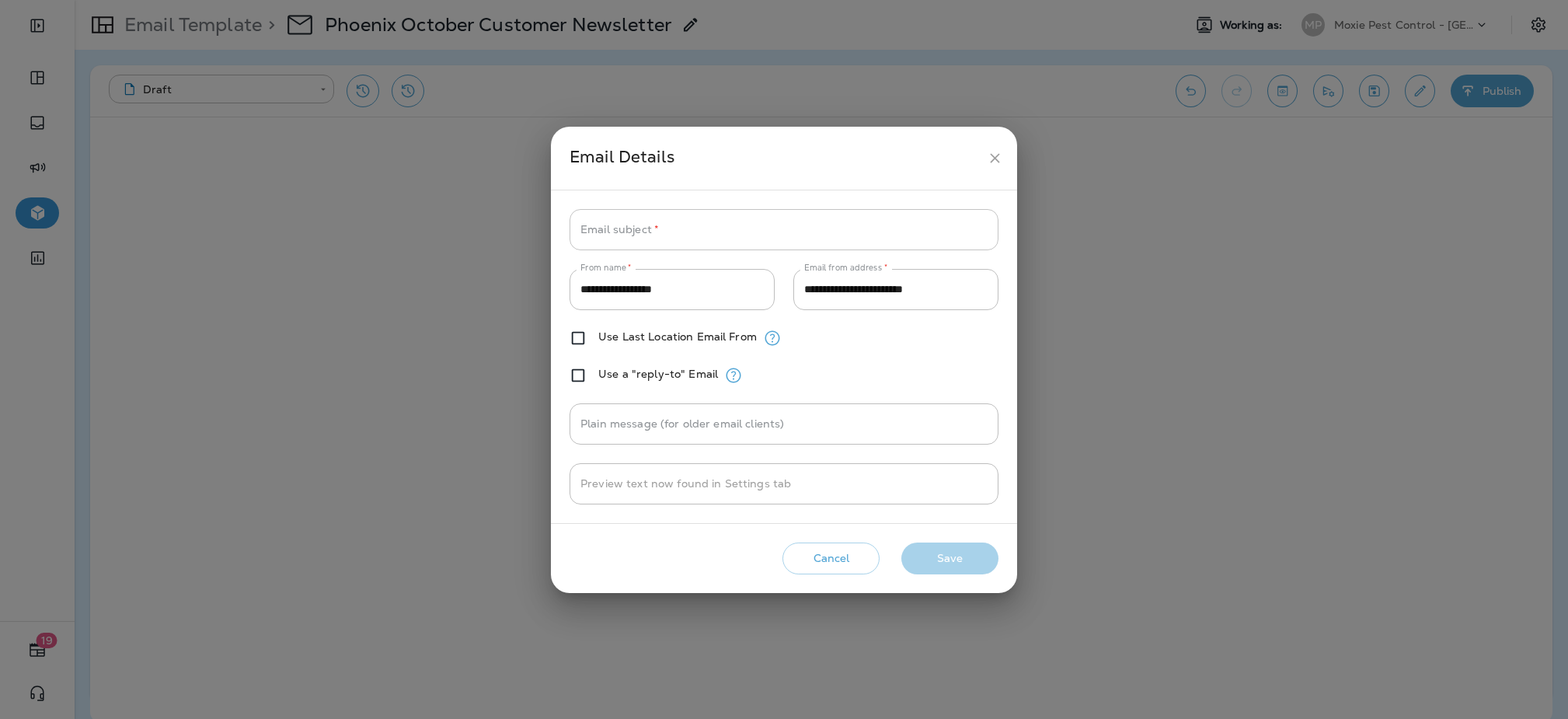
click at [720, 224] on input "Email subject   *" at bounding box center [784, 230] width 428 height 41
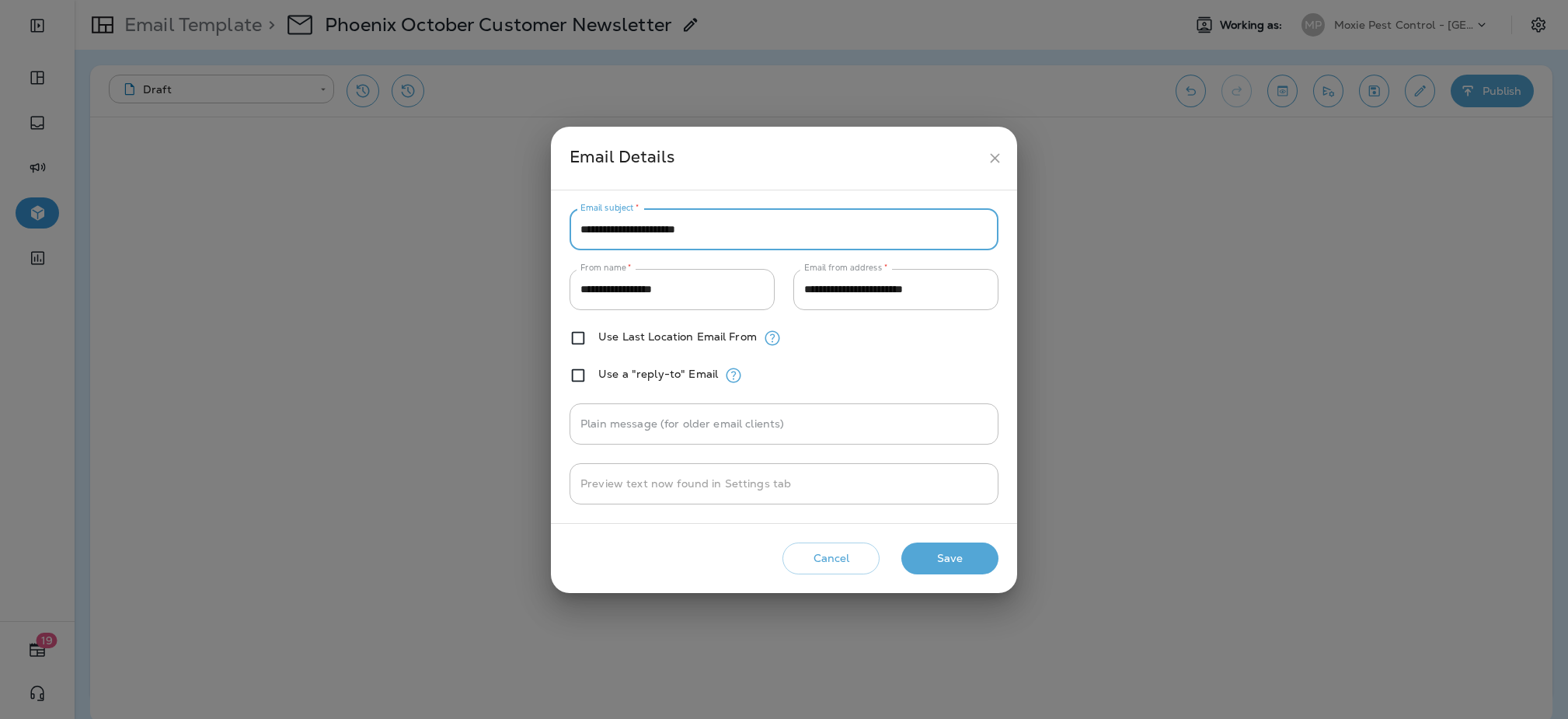
drag, startPoint x: 644, startPoint y: 229, endPoint x: 616, endPoint y: 229, distance: 28.0
click at [616, 229] on input "**********" at bounding box center [784, 230] width 428 height 41
click at [729, 226] on input "**********" at bounding box center [784, 230] width 428 height 41
type input "**********"
click at [953, 557] on button "Save" at bounding box center [950, 558] width 97 height 32
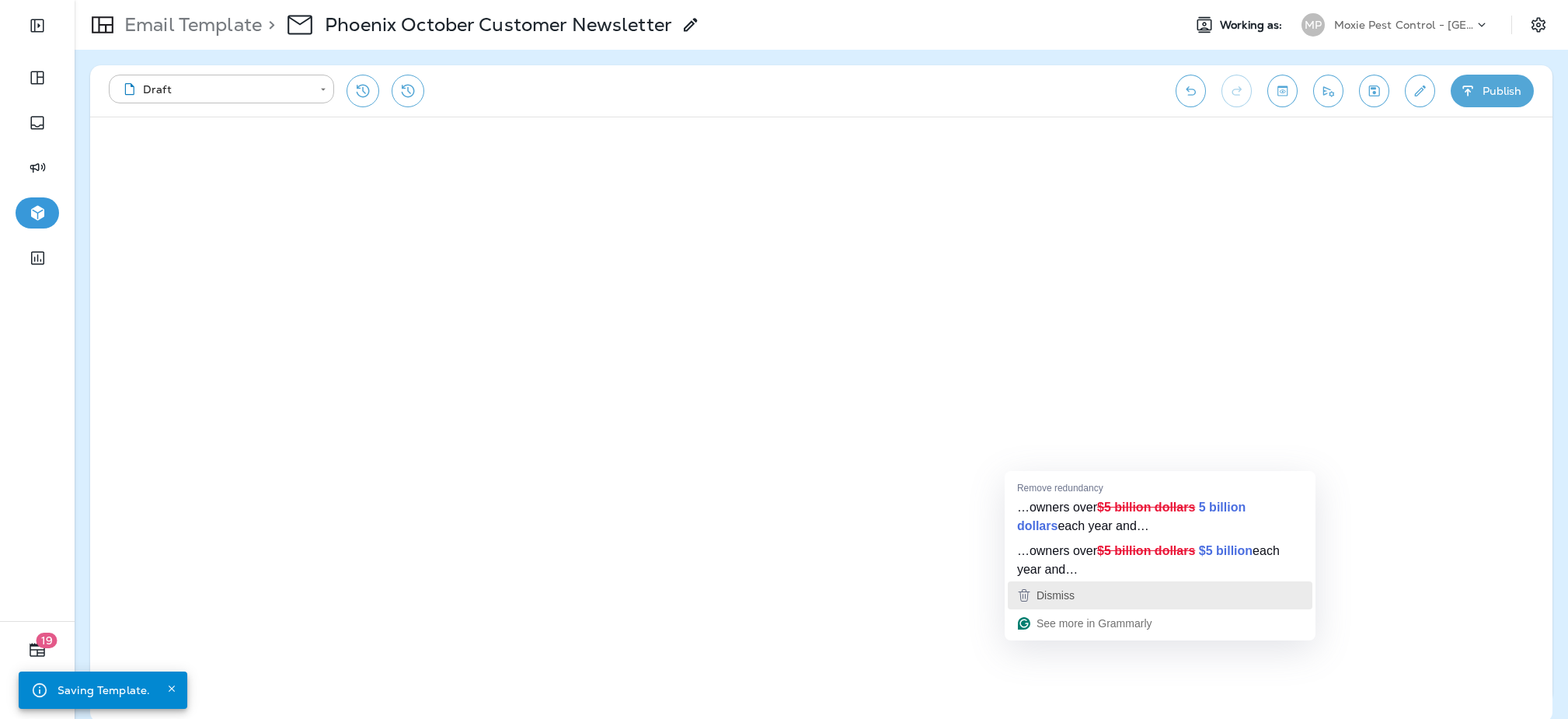
click at [1077, 605] on div "Dismiss" at bounding box center [1160, 595] width 290 height 23
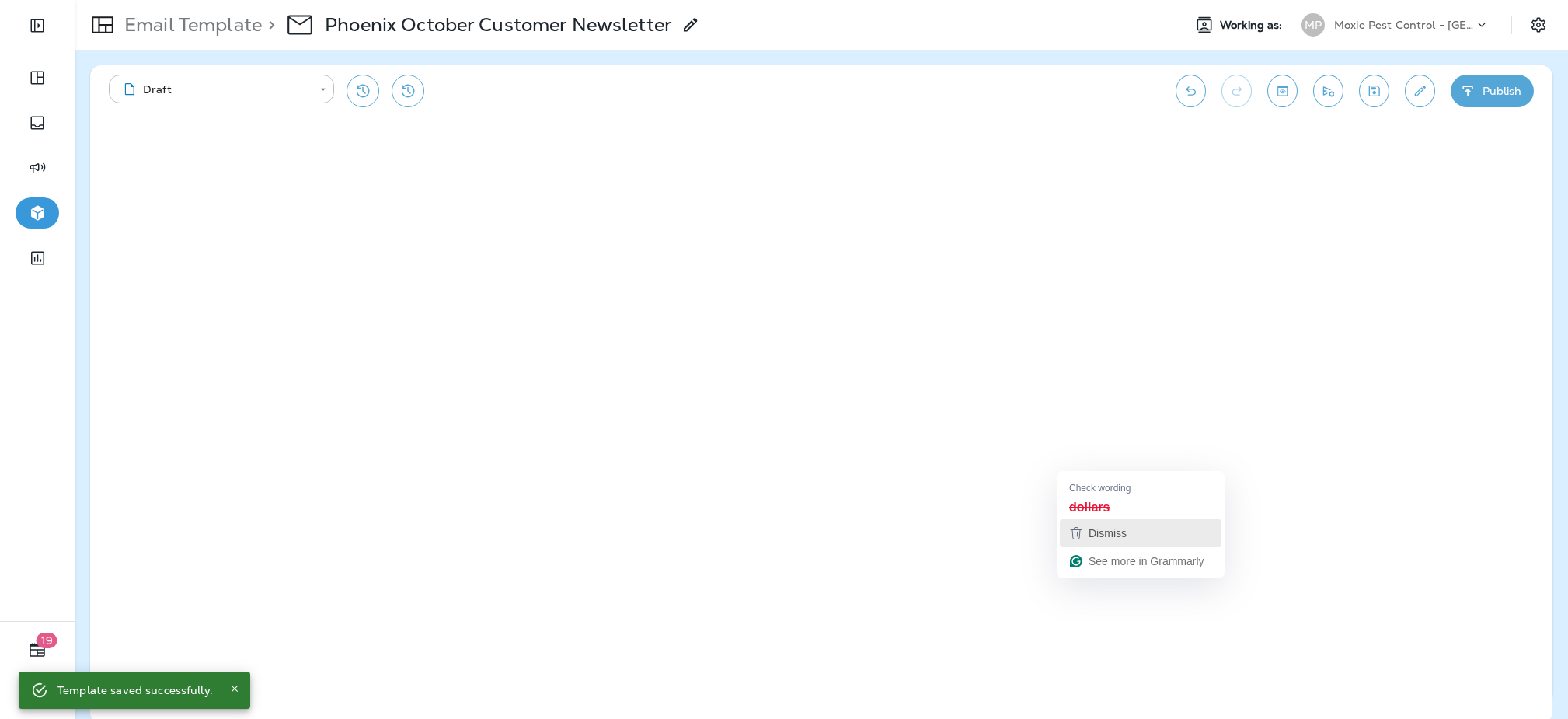
click at [1141, 540] on div "Dismiss" at bounding box center [1140, 533] width 148 height 23
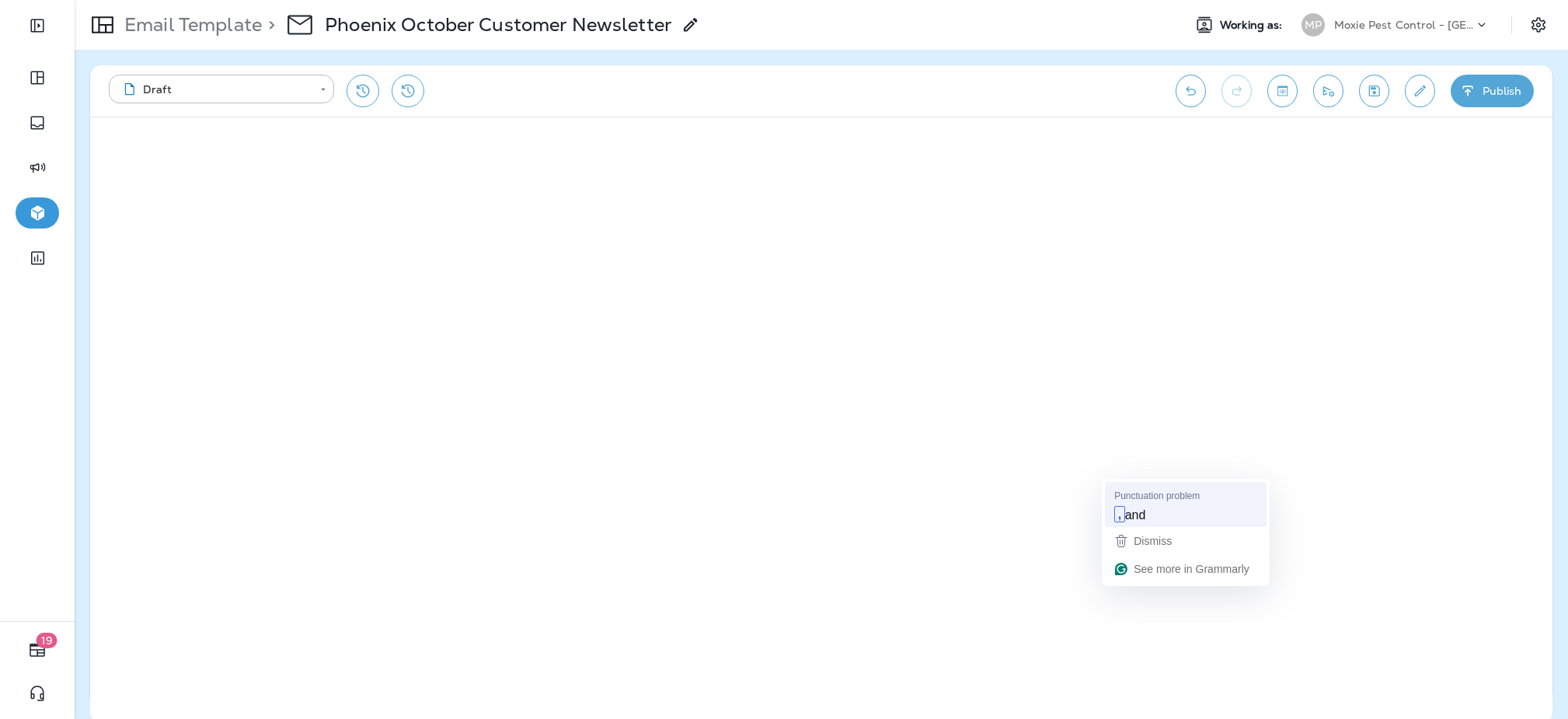
click at [1133, 516] on span "and" at bounding box center [1135, 514] width 21 height 17
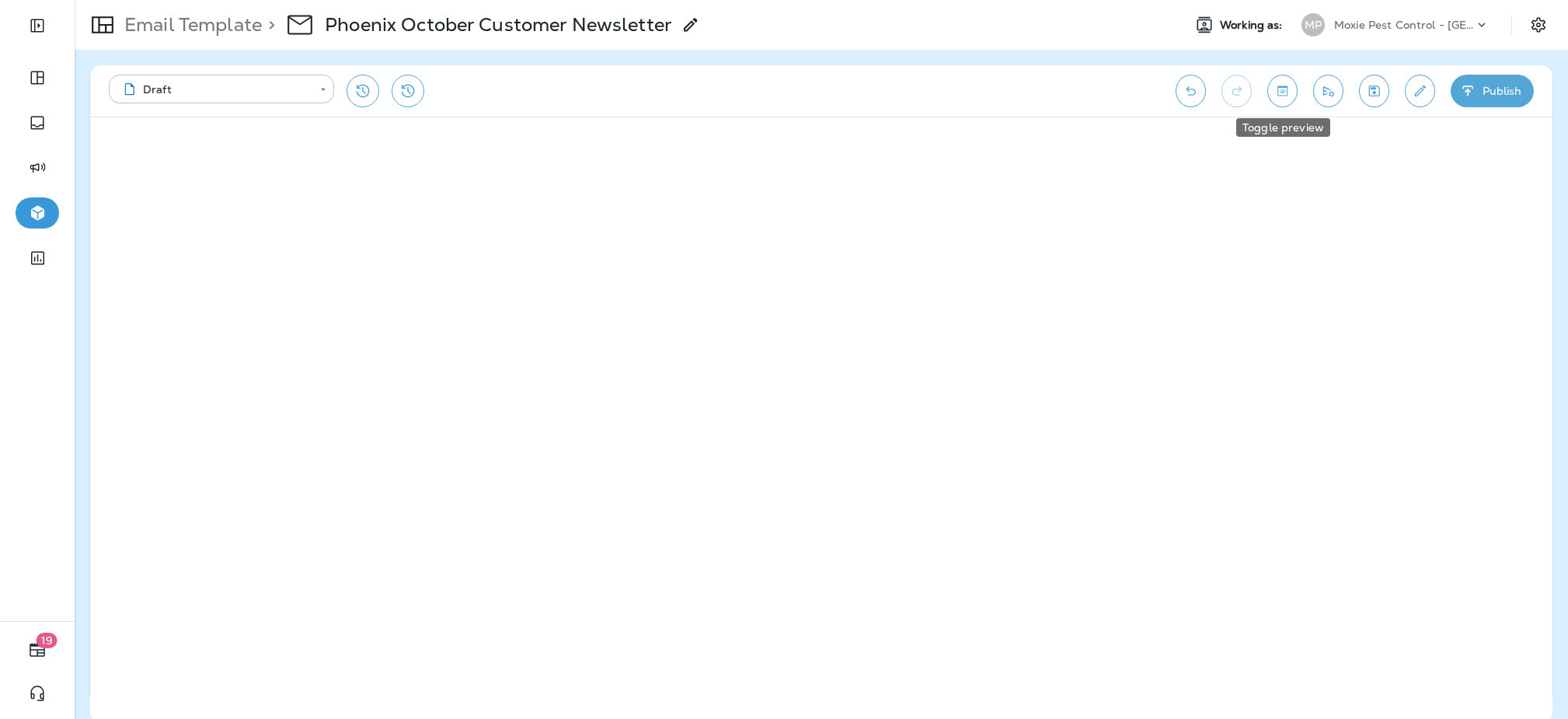
click at [1279, 93] on icon "Toggle preview" at bounding box center [1282, 91] width 16 height 15
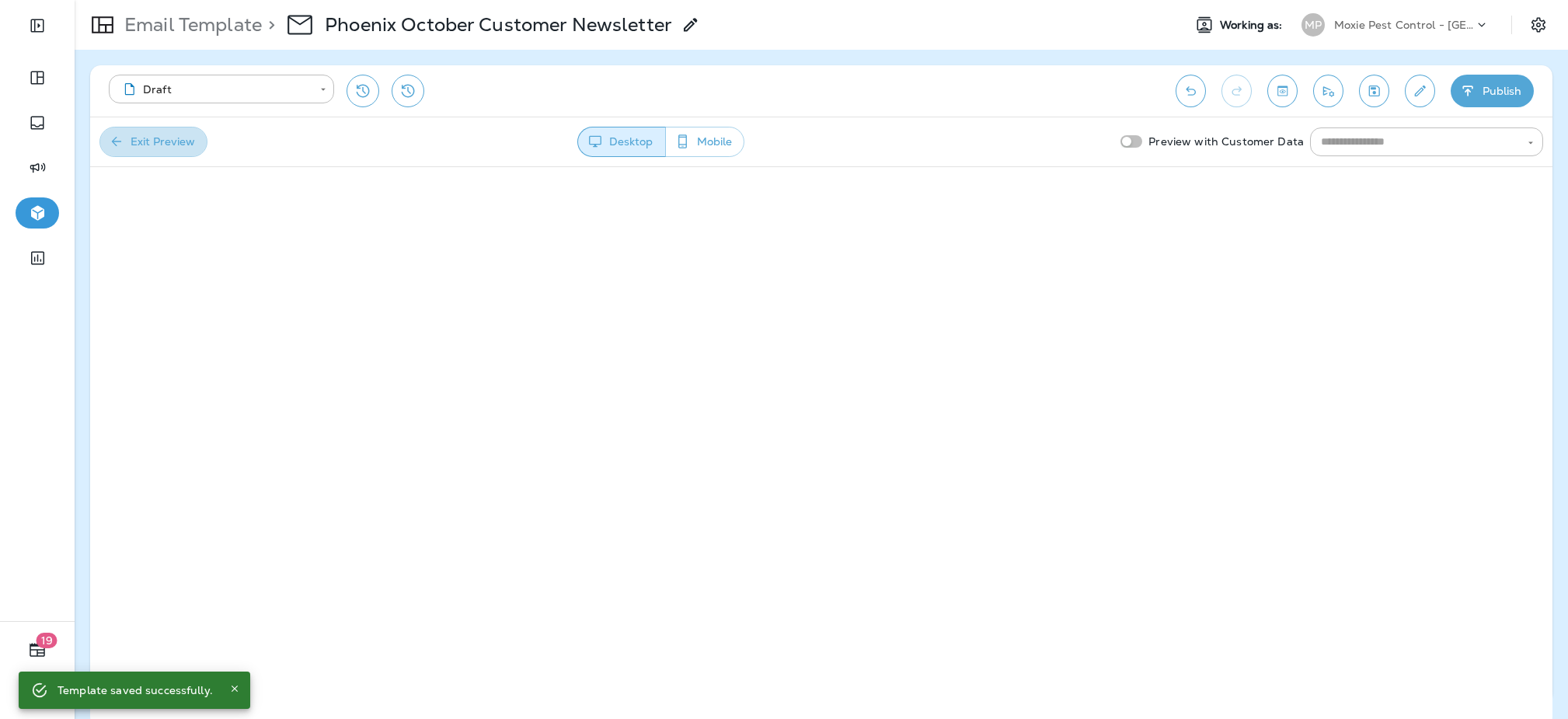
click at [124, 143] on icon "button" at bounding box center [116, 142] width 15 height 15
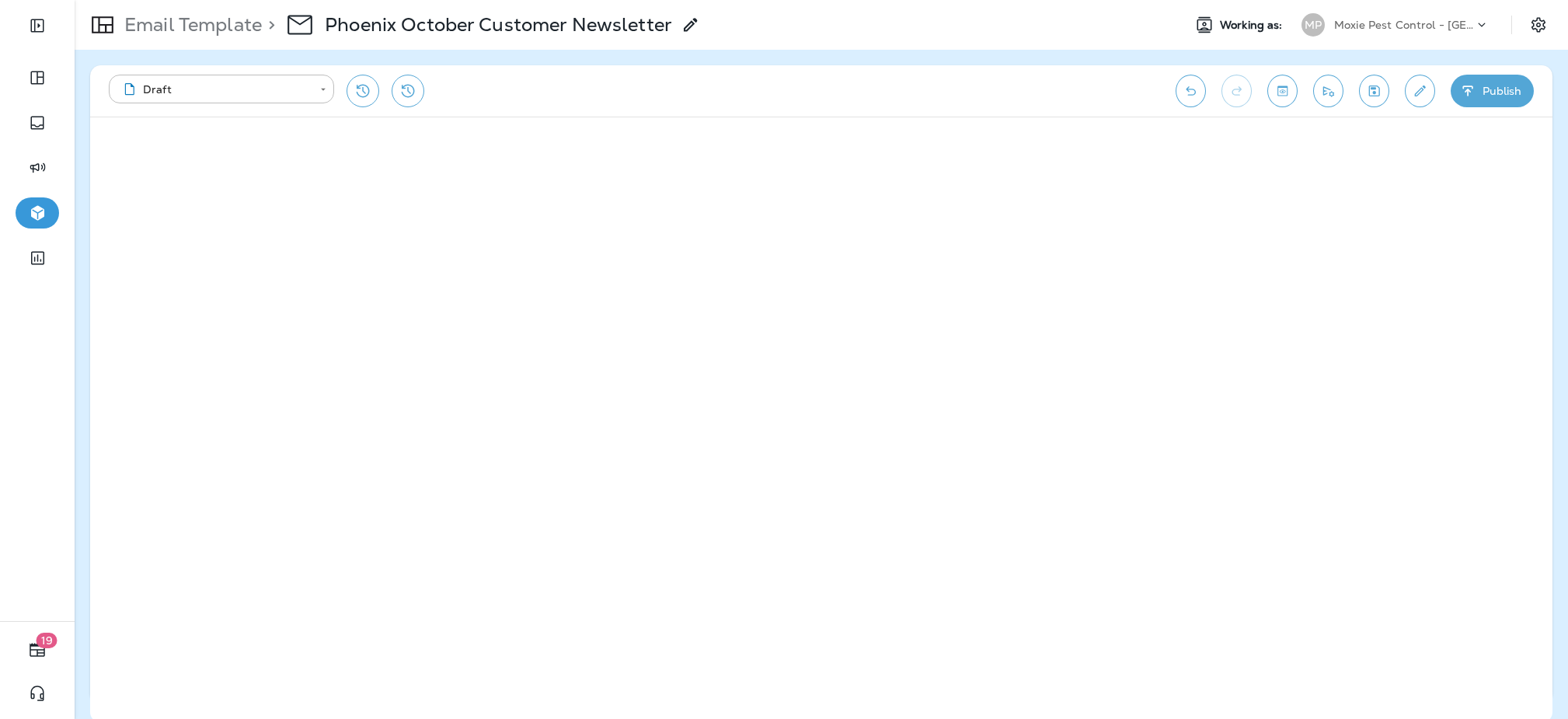
click at [1096, 49] on div "Email Template > Phoenix October Customer Newsletter Working as: MP Moxie Pest …" at bounding box center [820, 25] width 1493 height 50
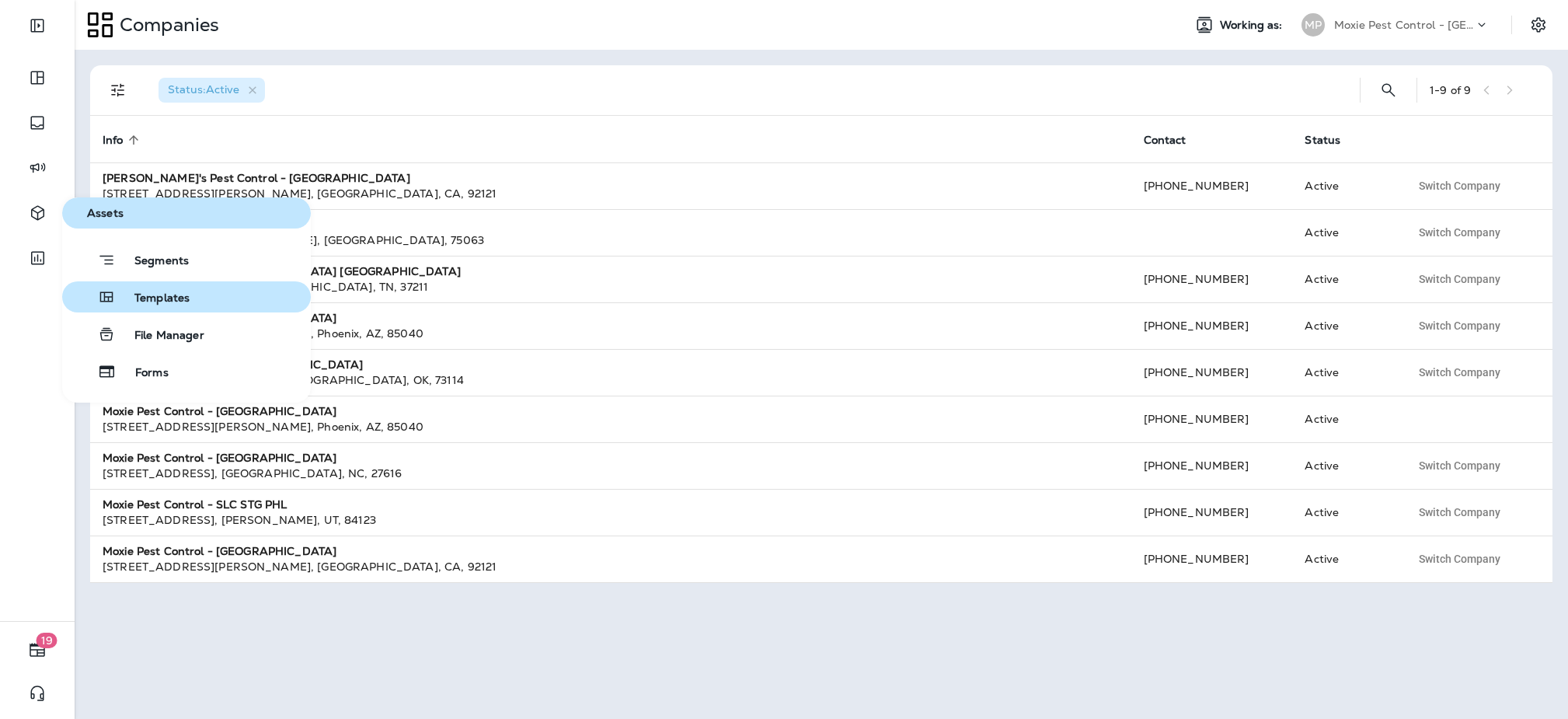
click at [139, 291] on span "Templates" at bounding box center [153, 298] width 73 height 15
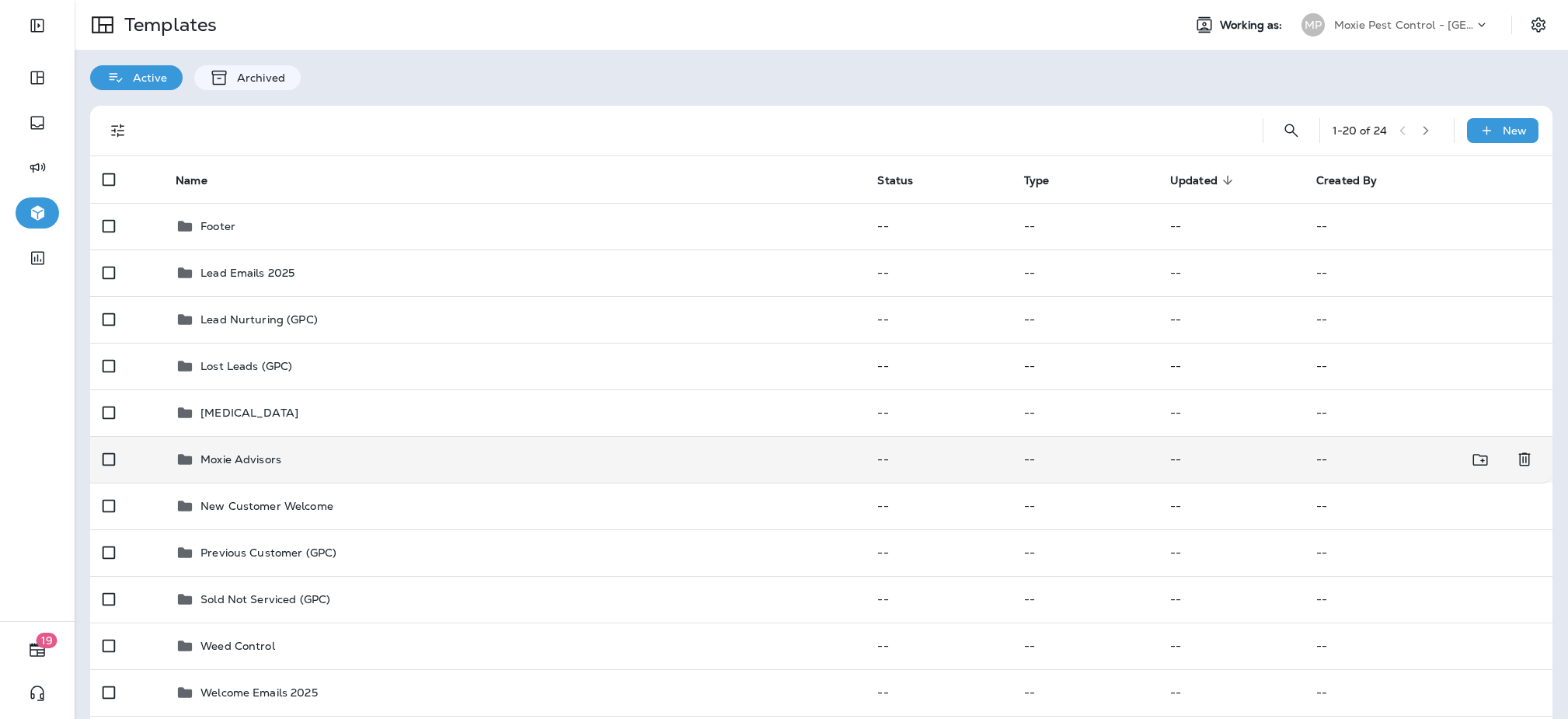
click at [348, 453] on div "Moxie Advisors" at bounding box center [514, 459] width 677 height 19
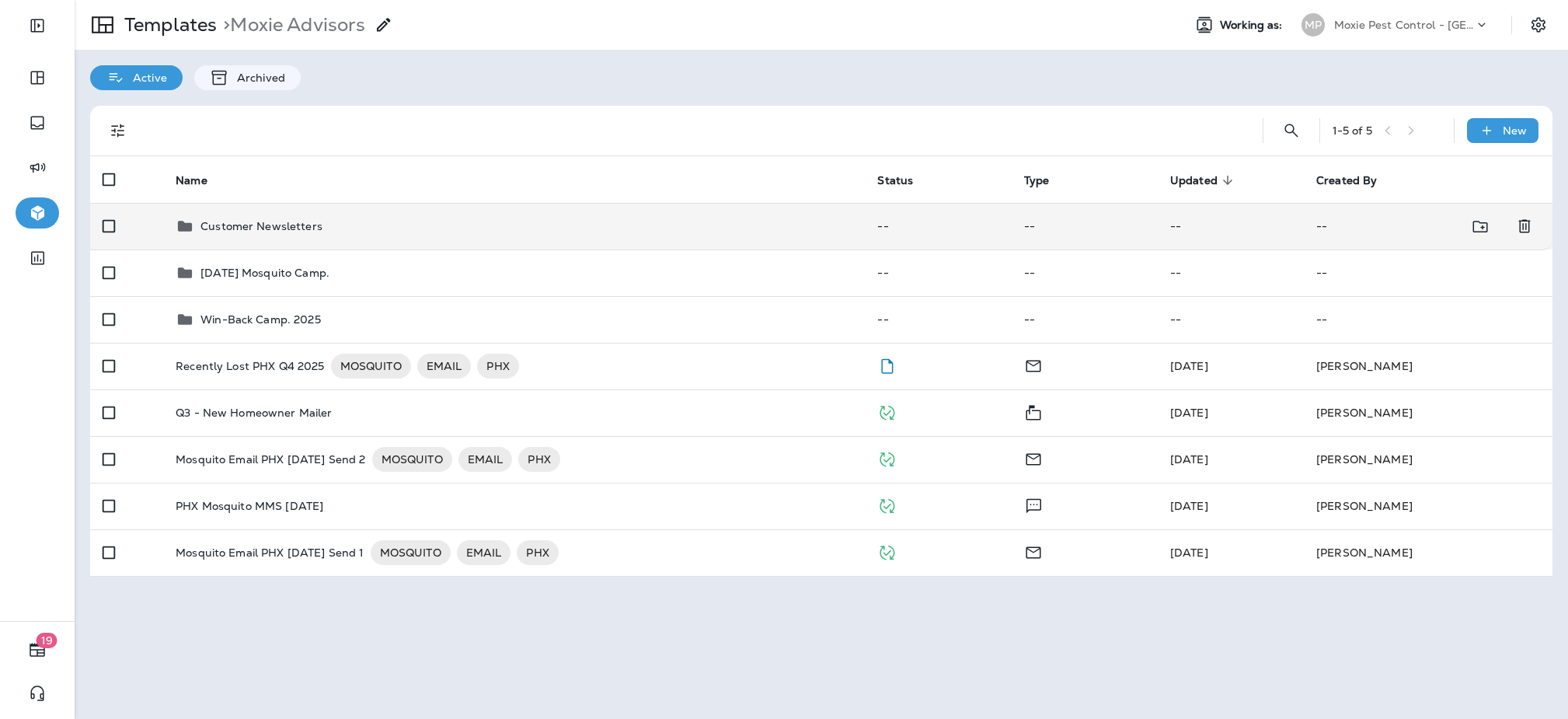
click at [351, 220] on div "Customer Newsletters" at bounding box center [514, 226] width 677 height 19
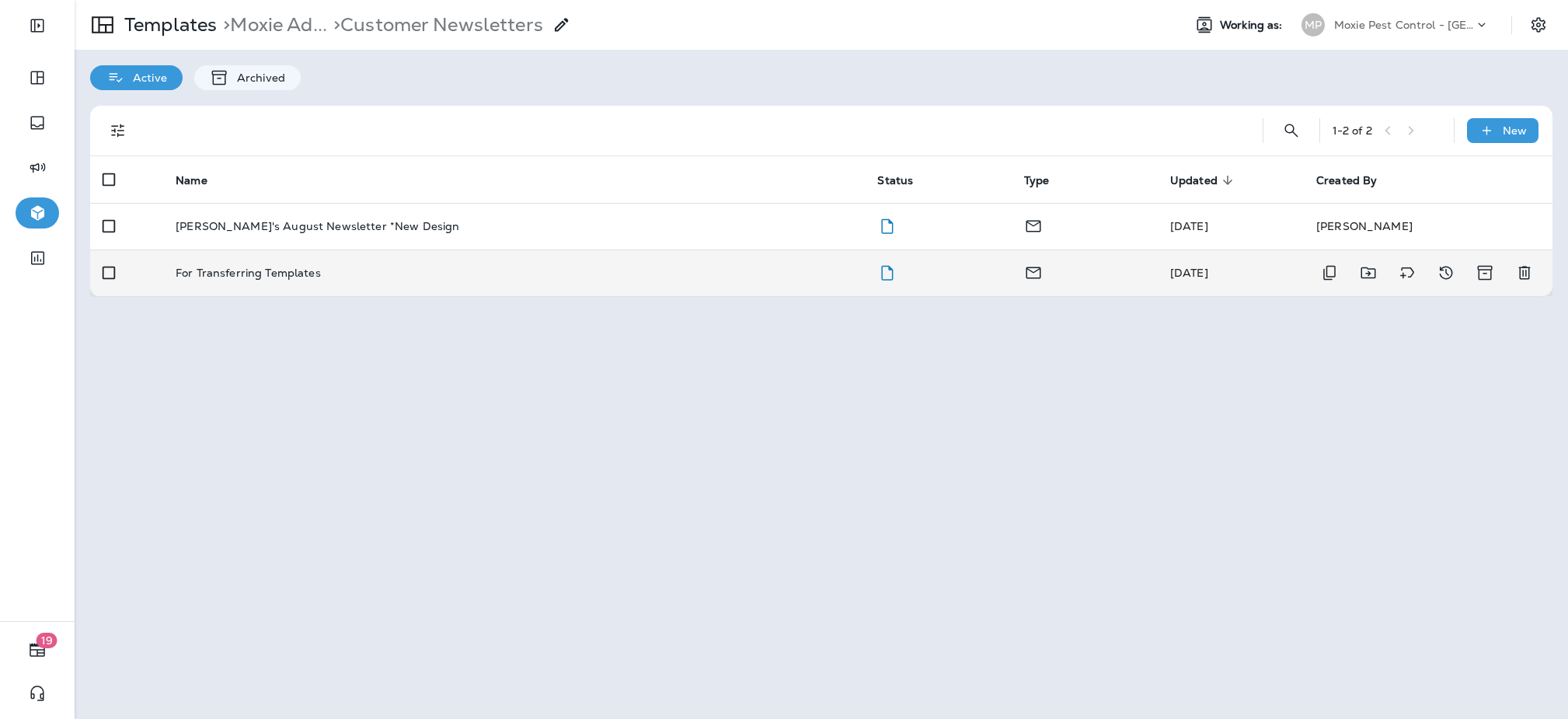
click at [340, 267] on div "For Transferring Templates" at bounding box center [514, 272] width 677 height 13
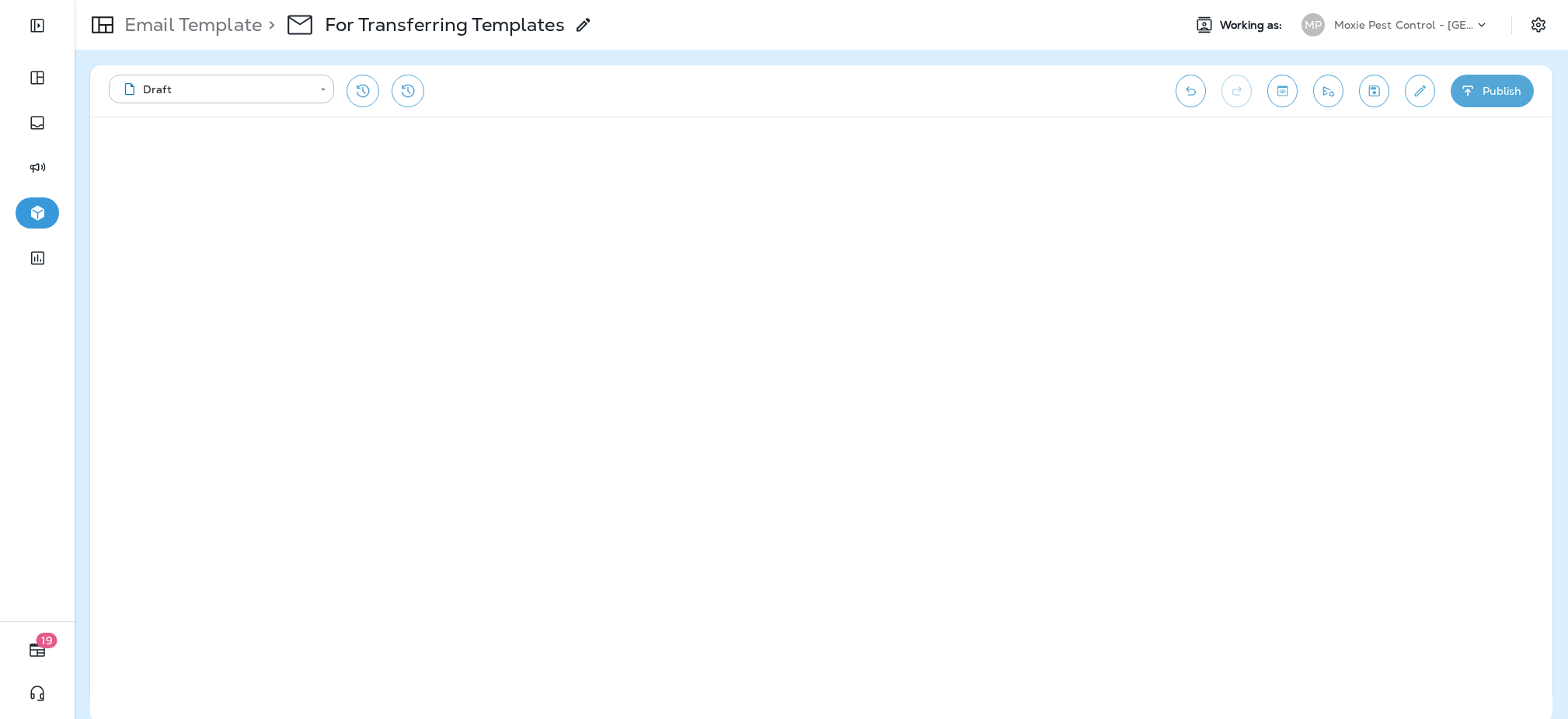
click at [1428, 26] on p "Moxie Pest Control - [GEOGRAPHIC_DATA]" at bounding box center [1404, 25] width 140 height 13
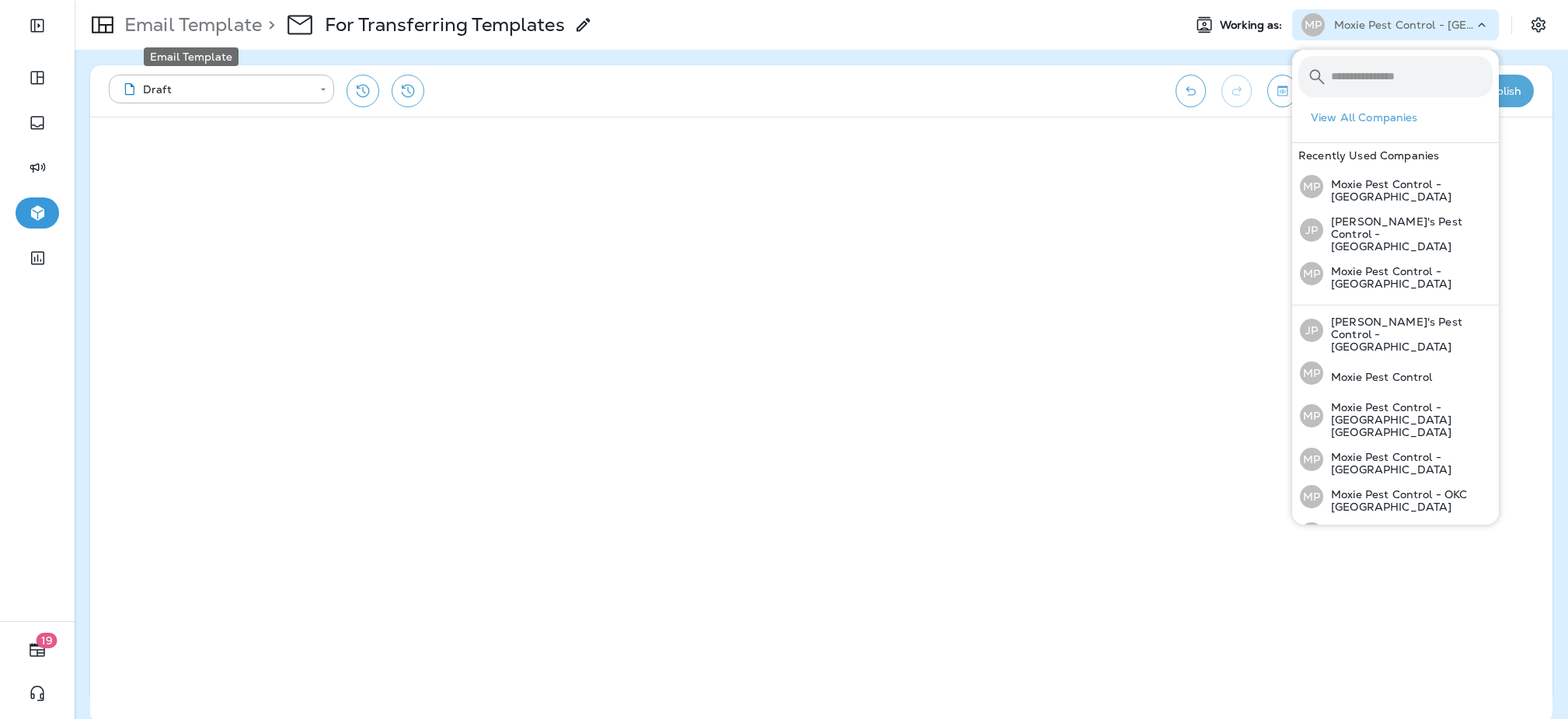
click at [173, 23] on p "Email Template" at bounding box center [189, 24] width 143 height 23
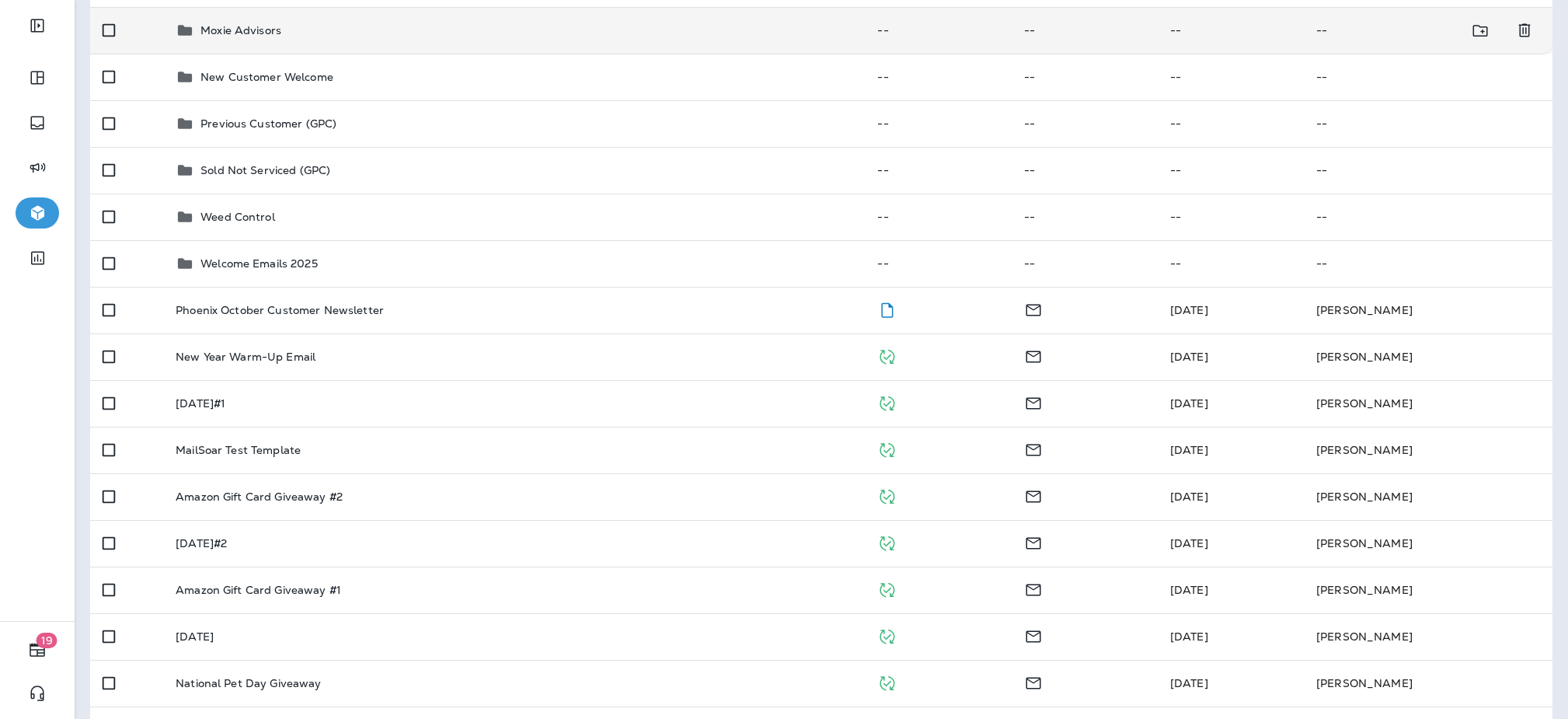
scroll to position [468, 0]
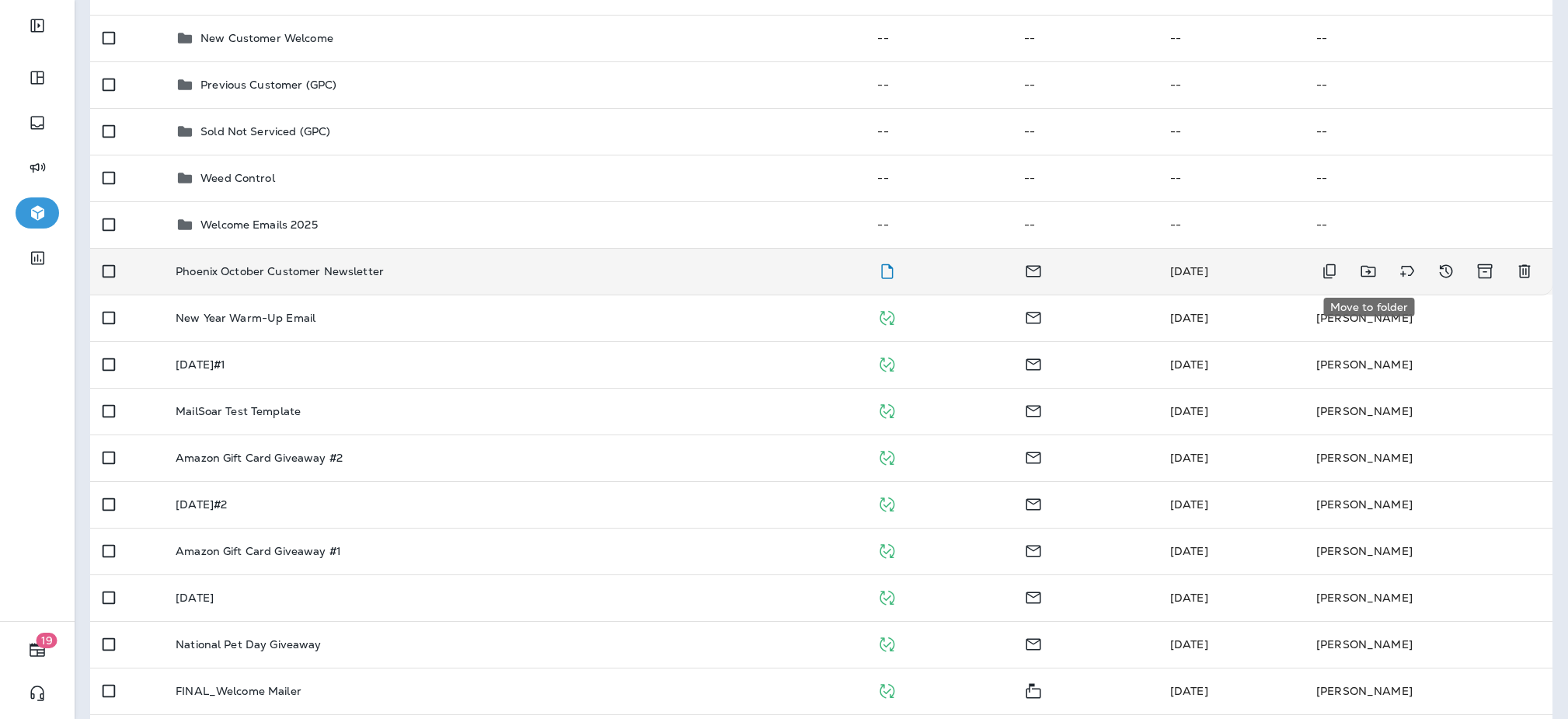
click at [1371, 272] on icon "Move to folder" at bounding box center [1368, 272] width 19 height 19
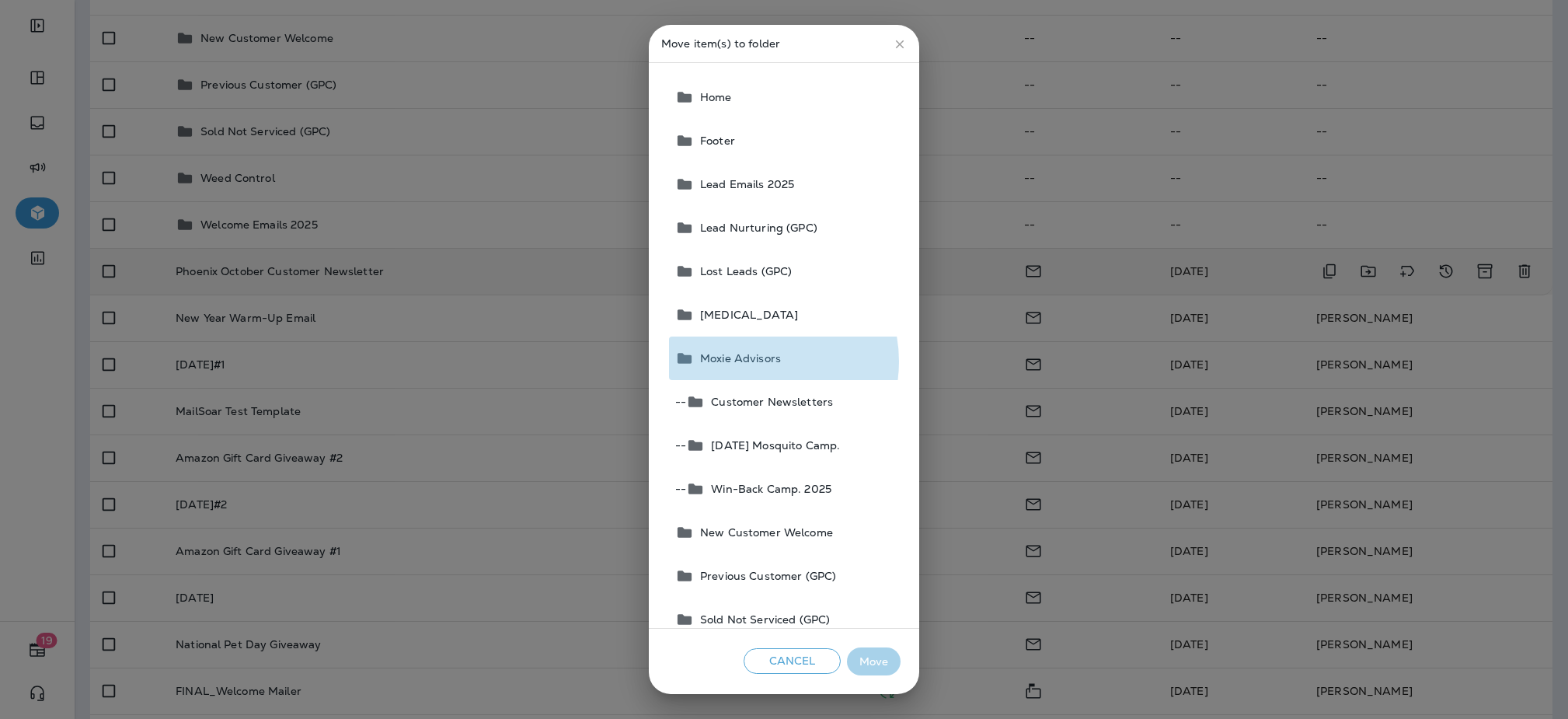
click at [757, 361] on span "Moxie Advisors" at bounding box center [737, 358] width 87 height 13
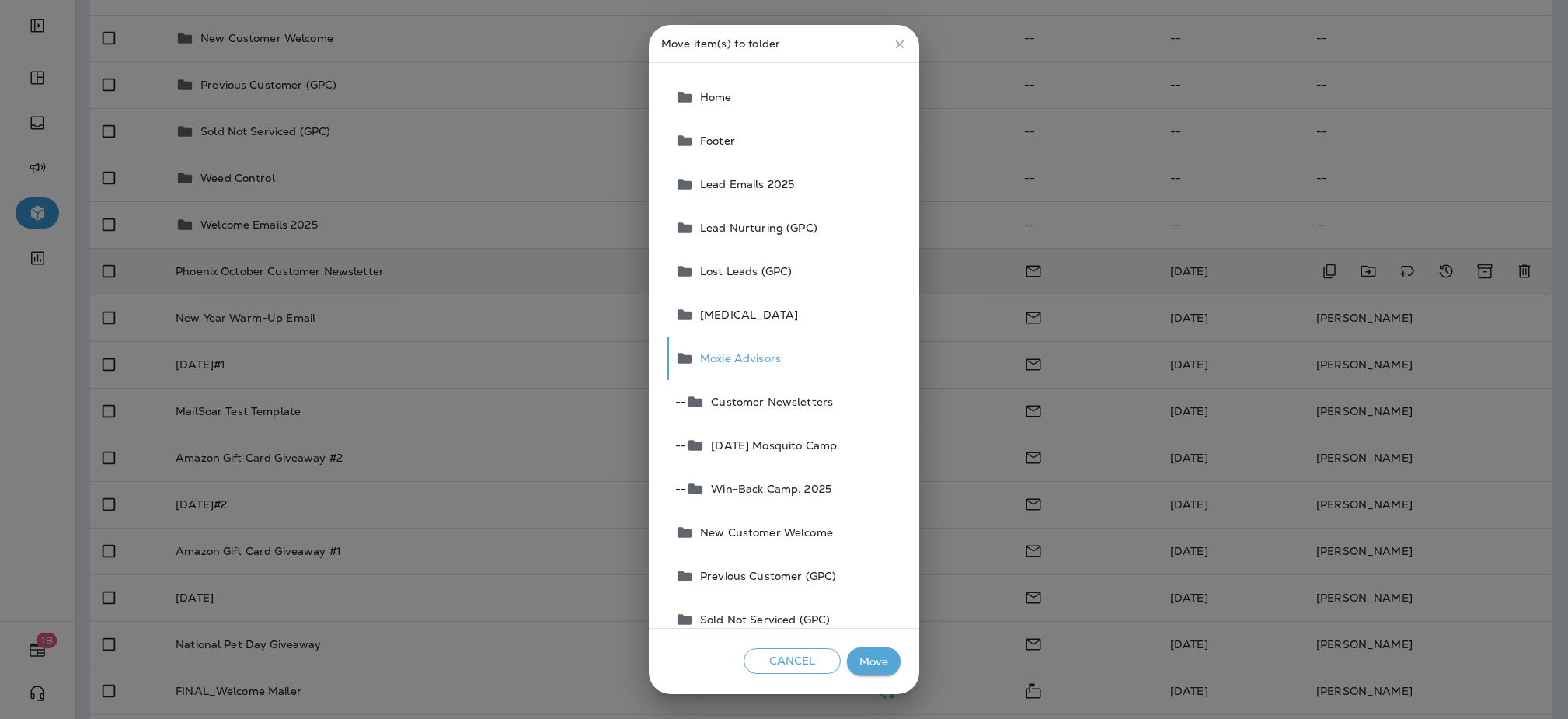
click at [773, 405] on span "Customer Newsletters" at bounding box center [768, 401] width 128 height 13
drag, startPoint x: 876, startPoint y: 669, endPoint x: 877, endPoint y: 656, distance: 13.0
click at [876, 669] on button "Move" at bounding box center [873, 662] width 54 height 29
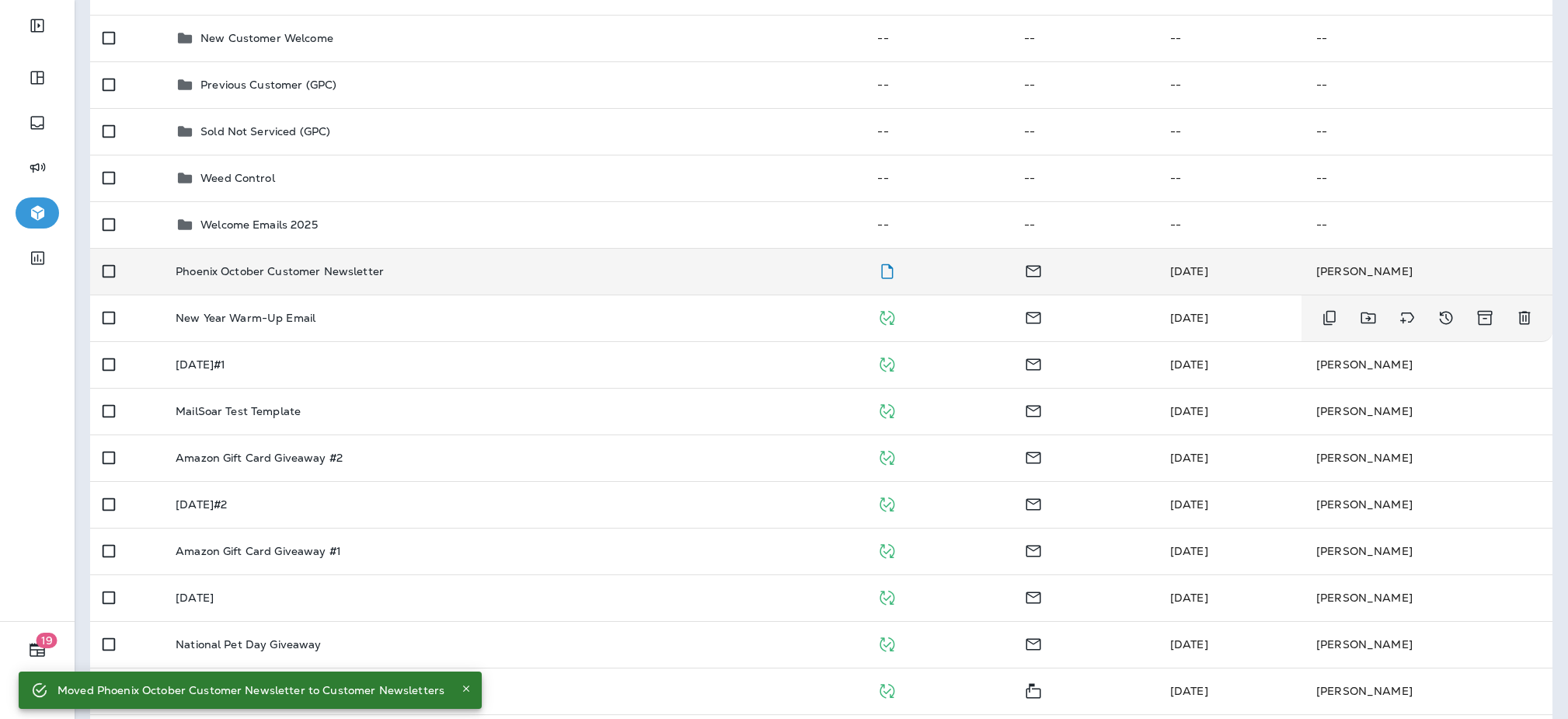
scroll to position [0, 0]
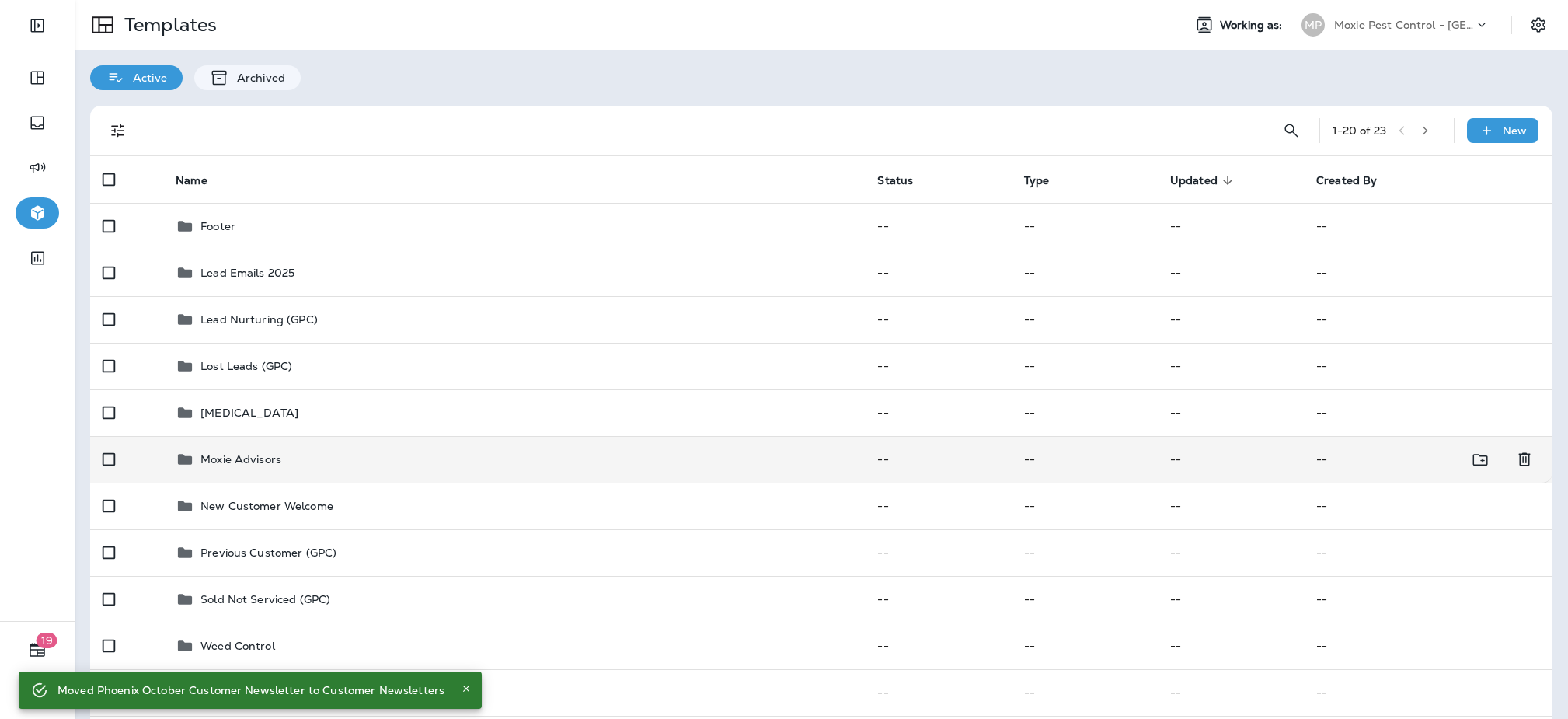
click at [305, 470] on td "Moxie Advisors" at bounding box center [514, 459] width 702 height 47
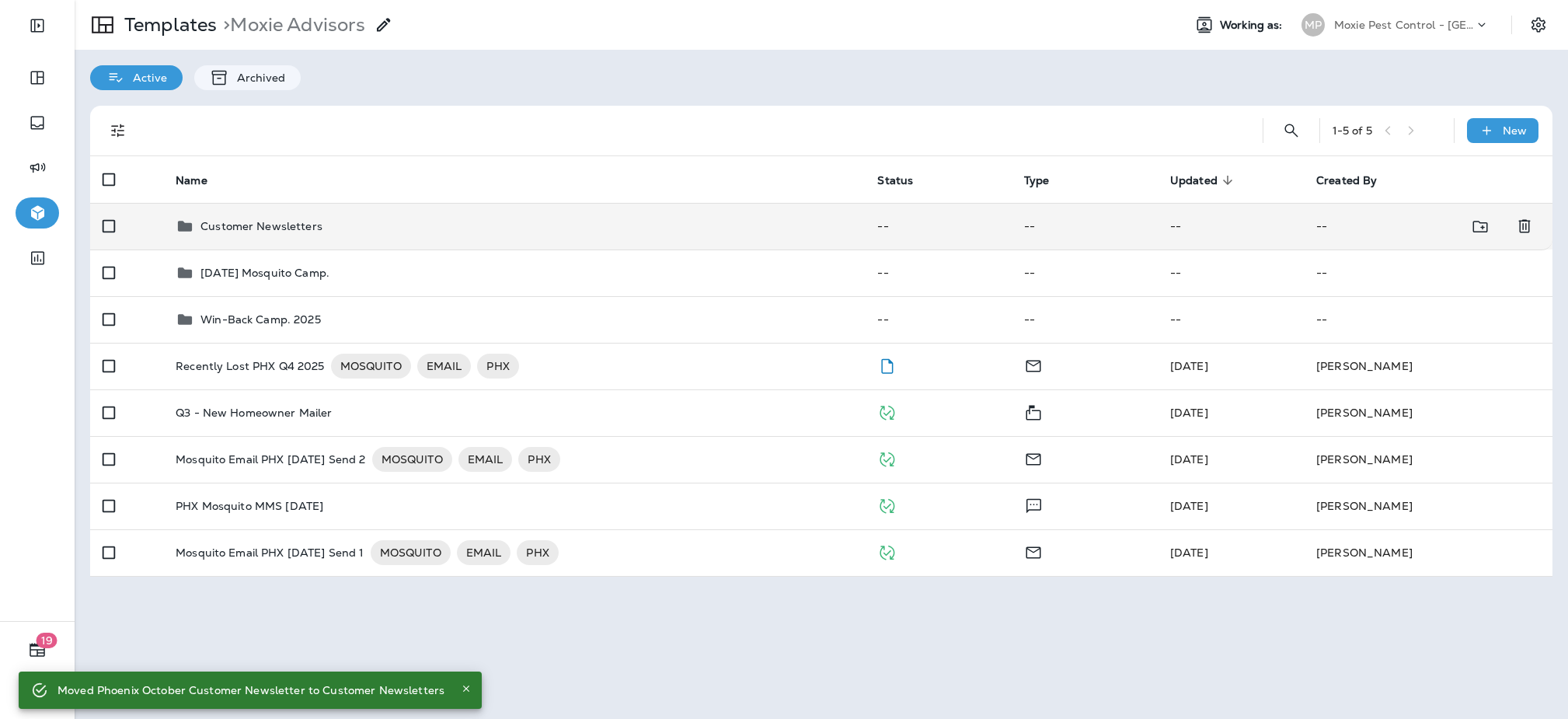
click at [333, 228] on div "Customer Newsletters" at bounding box center [514, 226] width 677 height 19
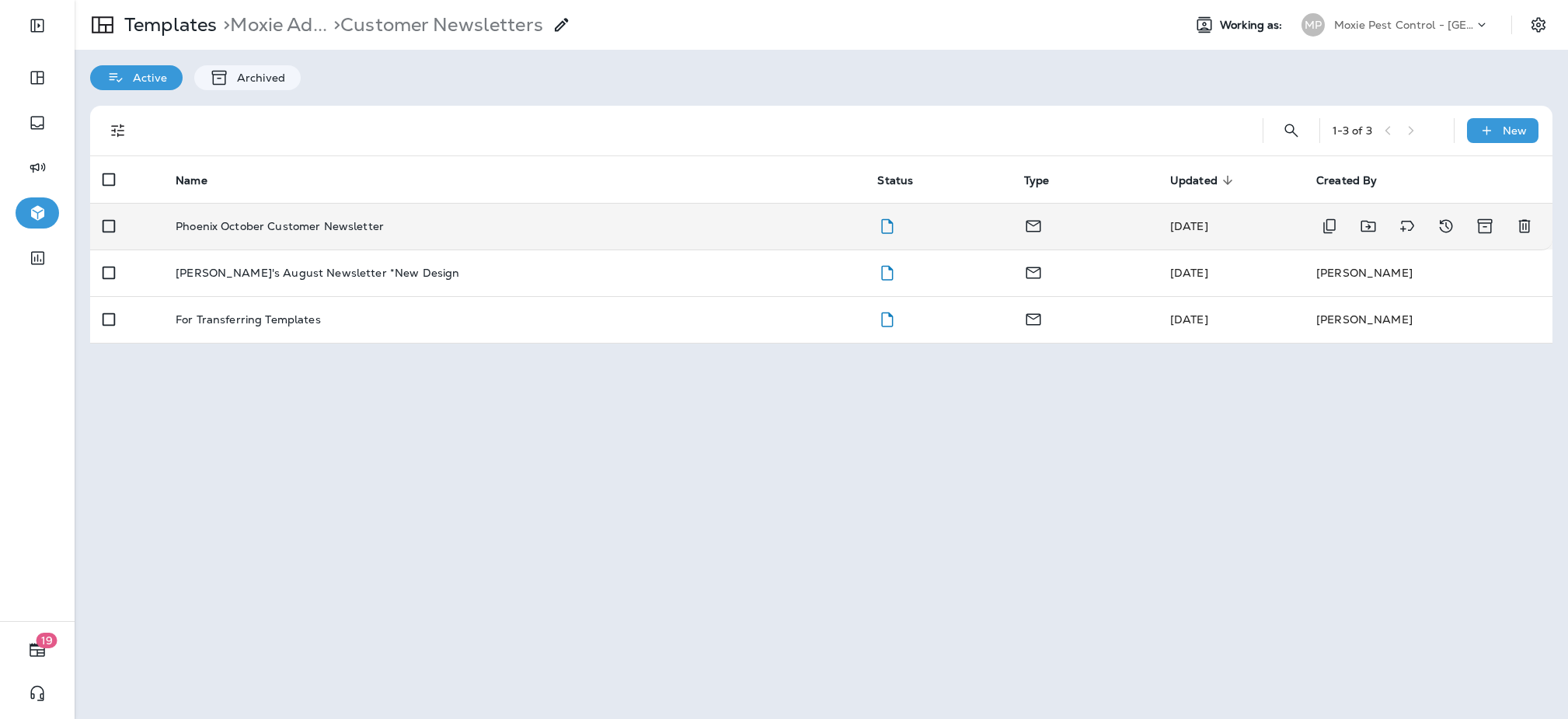
click at [319, 229] on p "Phoenix October Customer Newsletter" at bounding box center [280, 226] width 208 height 13
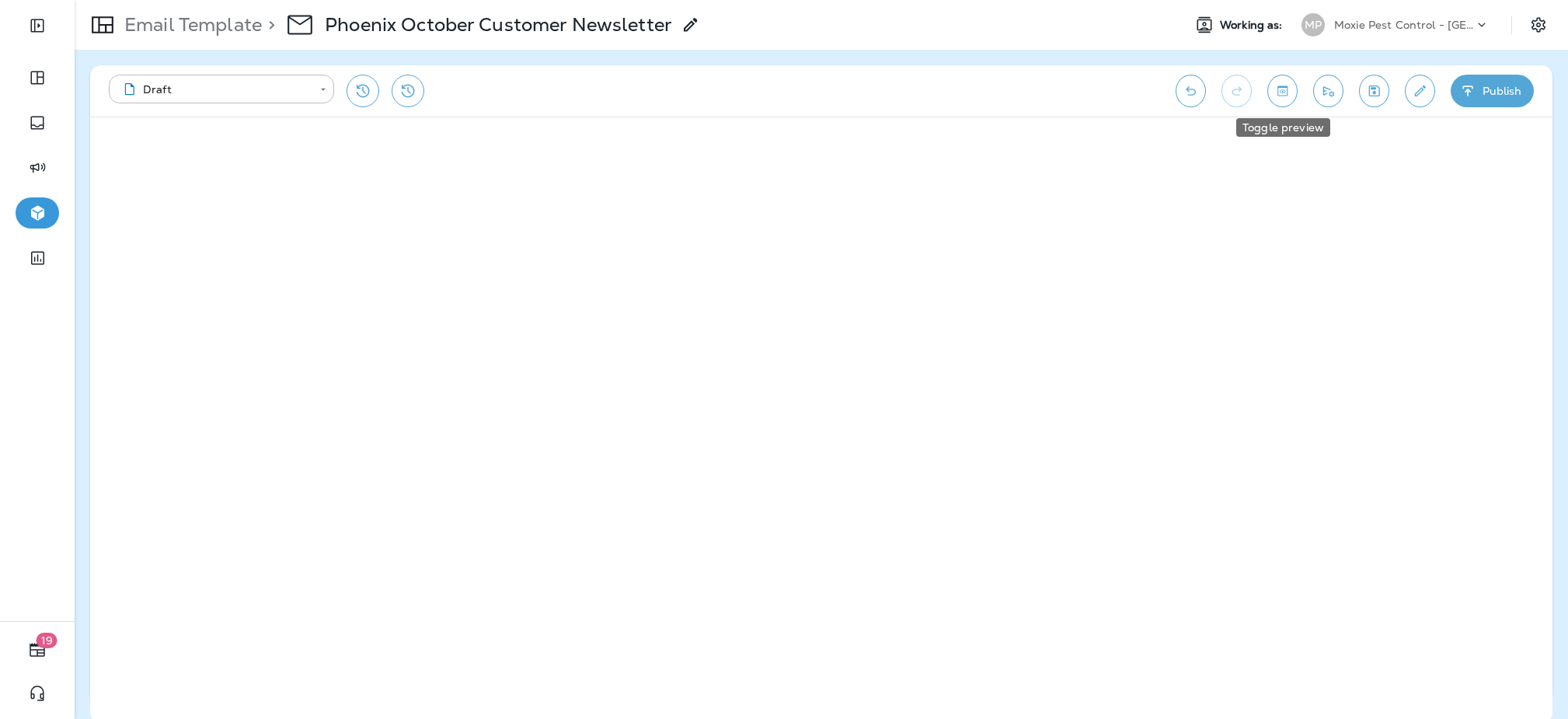
click at [1276, 95] on icon "Toggle preview" at bounding box center [1282, 91] width 16 height 15
click at [168, 151] on button "Exit Preview" at bounding box center [153, 141] width 108 height 30
click at [1431, 97] on button "Edit details" at bounding box center [1419, 91] width 30 height 32
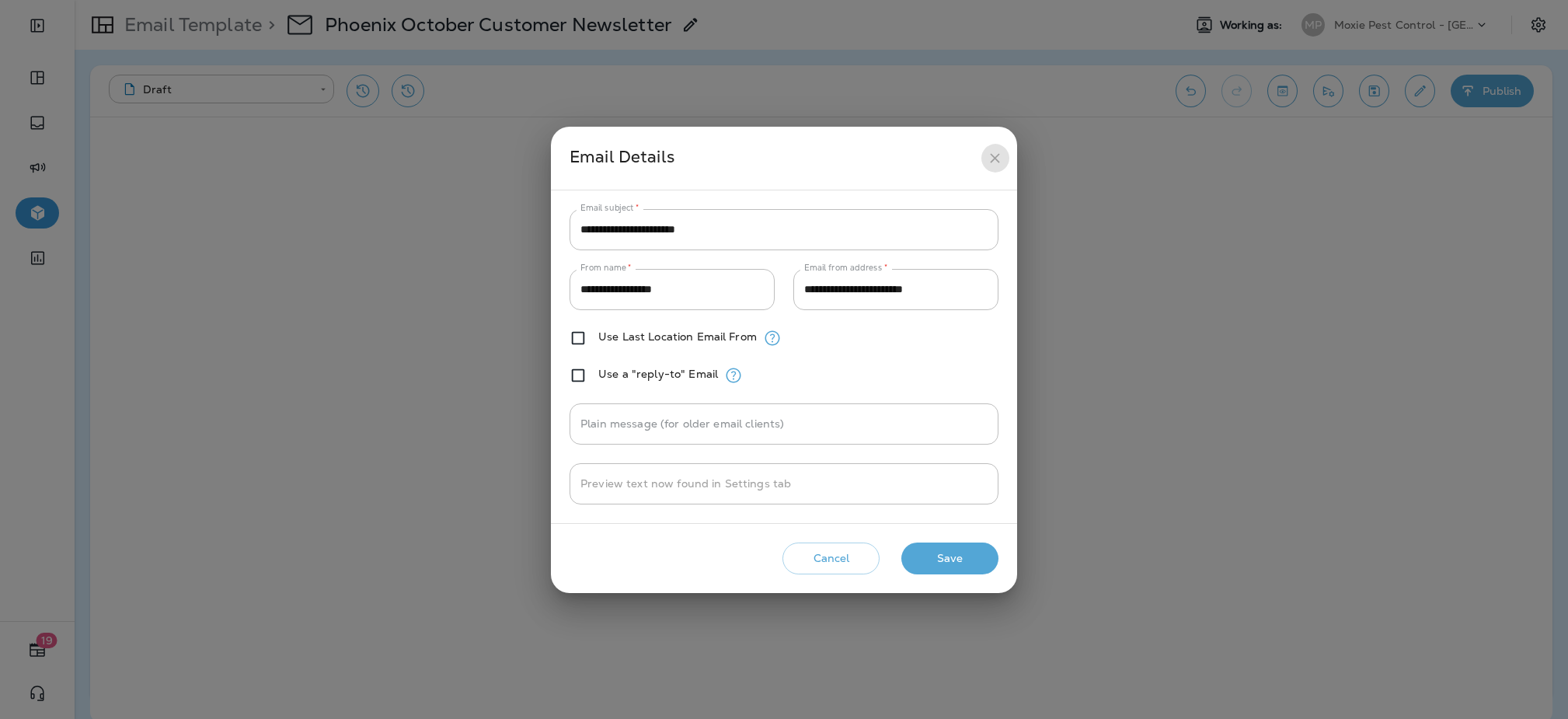
click at [992, 155] on icon "close" at bounding box center [994, 157] width 9 height 9
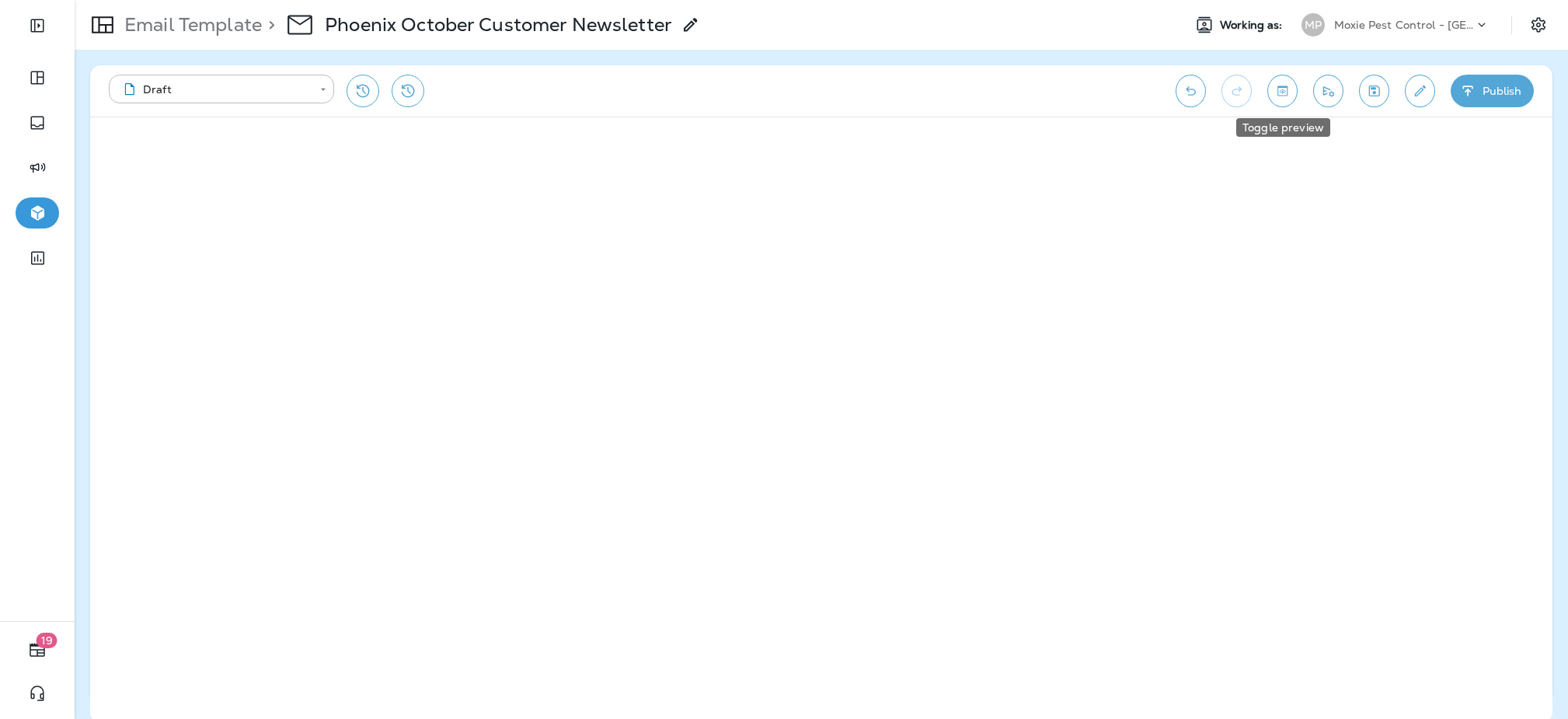
click at [1282, 101] on button "Toggle preview" at bounding box center [1281, 91] width 30 height 32
click at [142, 149] on button "Exit Preview" at bounding box center [153, 141] width 108 height 30
click at [1273, 97] on button "Toggle preview" at bounding box center [1281, 91] width 30 height 32
click at [179, 152] on button "Exit Preview" at bounding box center [153, 141] width 108 height 30
click at [247, 32] on p "Email Template" at bounding box center [189, 24] width 143 height 23
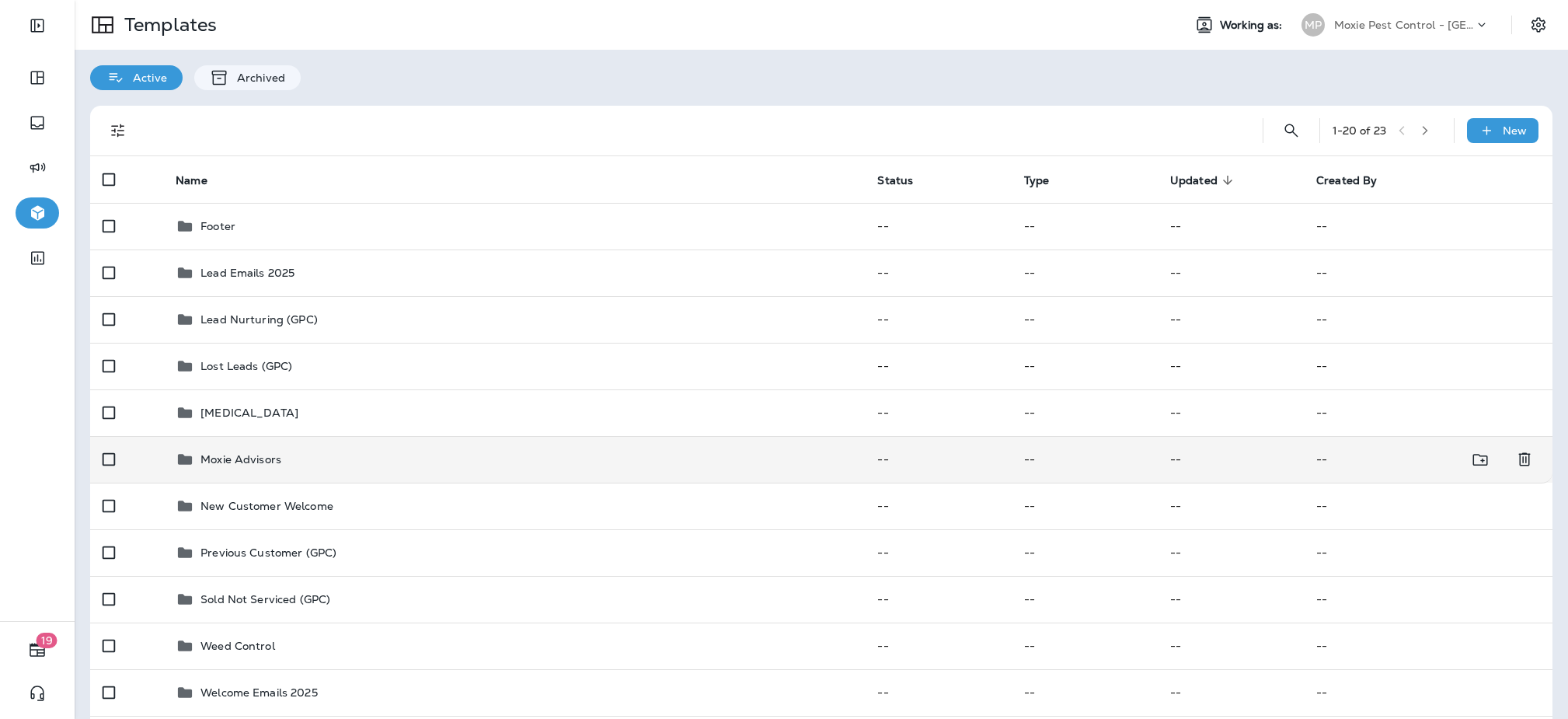
click at [384, 445] on td "Moxie Advisors" at bounding box center [514, 459] width 702 height 47
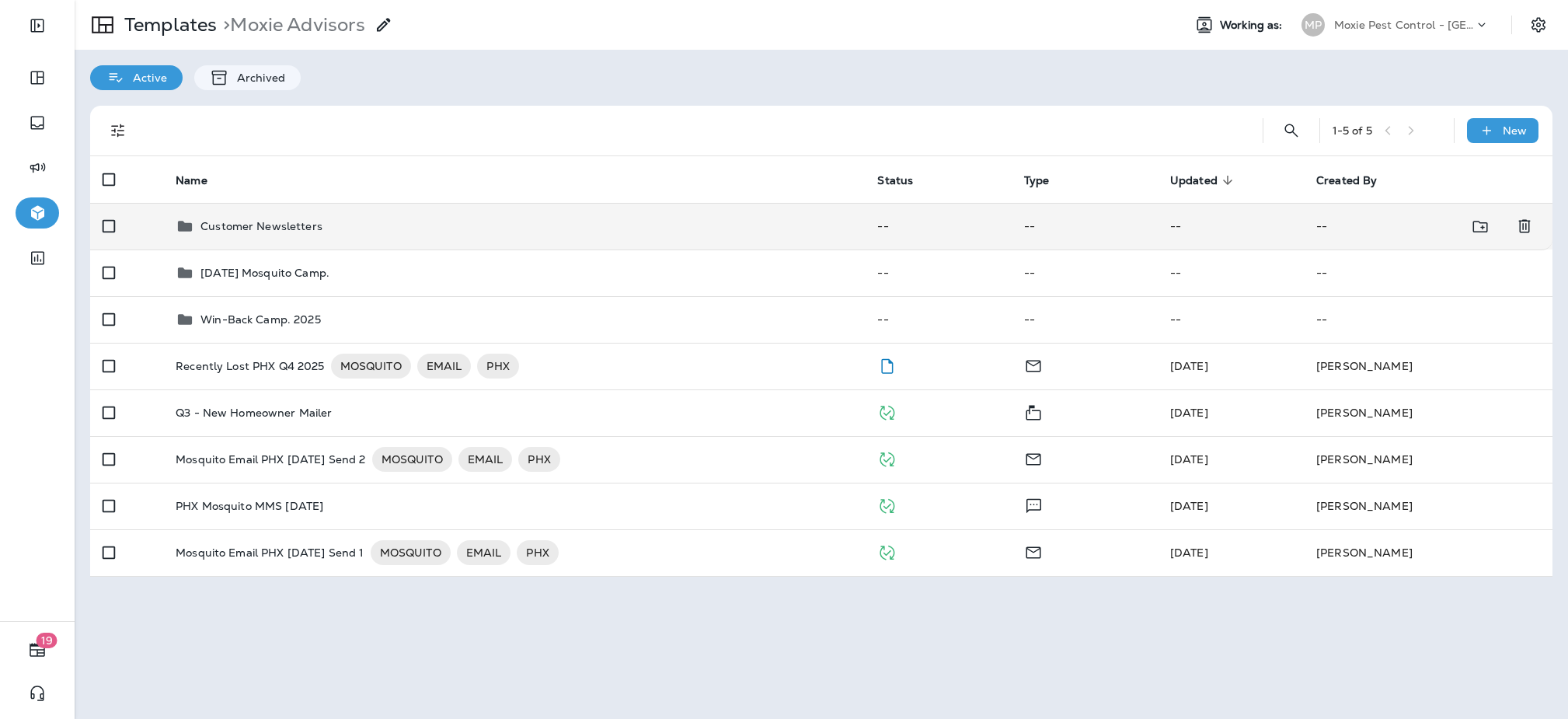
click at [308, 219] on div "Customer Newsletters" at bounding box center [261, 226] width 122 height 19
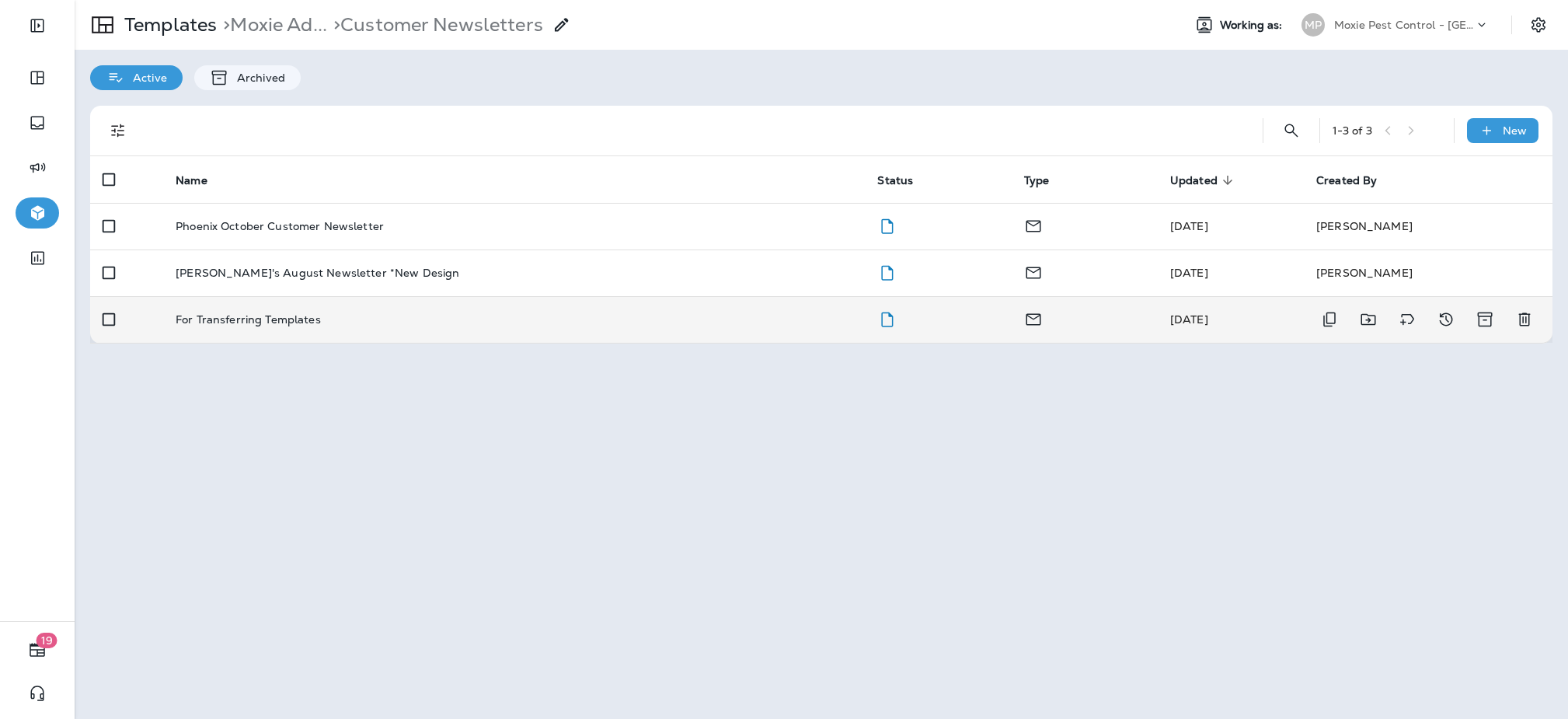
click at [302, 321] on p "For Transferring Templates" at bounding box center [248, 319] width 145 height 13
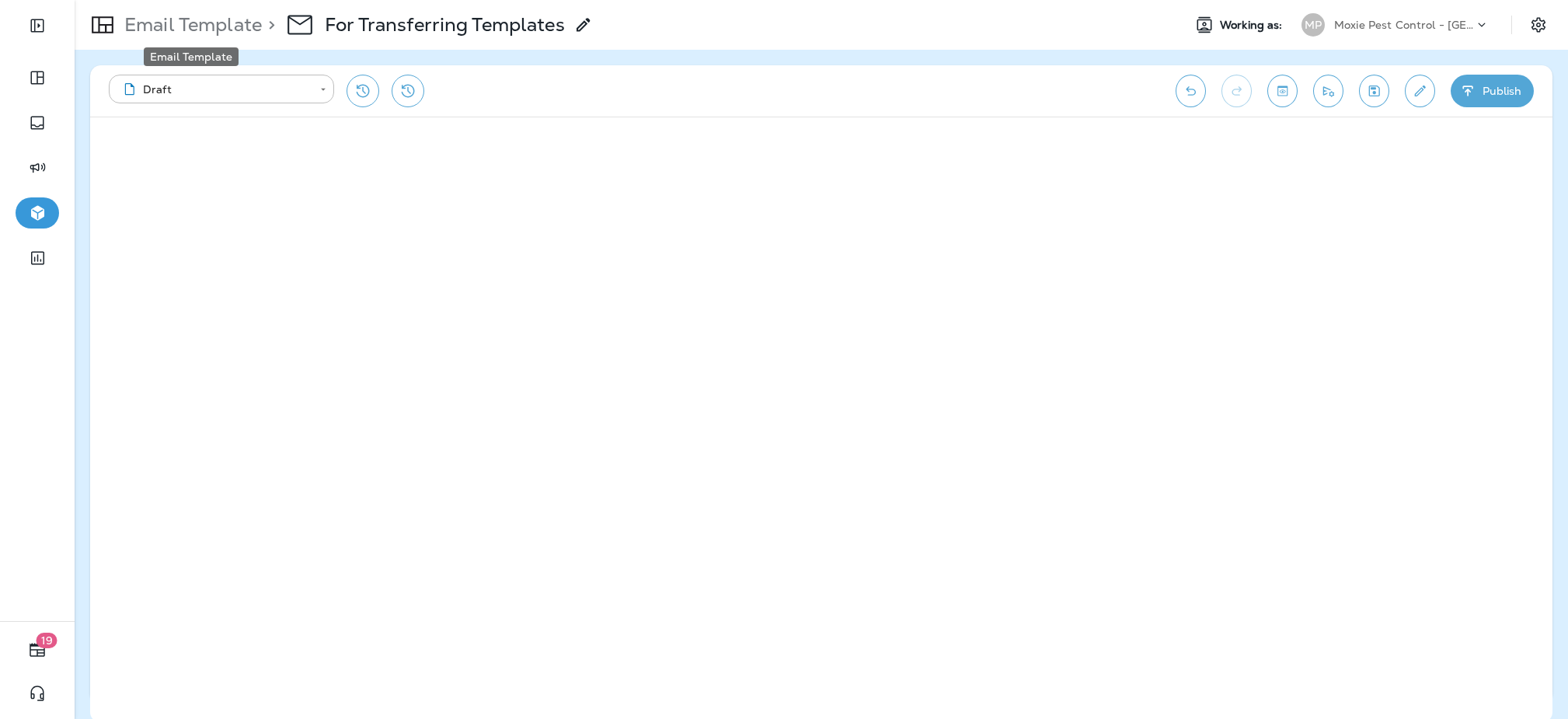
click at [213, 25] on p "Email Template" at bounding box center [189, 24] width 143 height 23
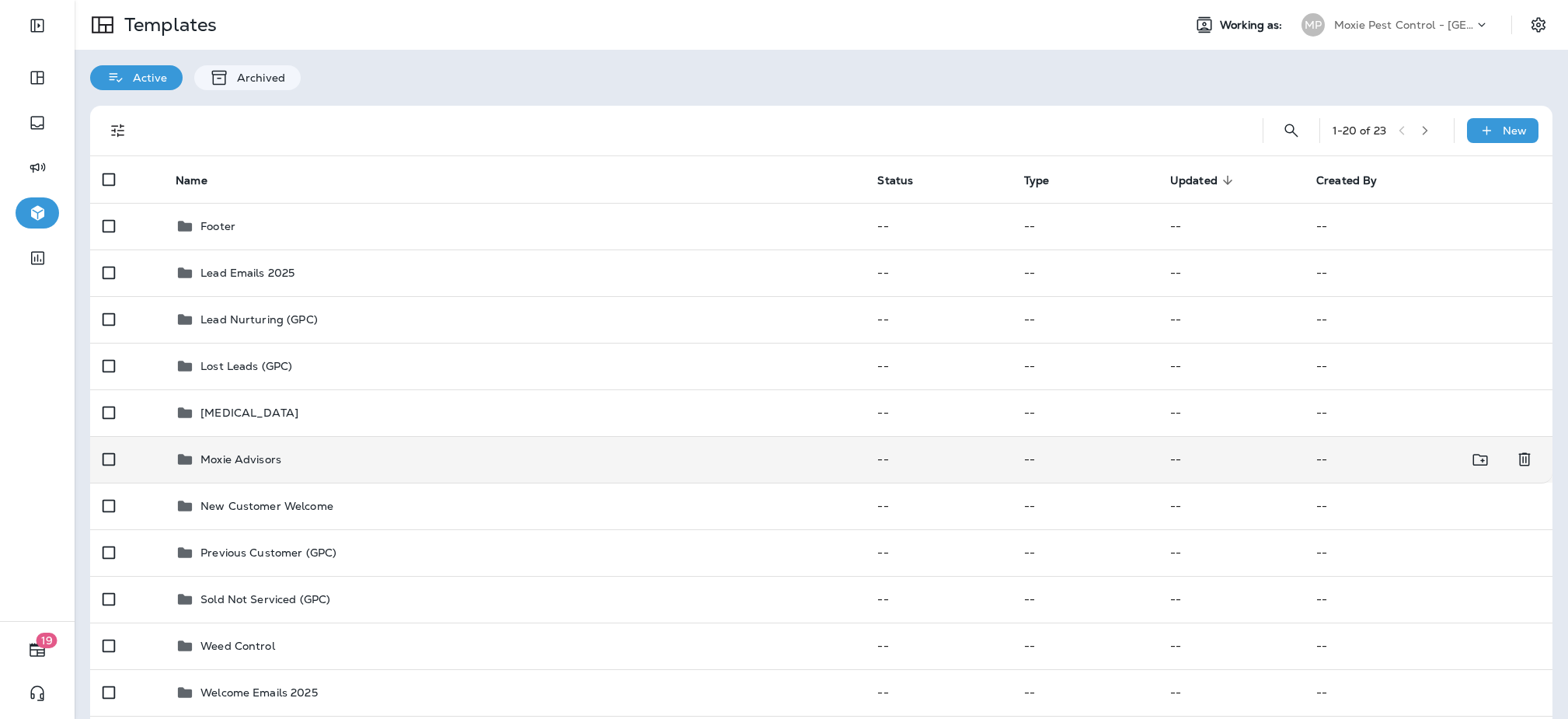
click at [272, 459] on p "Moxie Advisors" at bounding box center [241, 459] width 81 height 13
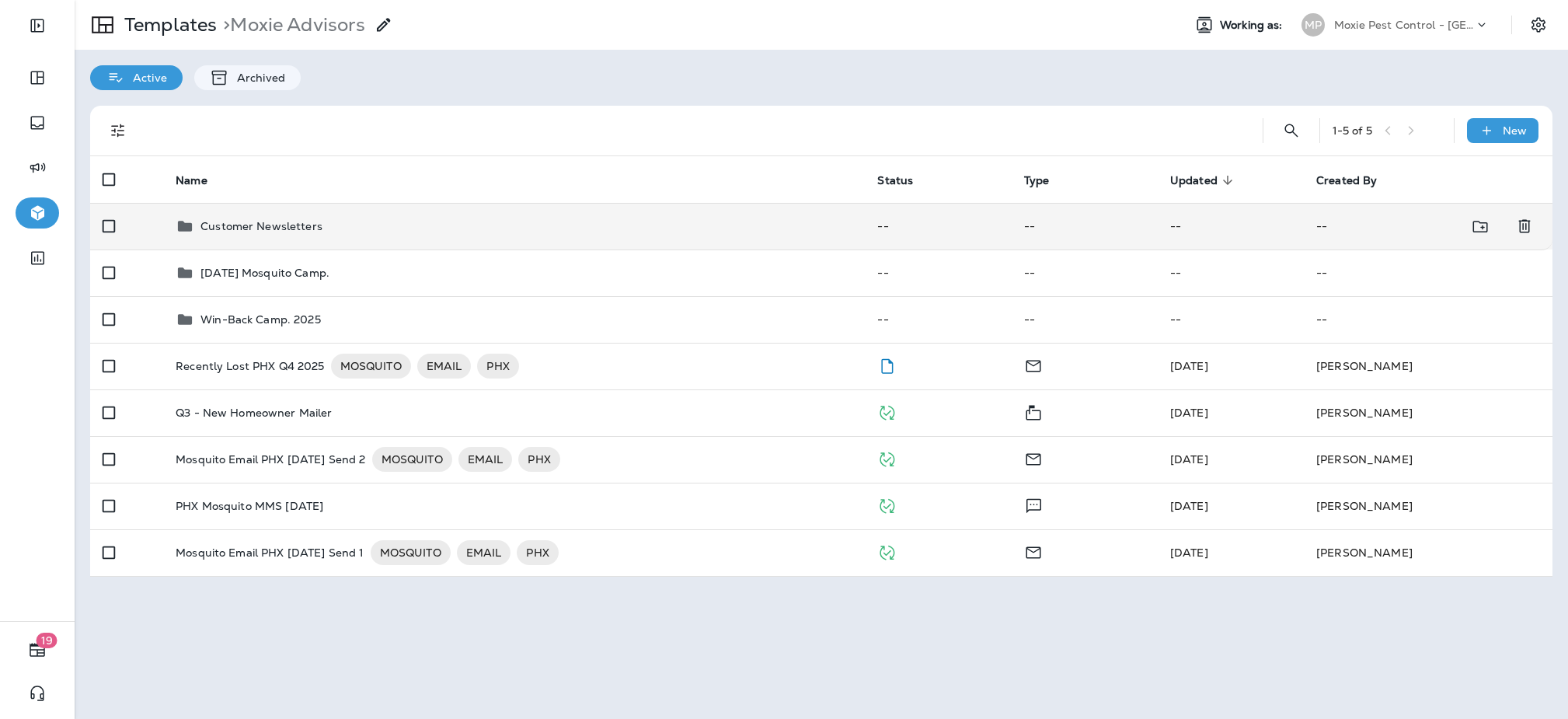
click at [658, 231] on div "Customer Newsletters" at bounding box center [514, 226] width 677 height 19
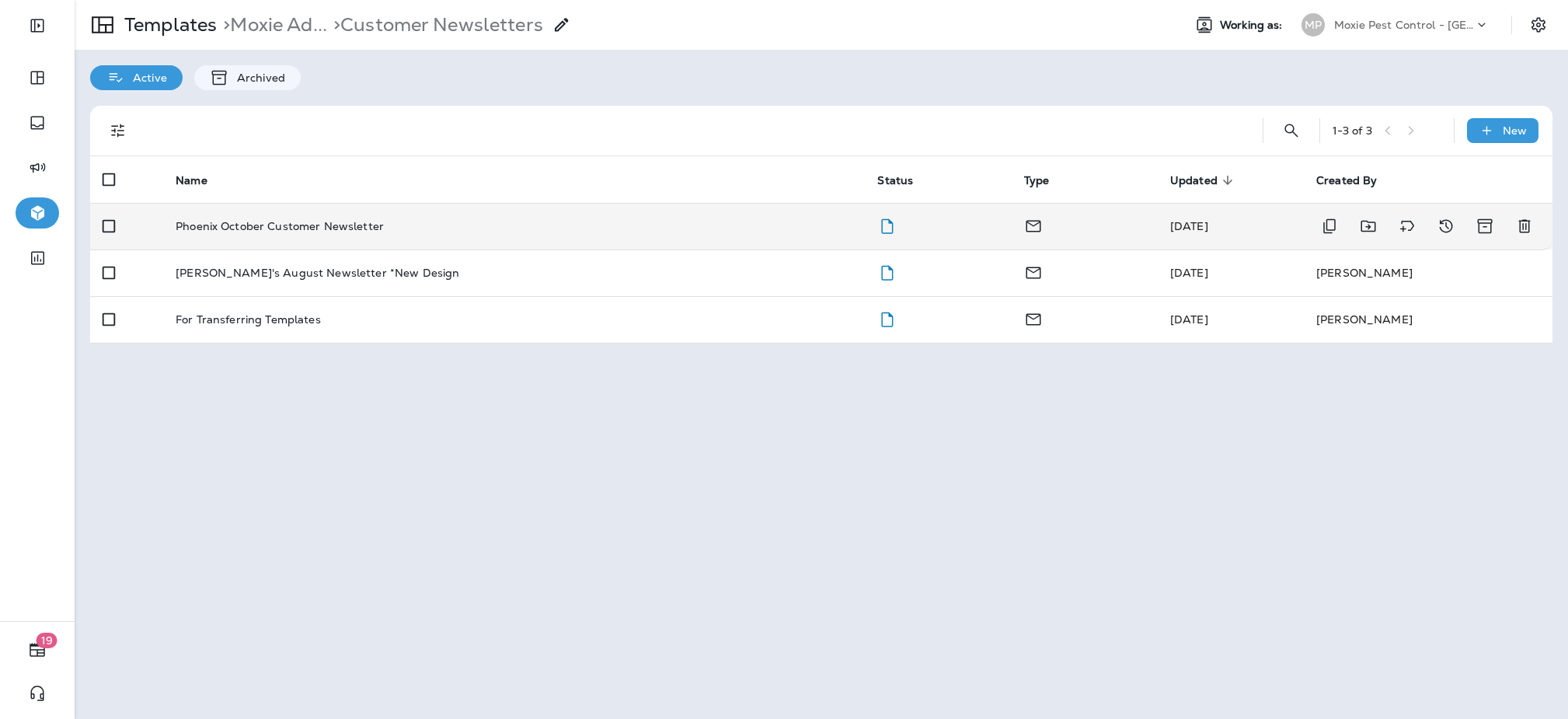
click at [333, 237] on td "Phoenix October Customer Newsletter" at bounding box center [514, 226] width 702 height 47
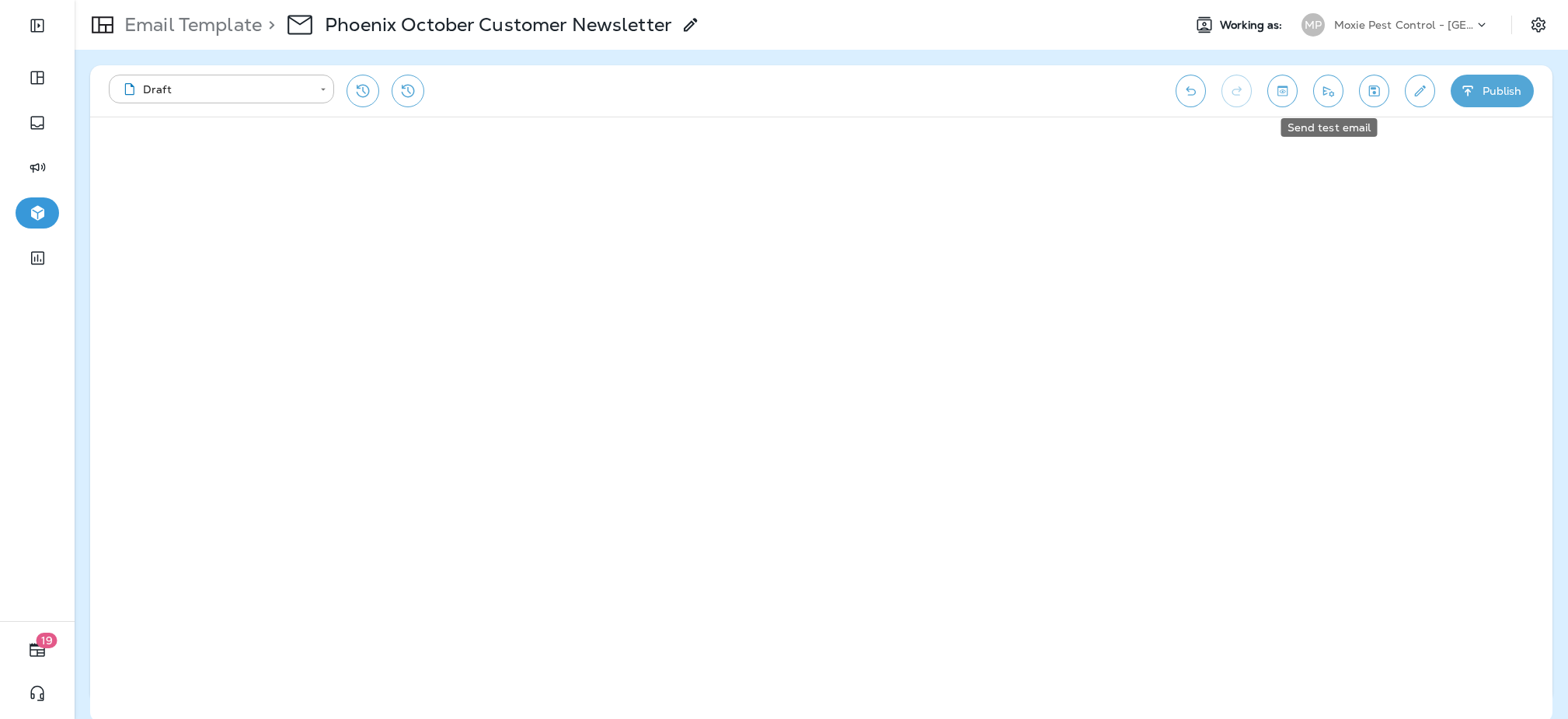
click at [1326, 101] on button "Send test email" at bounding box center [1327, 91] width 30 height 32
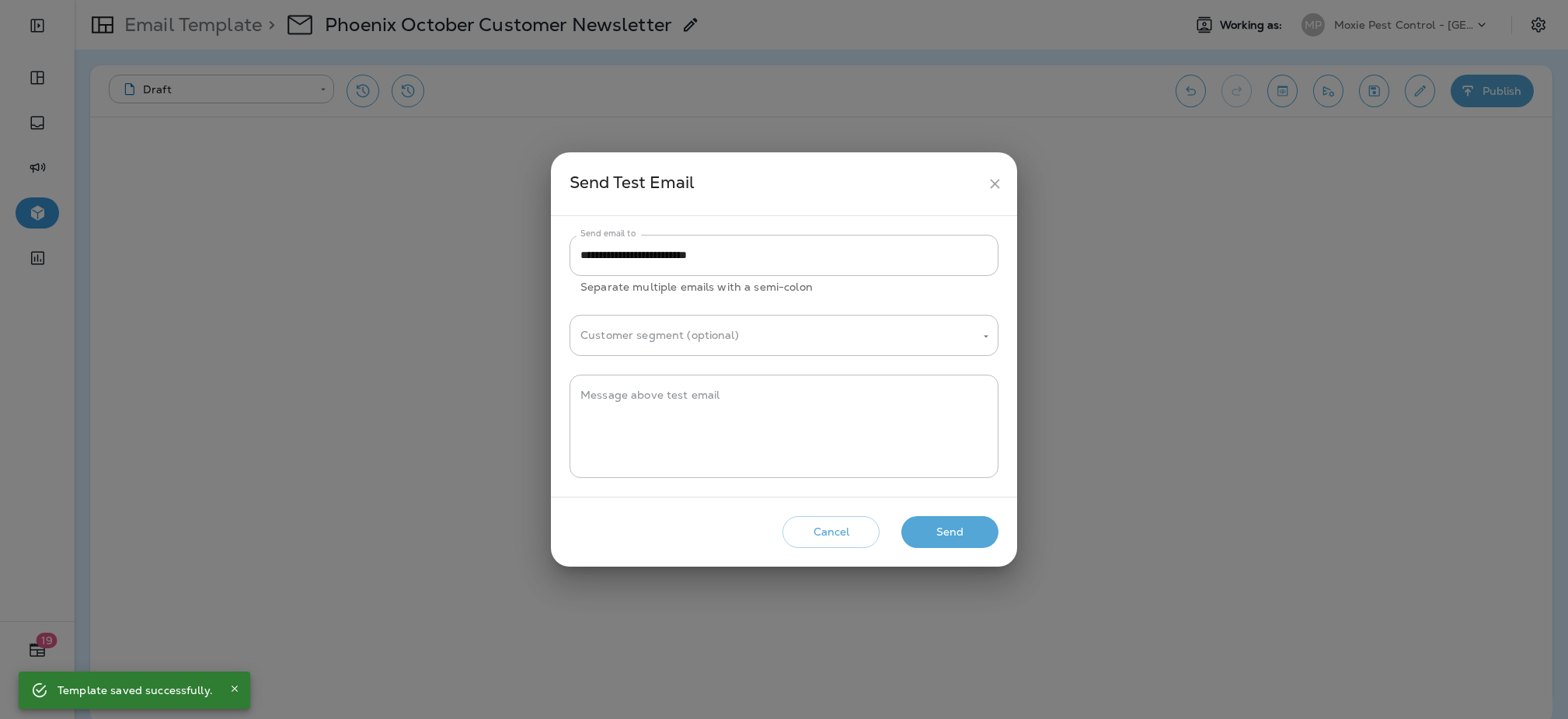
click at [949, 518] on button "Send" at bounding box center [950, 531] width 97 height 32
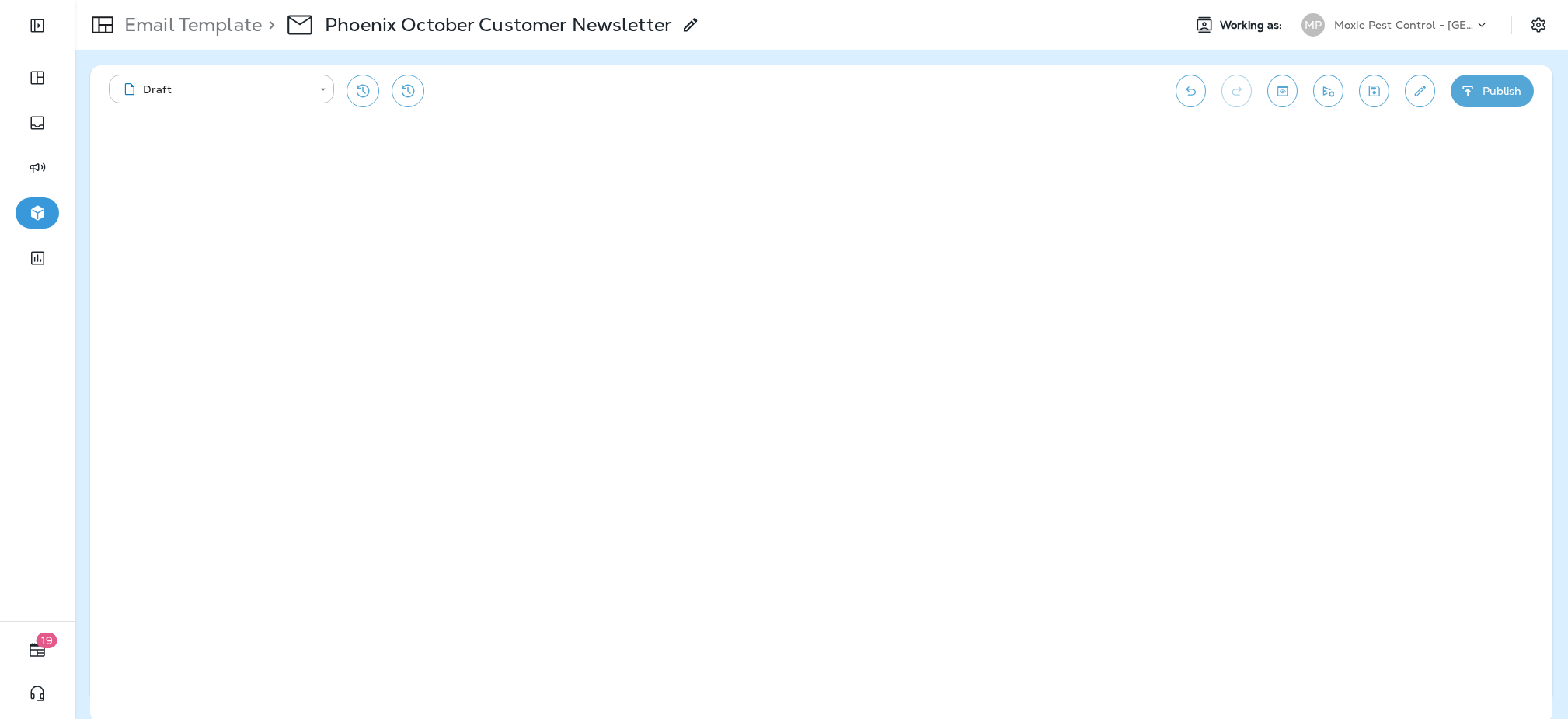
click at [1280, 94] on icon "Toggle preview" at bounding box center [1282, 91] width 16 height 15
click at [175, 148] on button "Exit Preview" at bounding box center [153, 141] width 108 height 30
click at [1332, 95] on icon "Send test email" at bounding box center [1328, 91] width 11 height 10
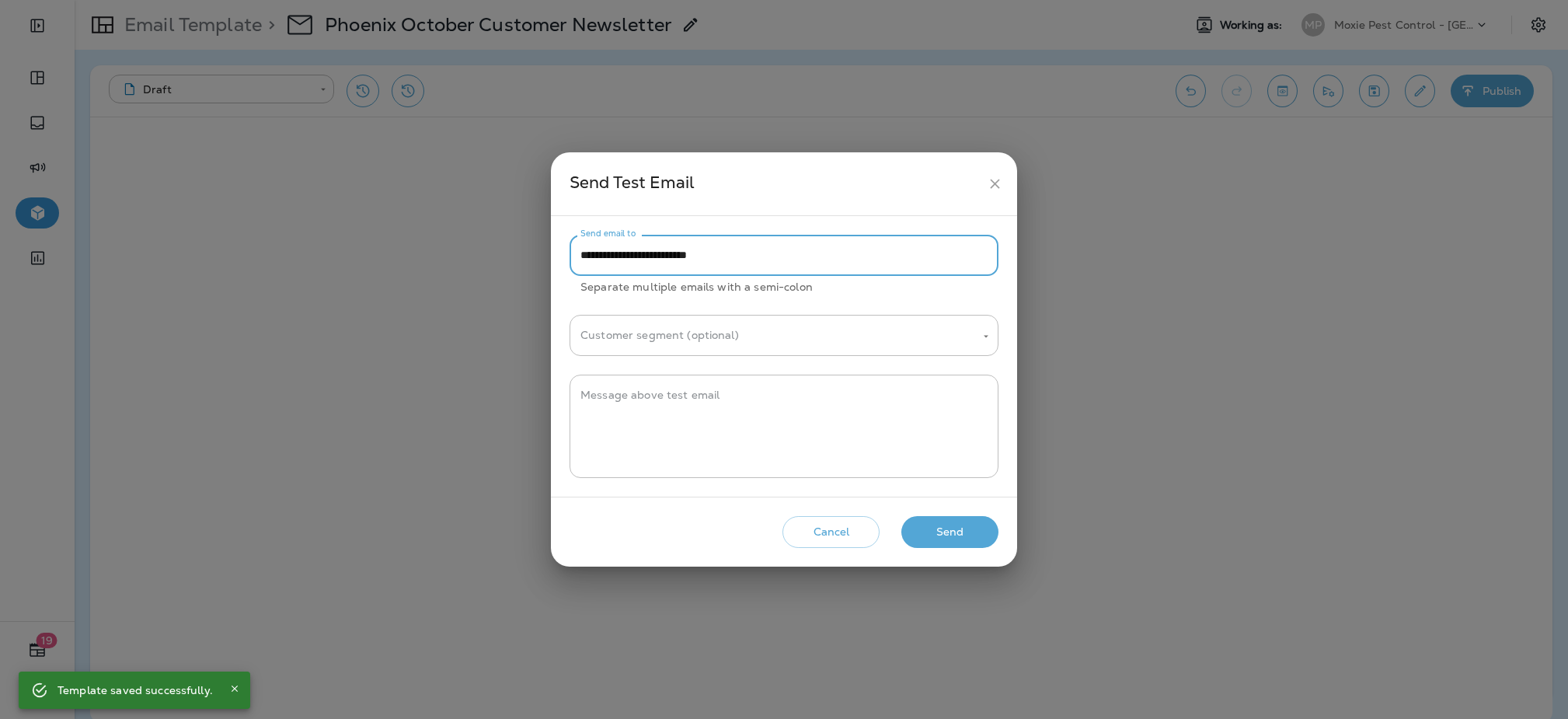
drag, startPoint x: 605, startPoint y: 257, endPoint x: 584, endPoint y: 258, distance: 21.0
click at [584, 258] on input "**********" at bounding box center [784, 255] width 428 height 41
type input "**********"
drag, startPoint x: 929, startPoint y: 533, endPoint x: 917, endPoint y: 528, distance: 13.0
click at [928, 533] on button "Send" at bounding box center [950, 531] width 97 height 32
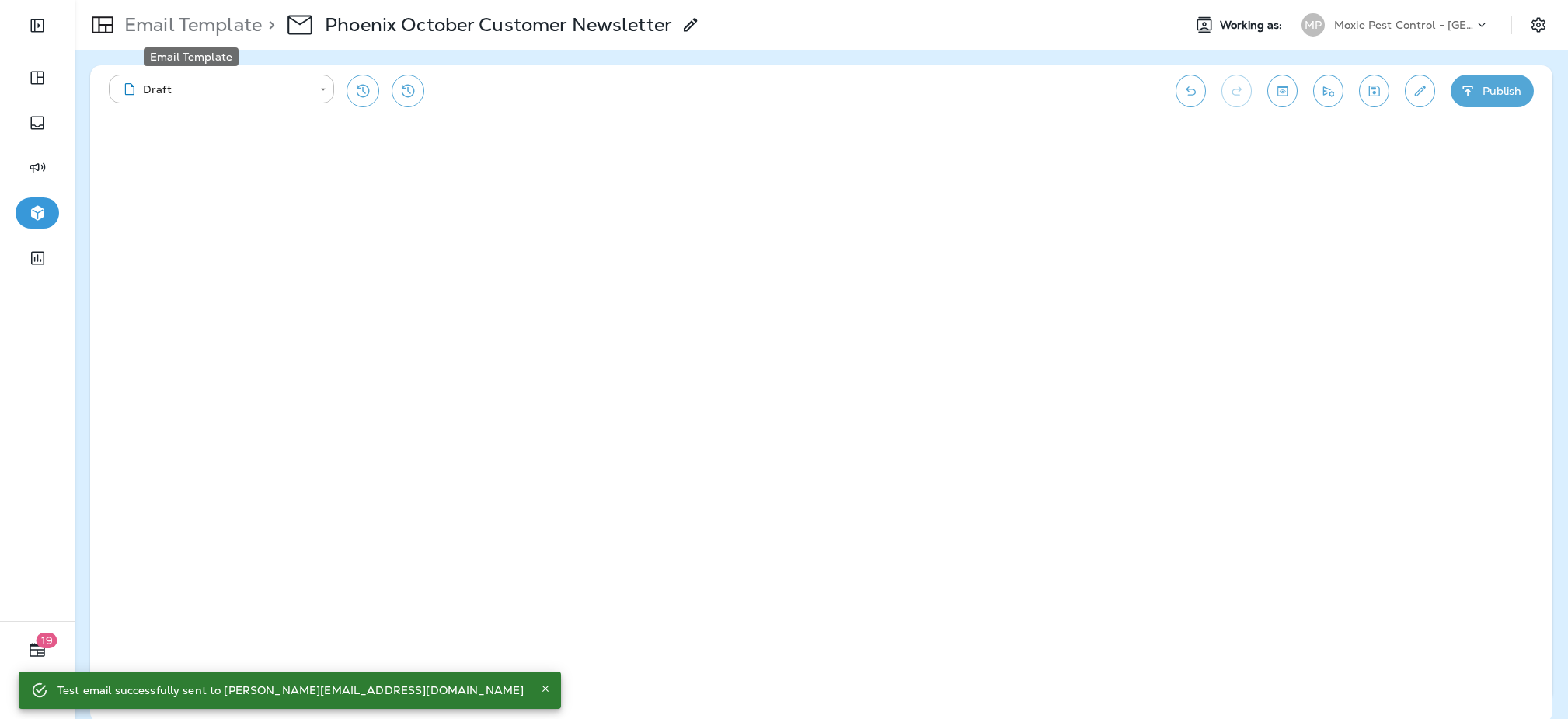
click at [195, 27] on p "Email Template" at bounding box center [189, 24] width 143 height 23
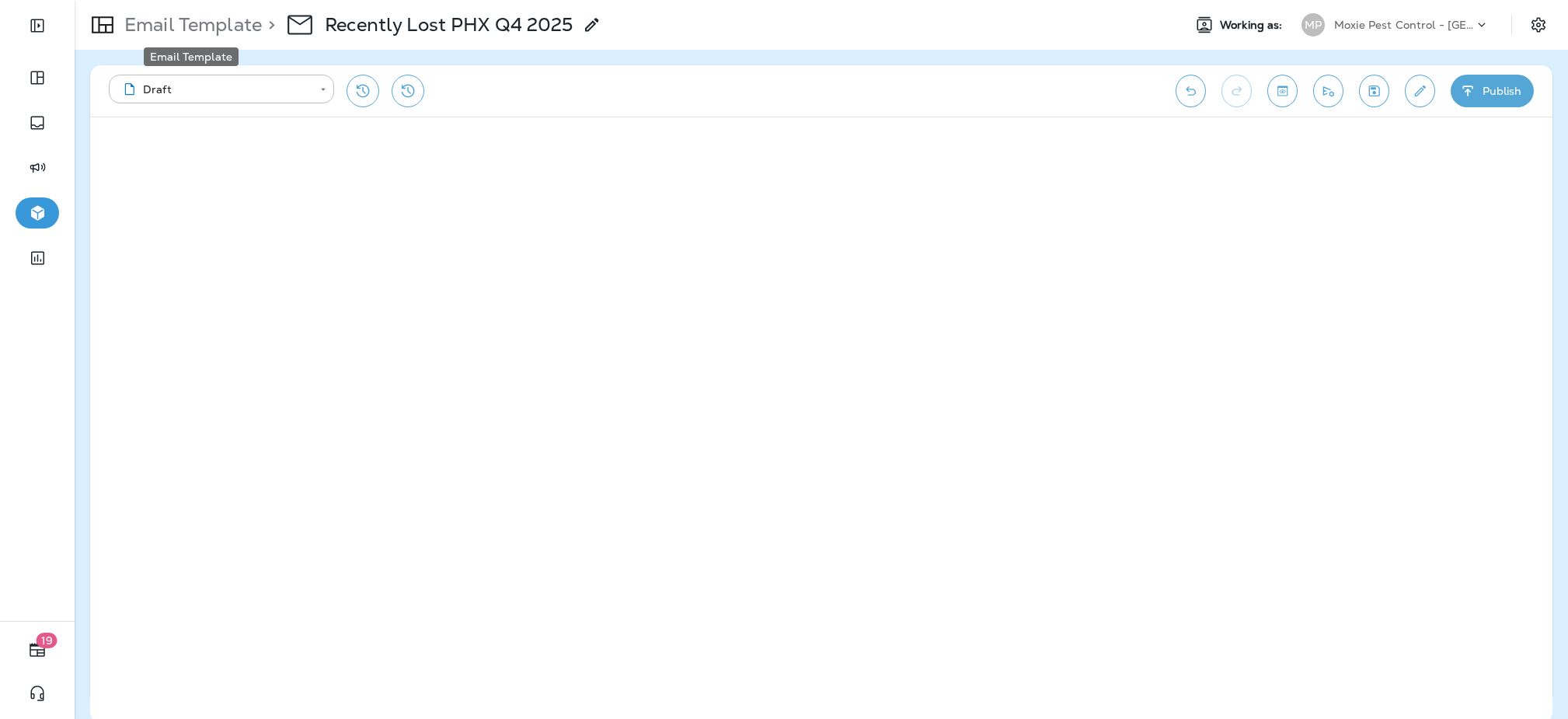
click at [225, 24] on p "Email Template" at bounding box center [189, 24] width 143 height 23
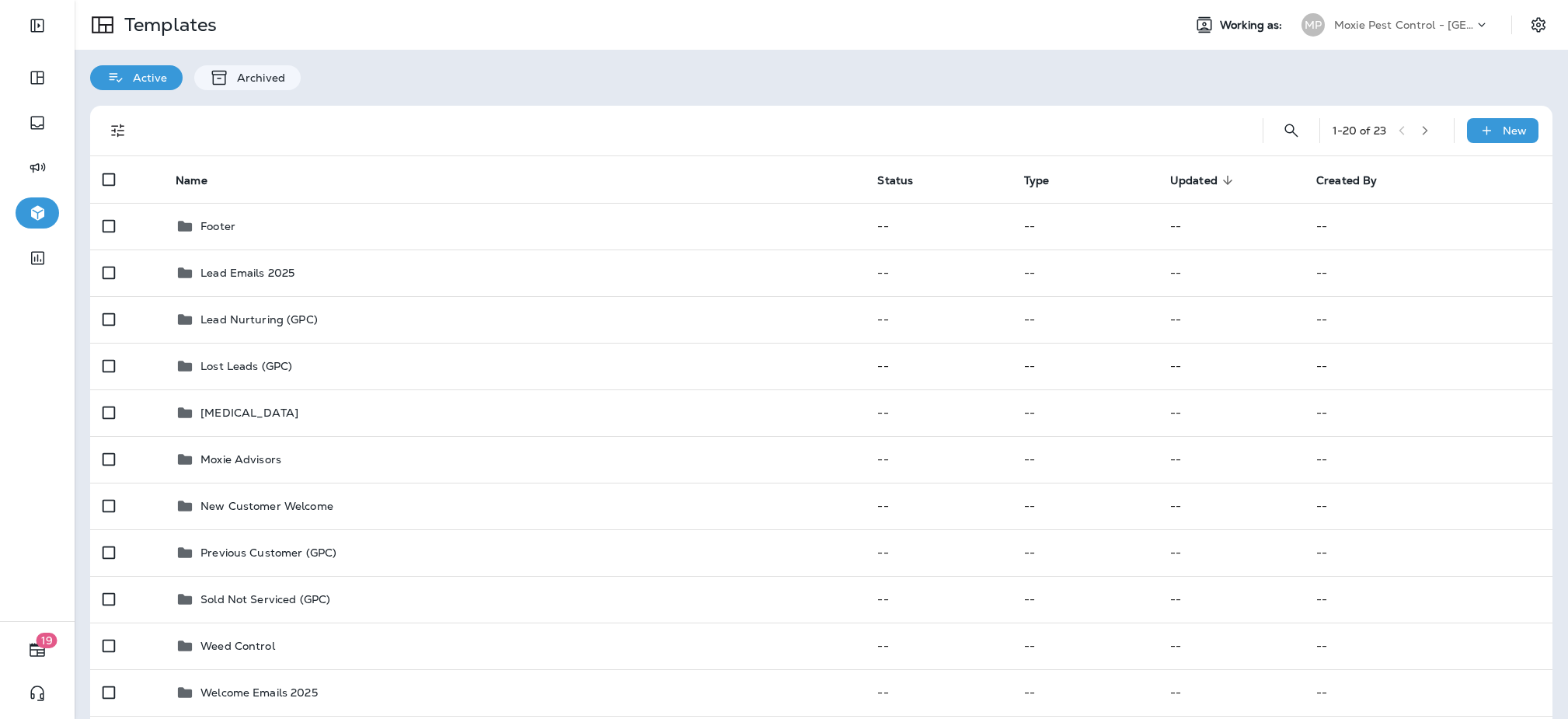
drag, startPoint x: 1259, startPoint y: 88, endPoint x: 1249, endPoint y: 84, distance: 10.8
click at [1259, 88] on div "Active Archived" at bounding box center [820, 69] width 1493 height 40
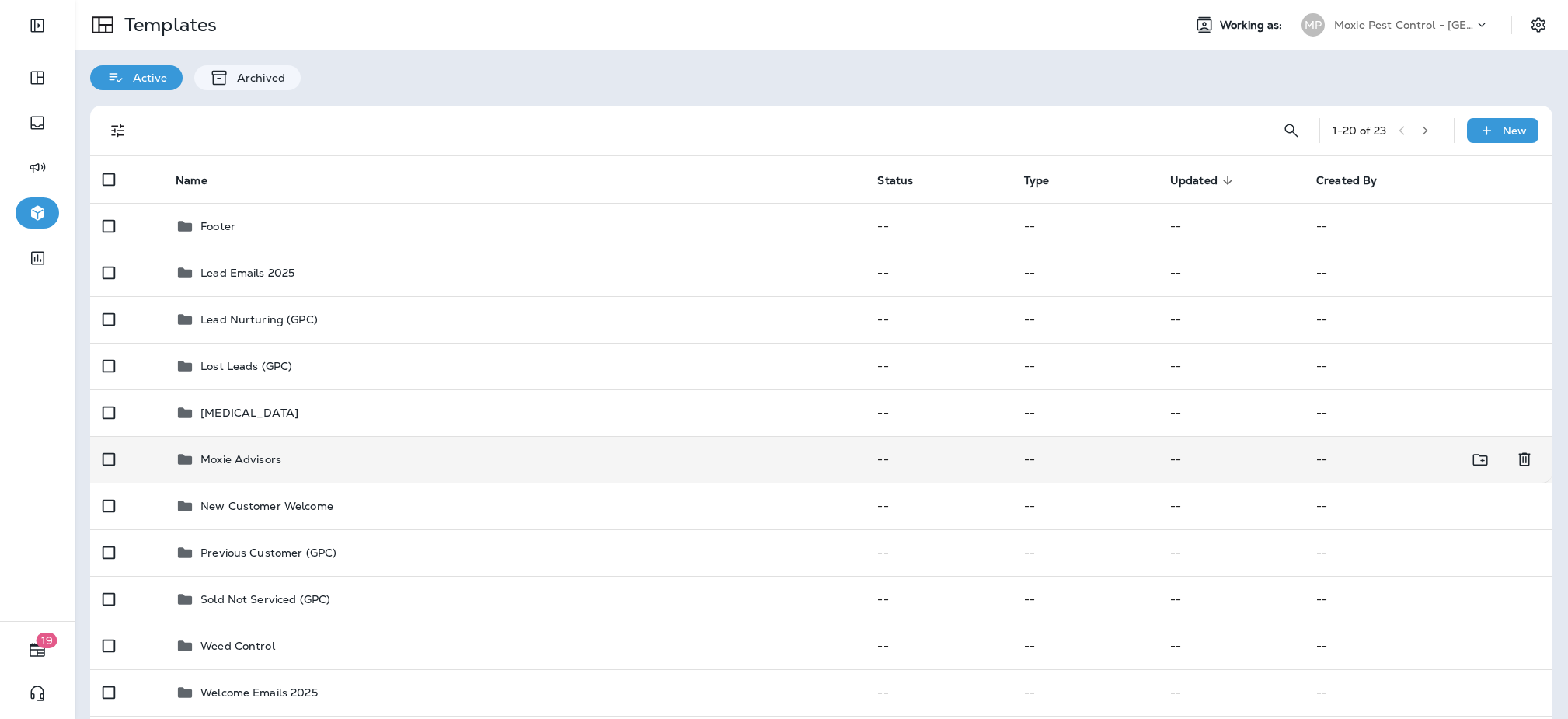
click at [279, 450] on div "Moxie Advisors" at bounding box center [241, 459] width 81 height 19
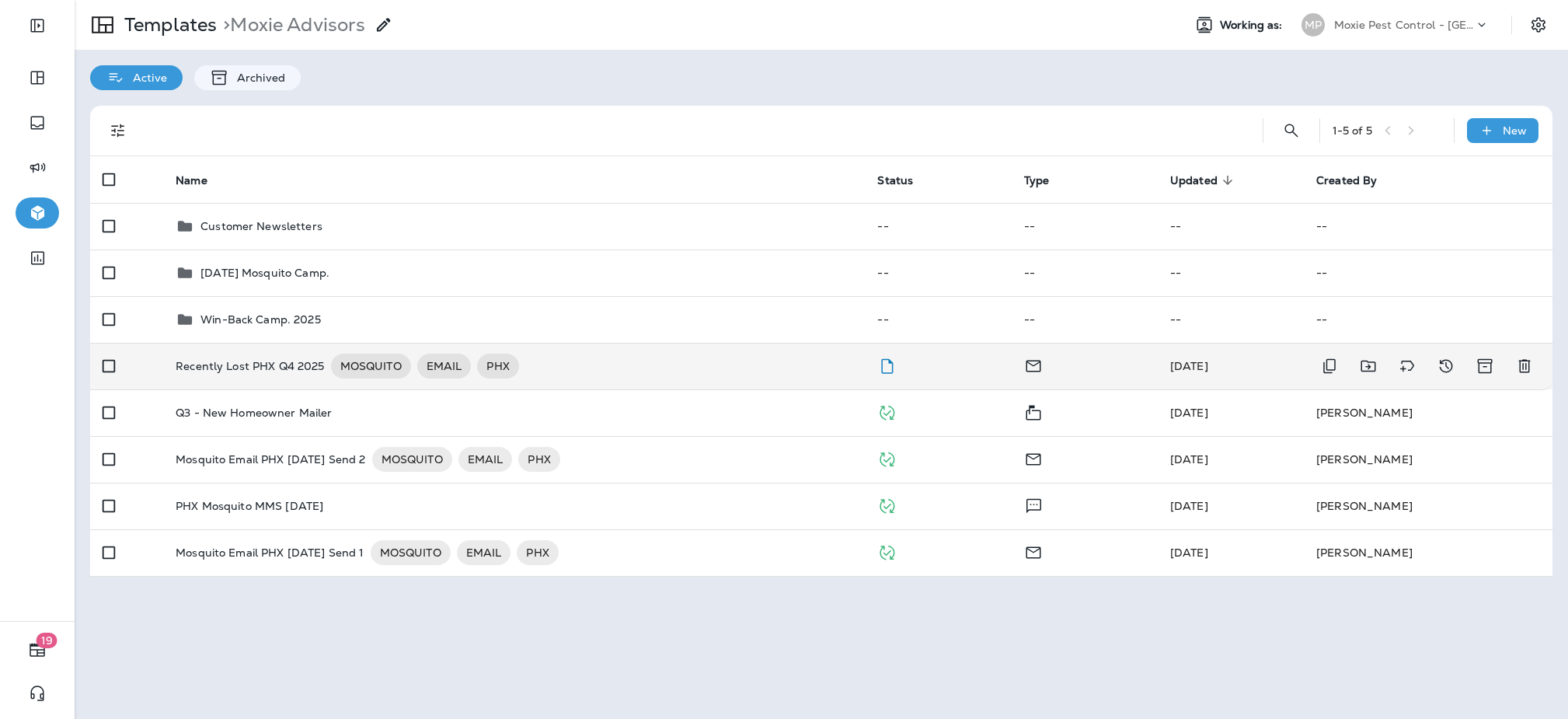
click at [265, 354] on p "Recently Lost PHX Q4 2025" at bounding box center [250, 365] width 149 height 25
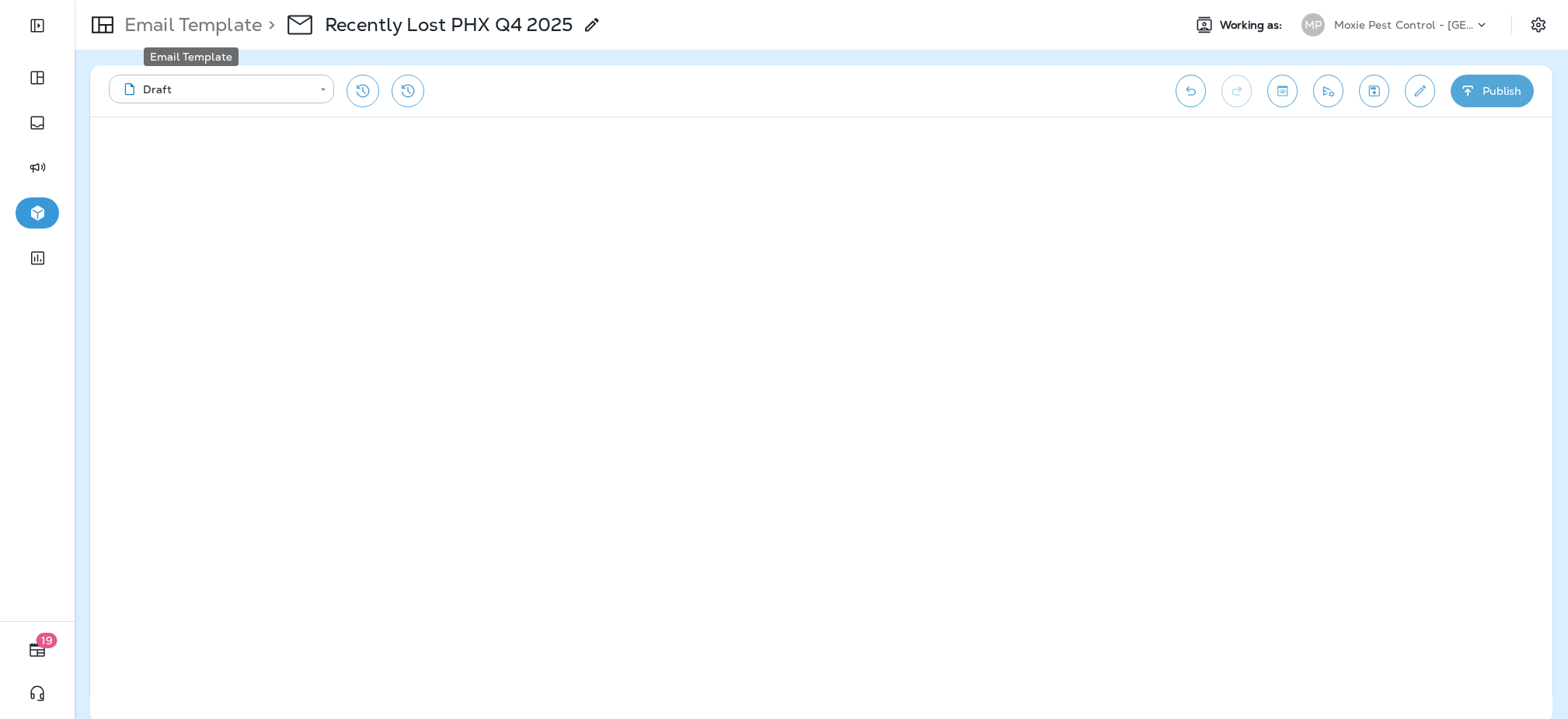
click at [227, 26] on p "Email Template" at bounding box center [189, 24] width 143 height 23
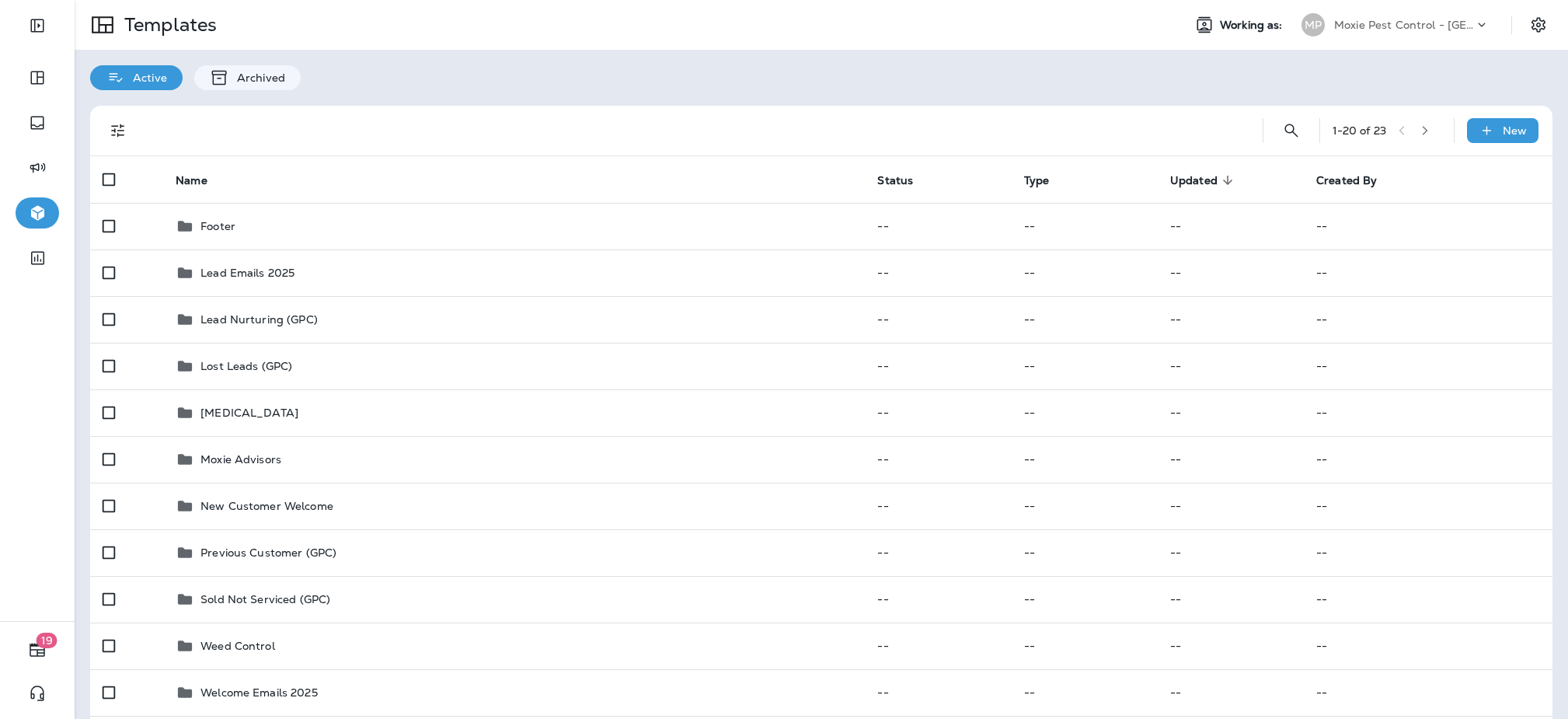
drag, startPoint x: 1320, startPoint y: 81, endPoint x: 1355, endPoint y: 73, distance: 35.9
click at [1320, 81] on div "Active Archived" at bounding box center [820, 69] width 1493 height 40
click at [1004, 57] on div "Active Archived" at bounding box center [820, 69] width 1493 height 40
drag, startPoint x: 1004, startPoint y: 57, endPoint x: 1050, endPoint y: 56, distance: 46.0
click at [1004, 57] on div "Active Archived" at bounding box center [820, 69] width 1493 height 40
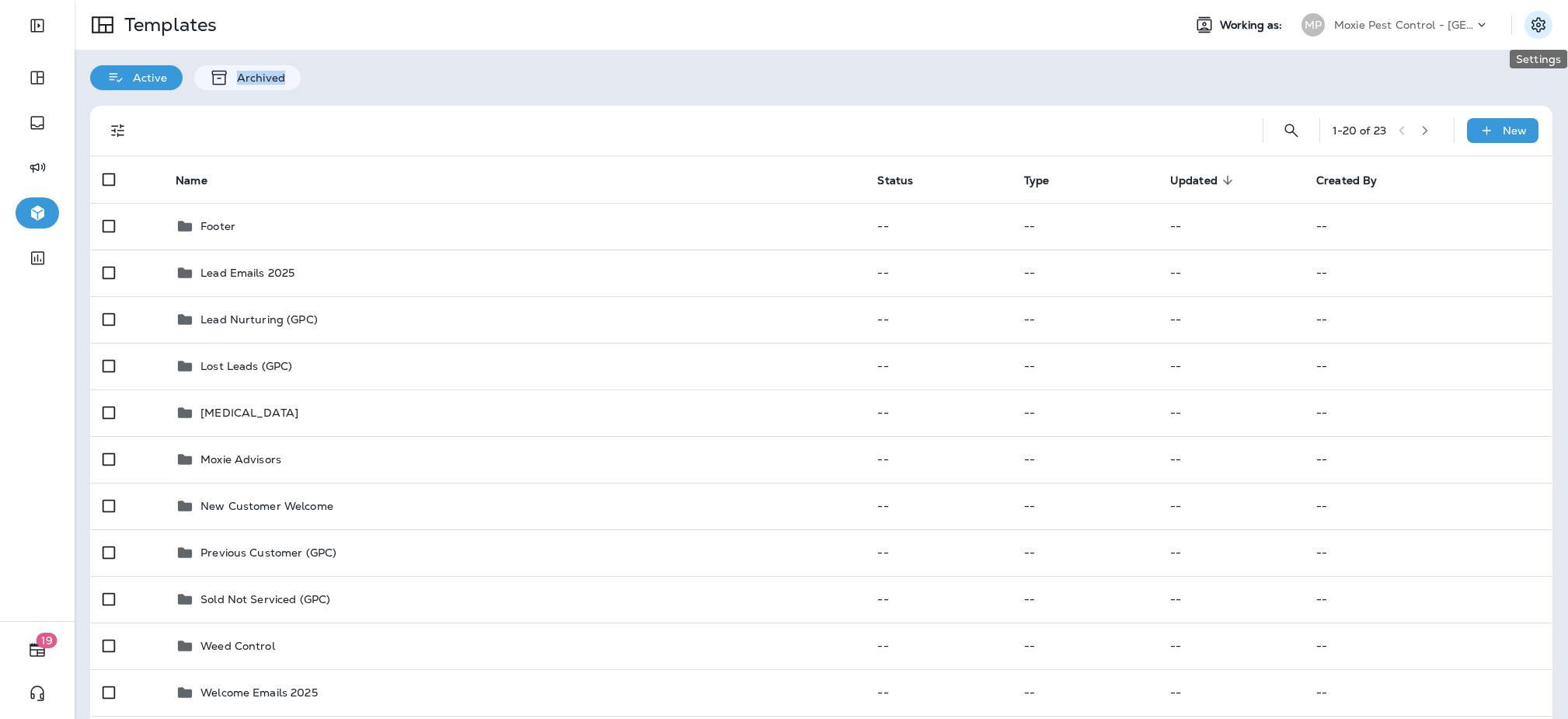
click at [1543, 27] on icon "Settings" at bounding box center [1538, 25] width 19 height 19
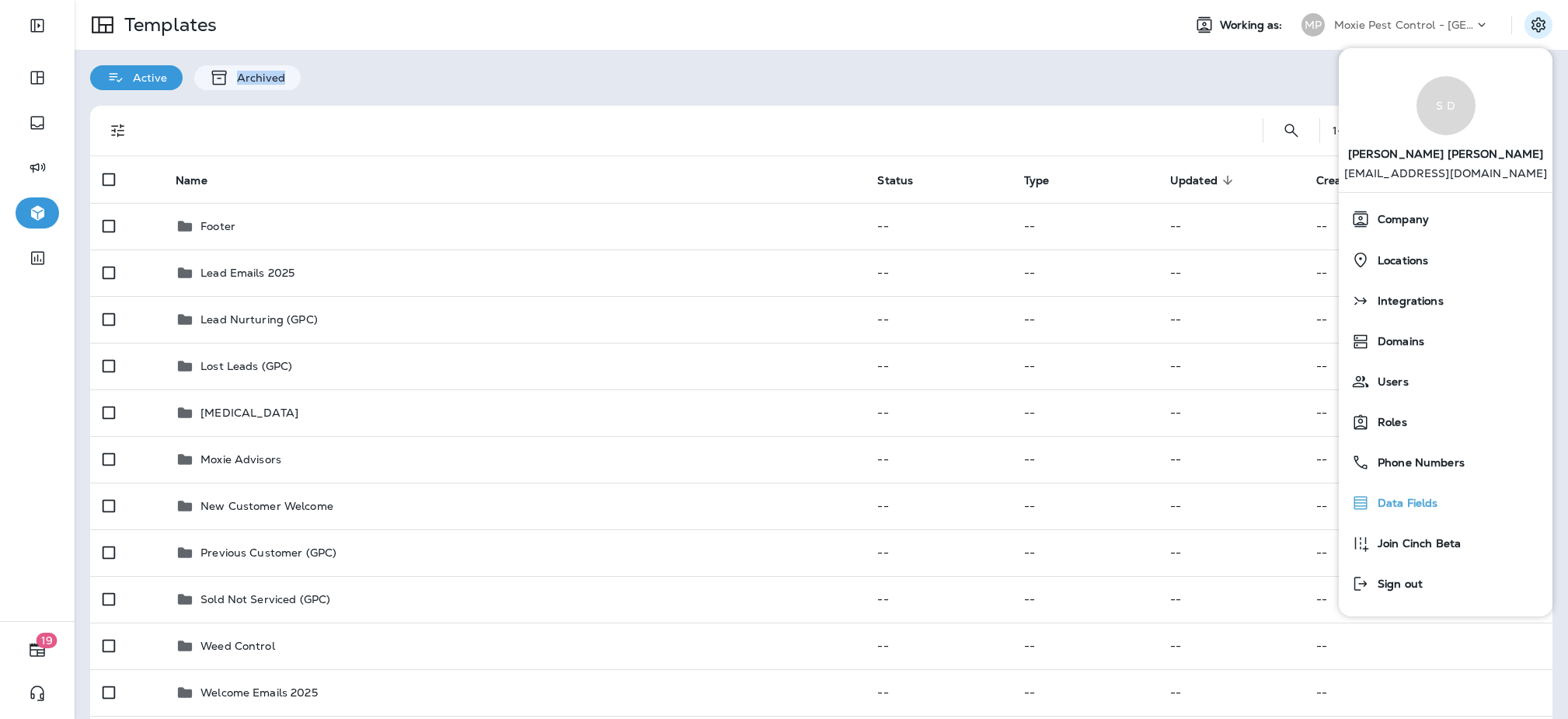
click at [1405, 500] on span "Data Fields" at bounding box center [1404, 503] width 68 height 13
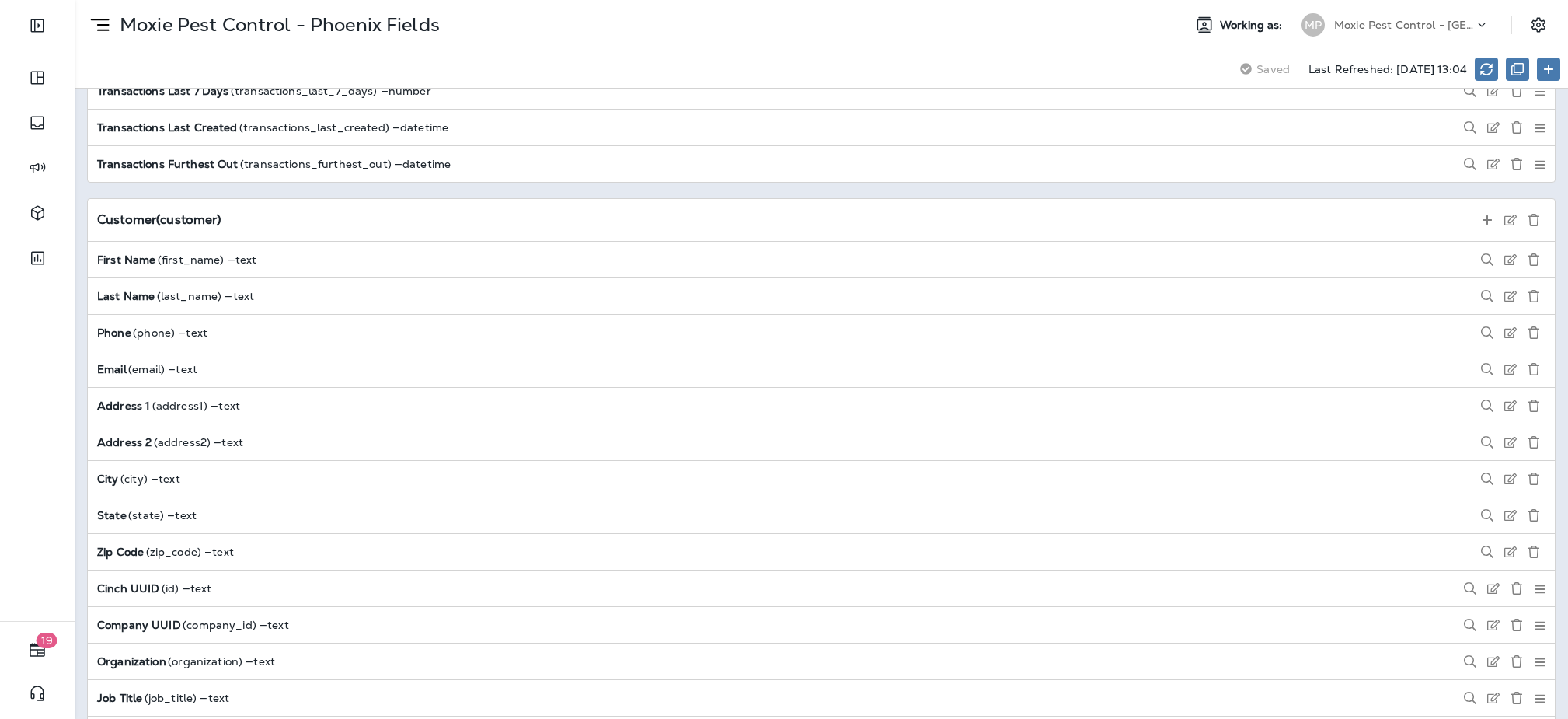
scroll to position [1103, 0]
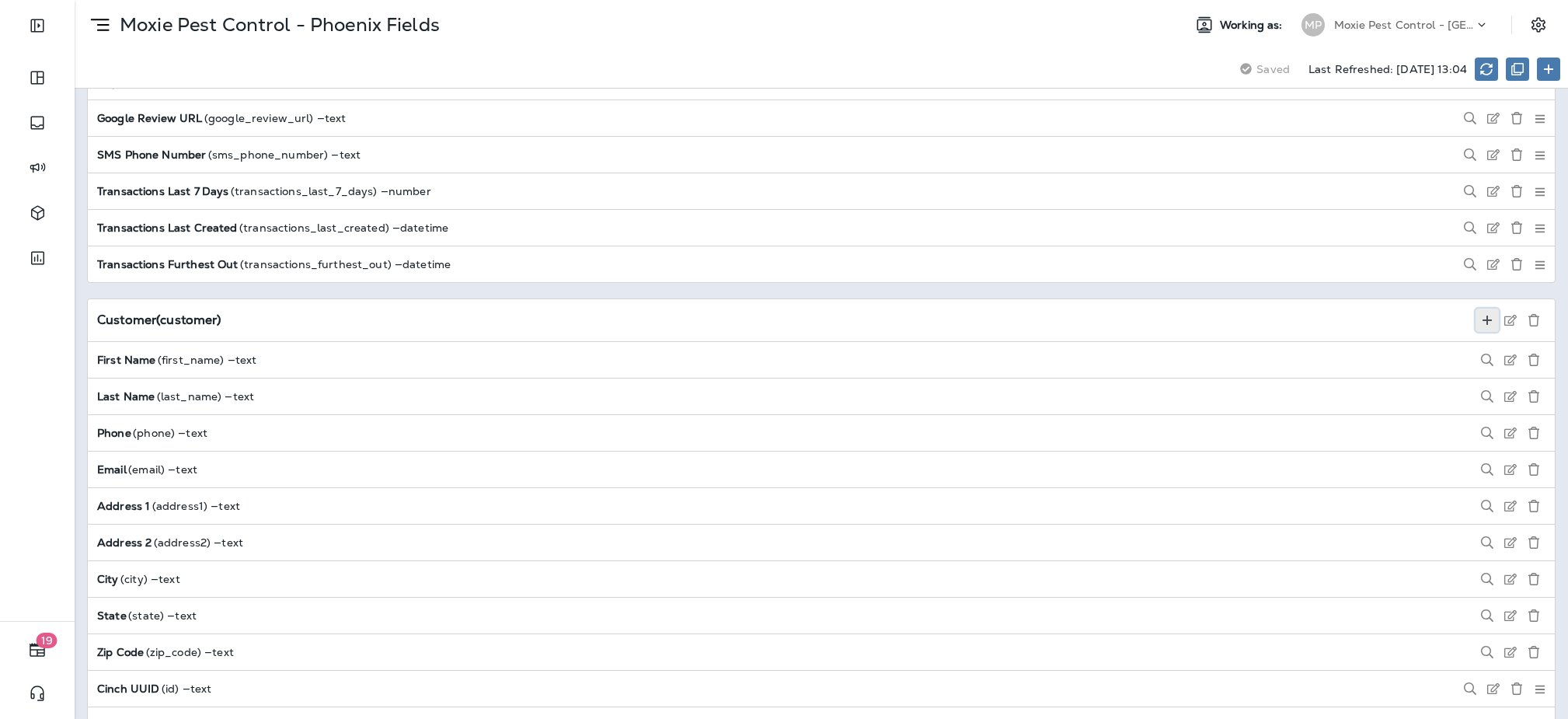
click at [1487, 323] on use at bounding box center [1487, 320] width 9 height 9
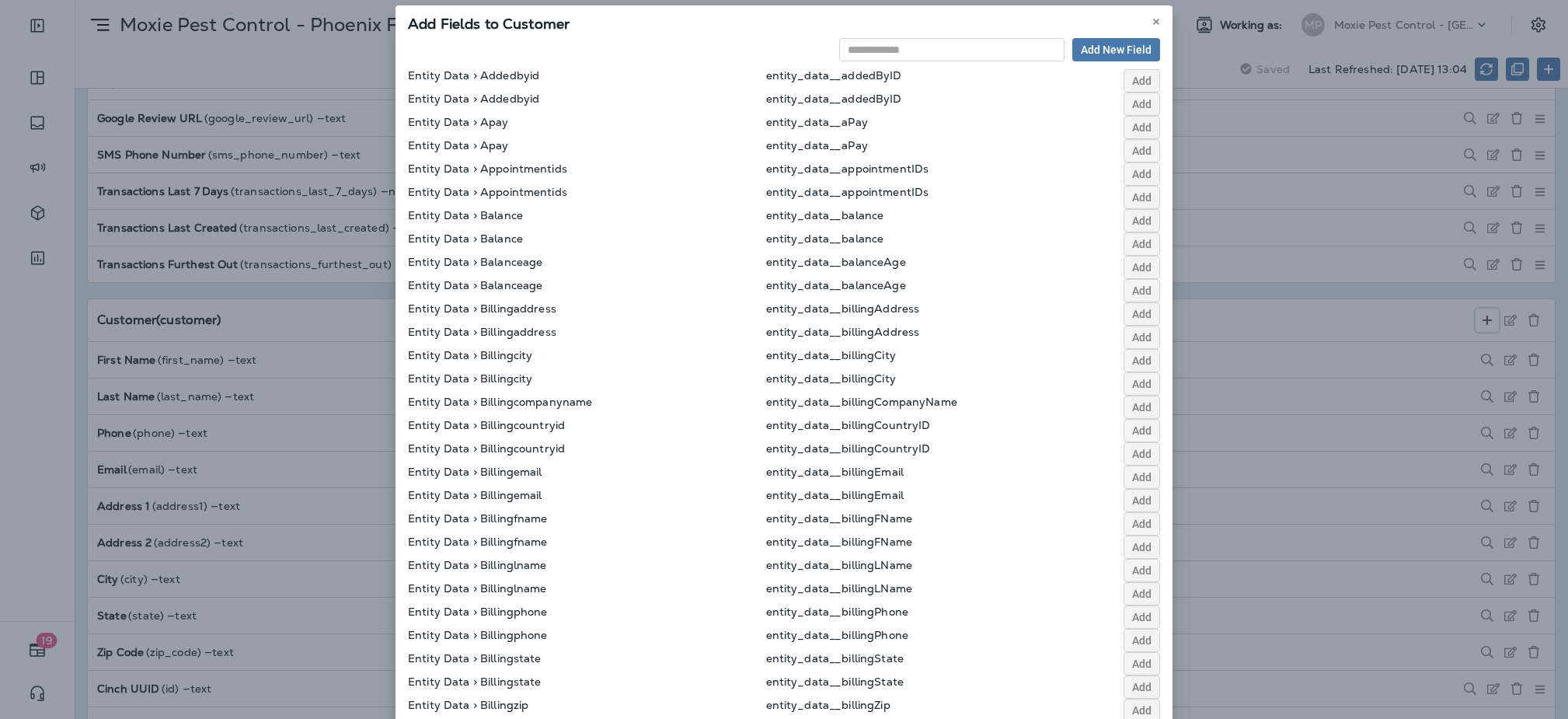
scroll to position [0, 0]
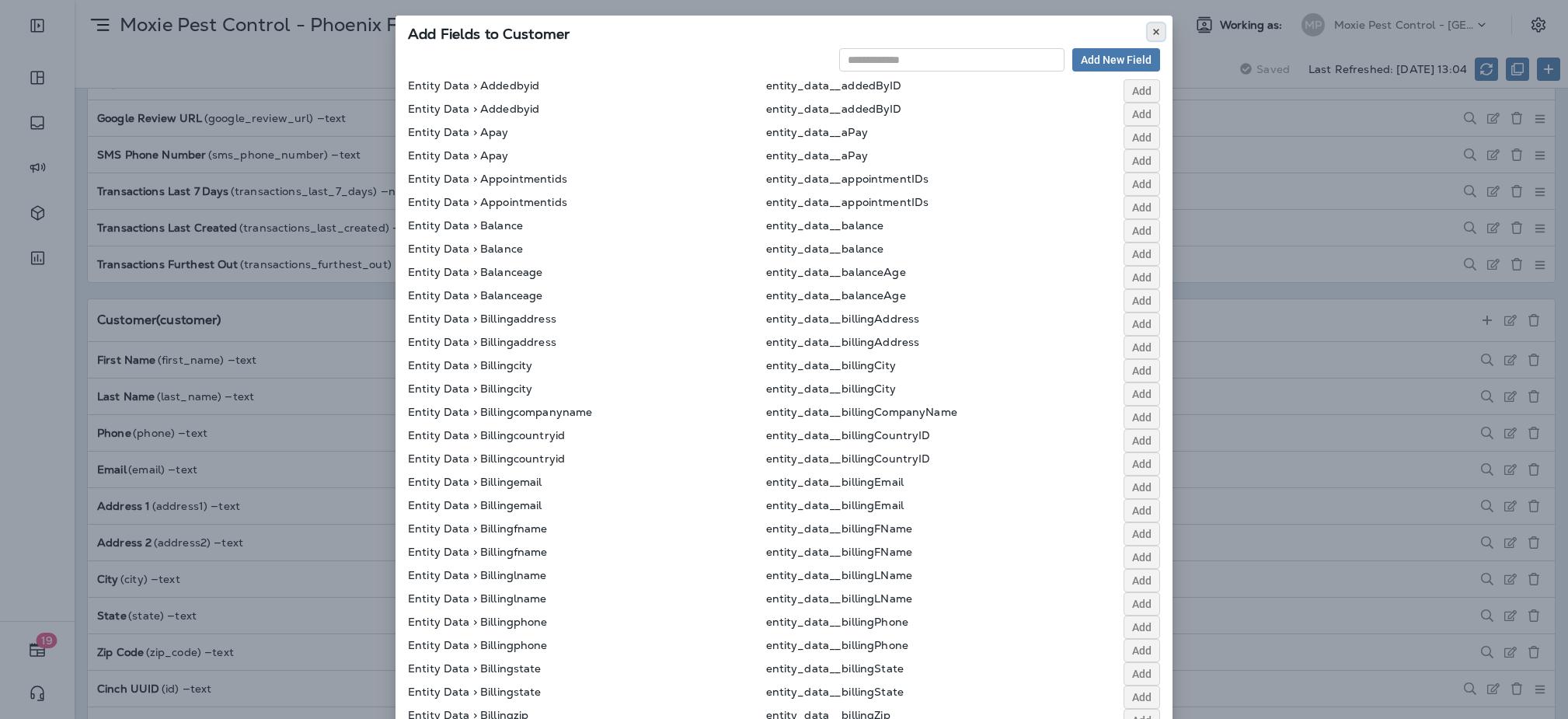
click at [1153, 24] on button at bounding box center [1156, 32] width 17 height 17
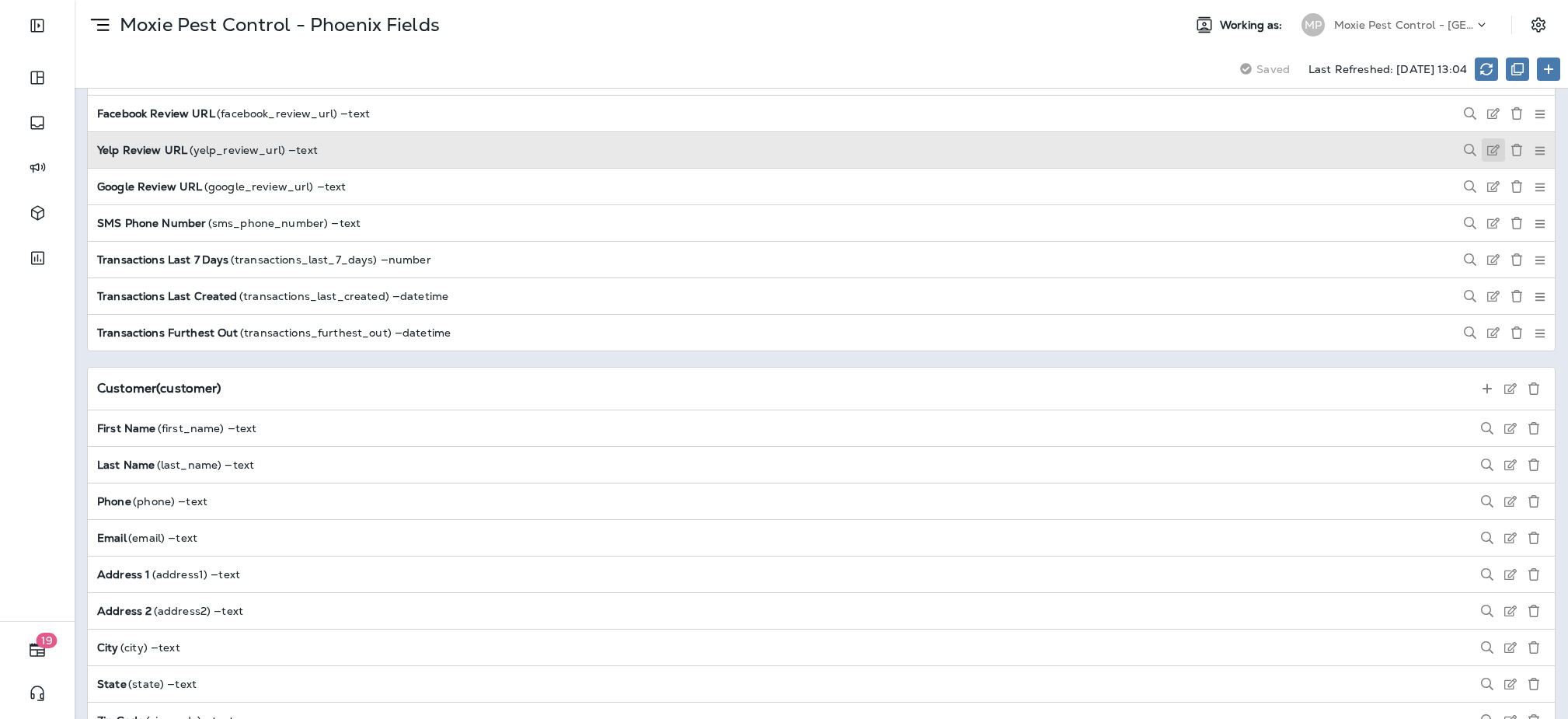
scroll to position [1033, 0]
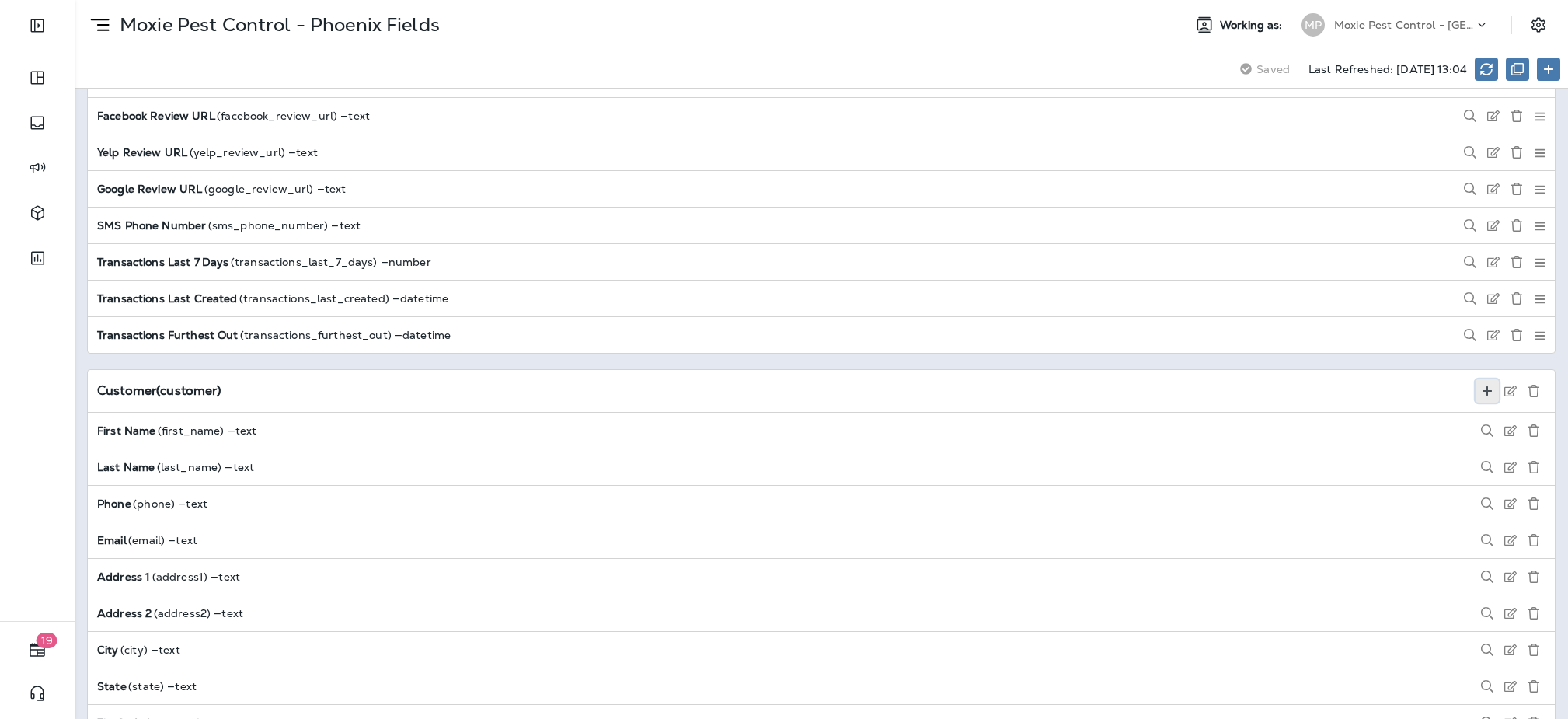
click at [1487, 395] on icon at bounding box center [1487, 391] width 13 height 13
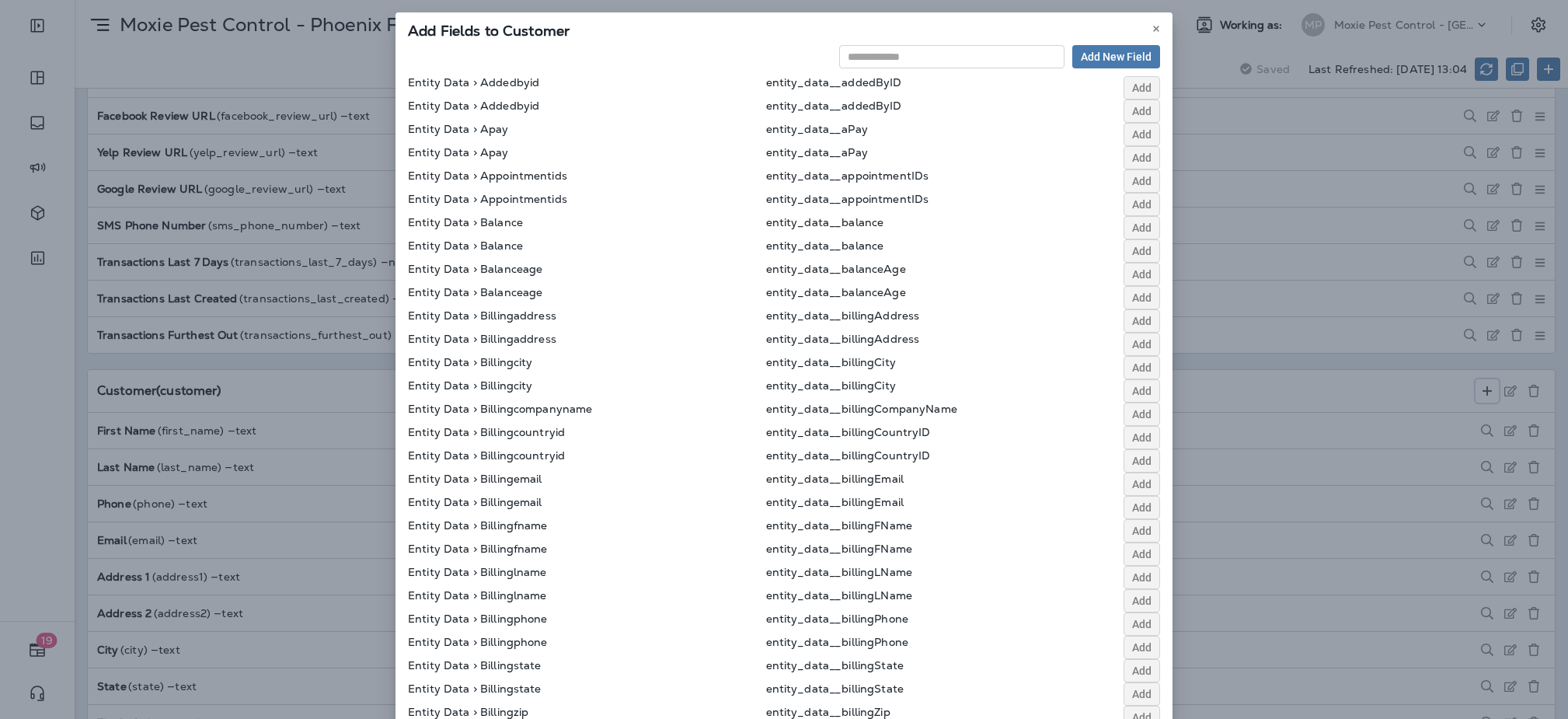
scroll to position [0, 0]
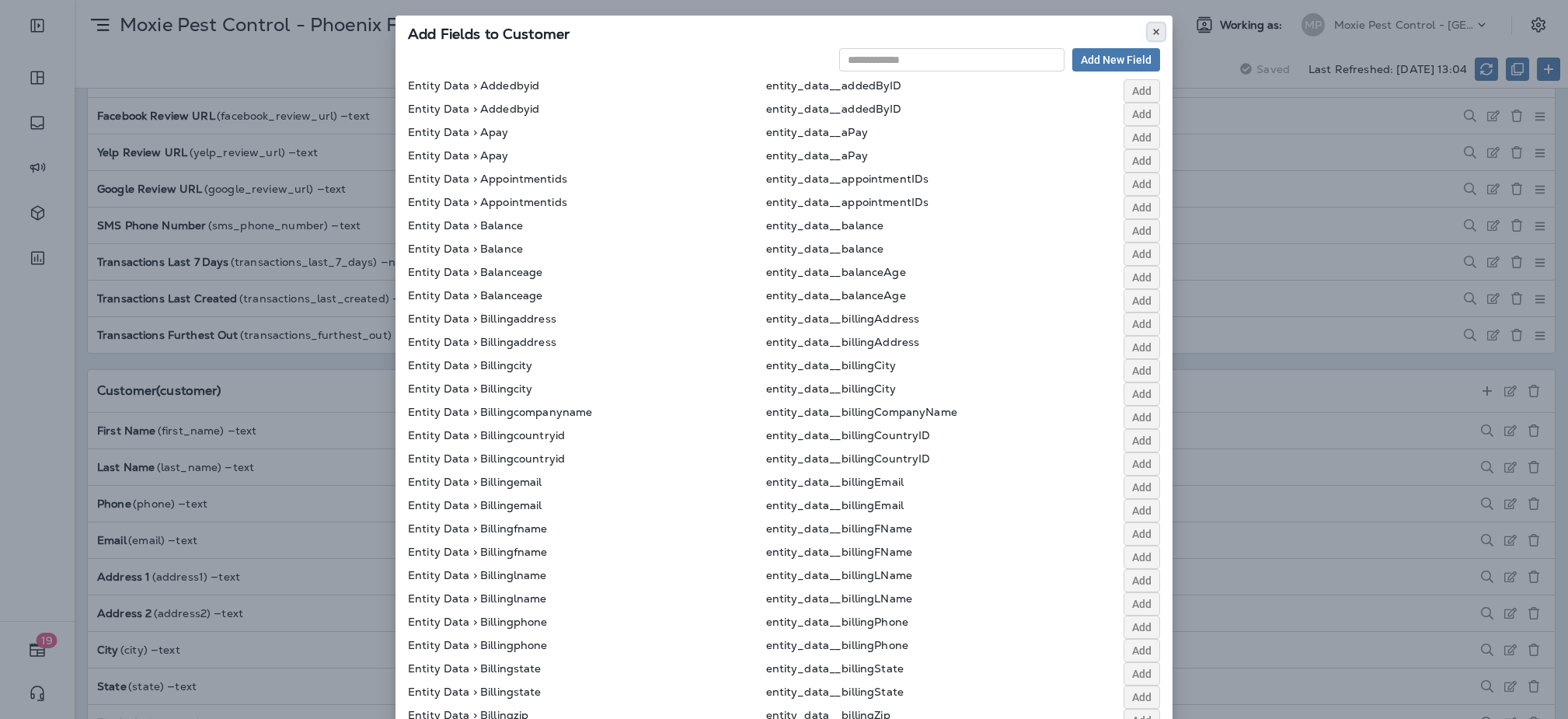
click at [1153, 32] on icon at bounding box center [1156, 32] width 9 height 9
